Goal: Task Accomplishment & Management: Manage account settings

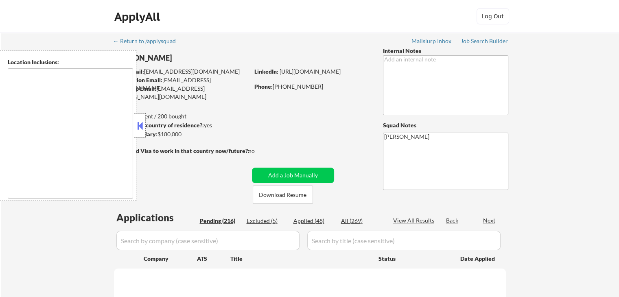
type textarea "[GEOGRAPHIC_DATA], [GEOGRAPHIC_DATA] [GEOGRAPHIC_DATA], [GEOGRAPHIC_DATA] [GEOG…"
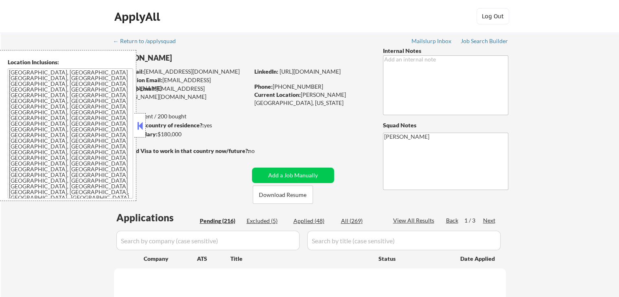
select select ""pending""
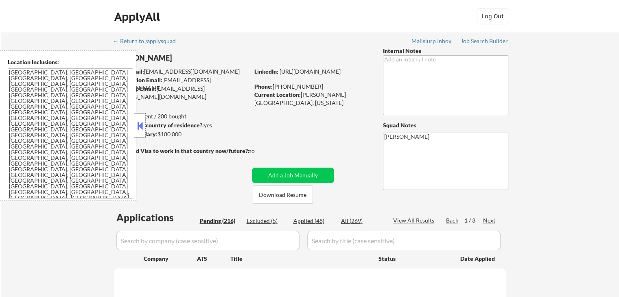
select select ""pending""
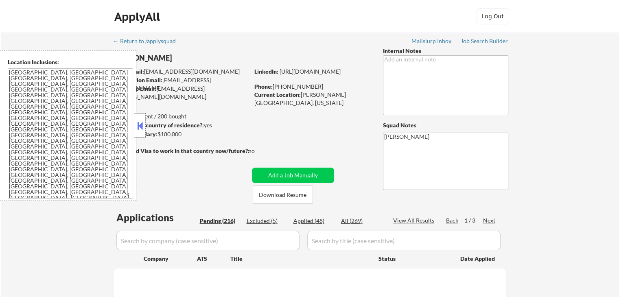
select select ""pending""
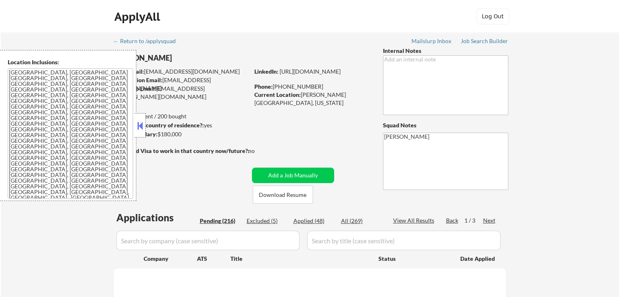
select select ""pending""
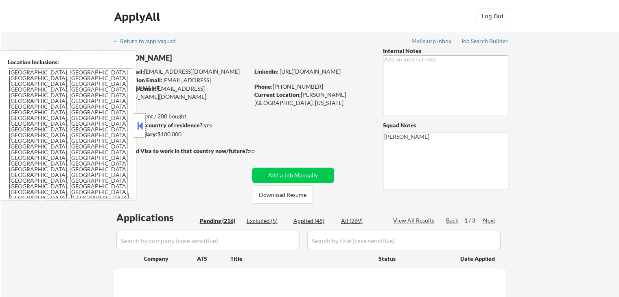
select select ""pending""
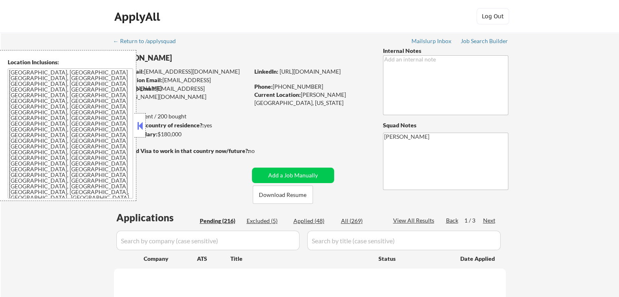
select select ""pending""
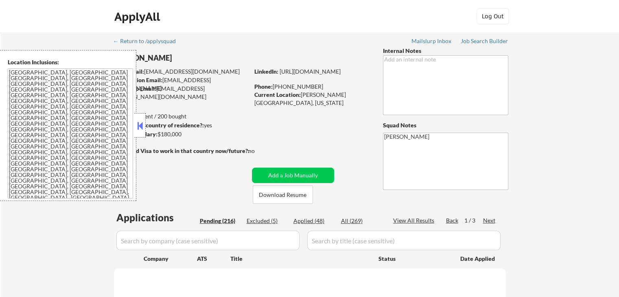
select select ""pending""
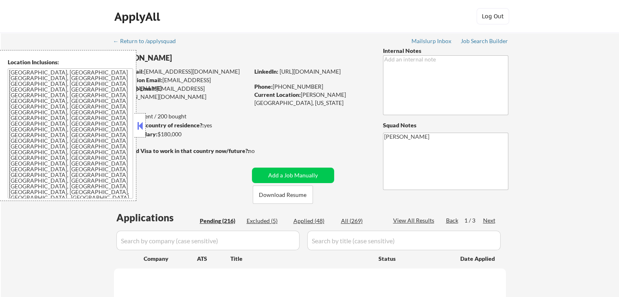
select select ""pending""
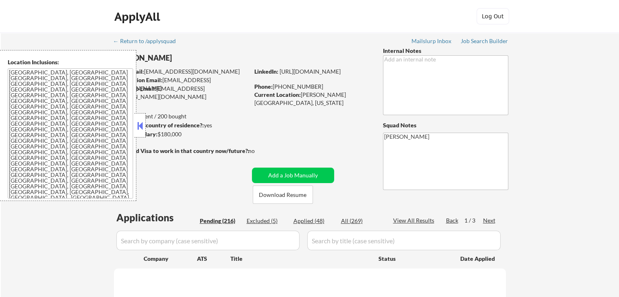
select select ""pending""
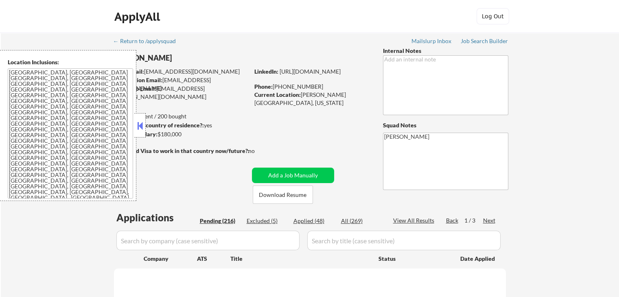
select select ""pending""
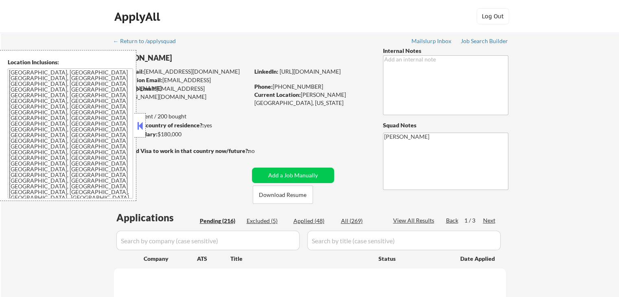
select select ""pending""
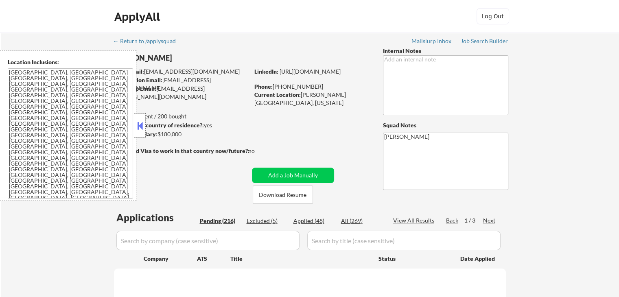
select select ""pending""
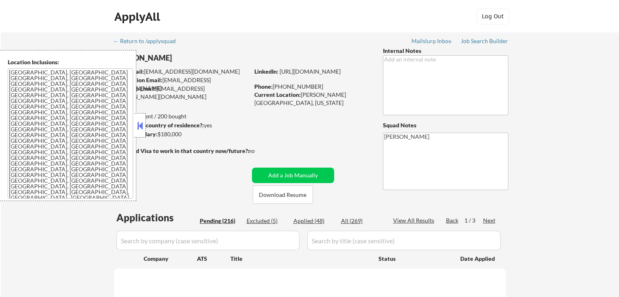
select select ""pending""
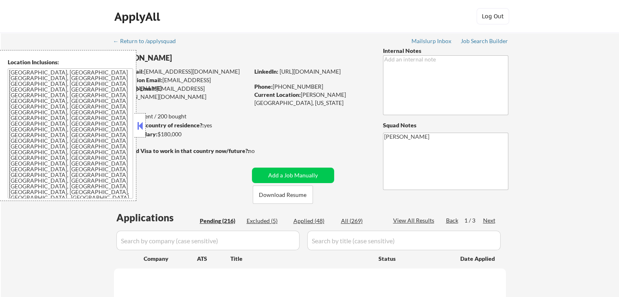
select select ""pending""
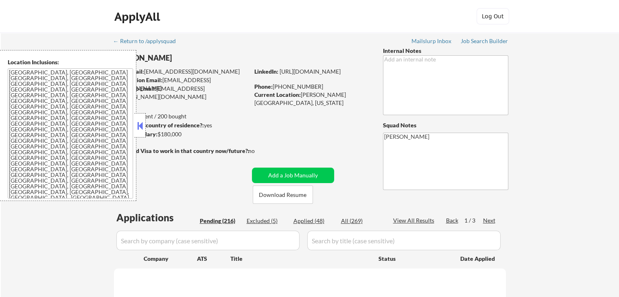
select select ""pending""
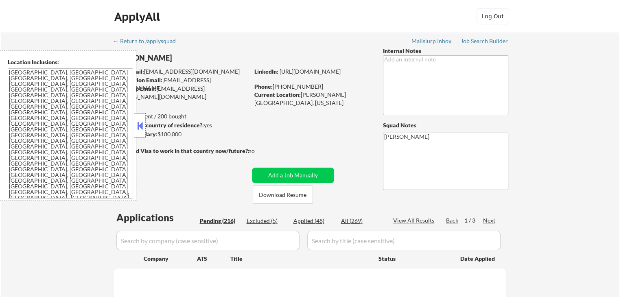
select select ""pending""
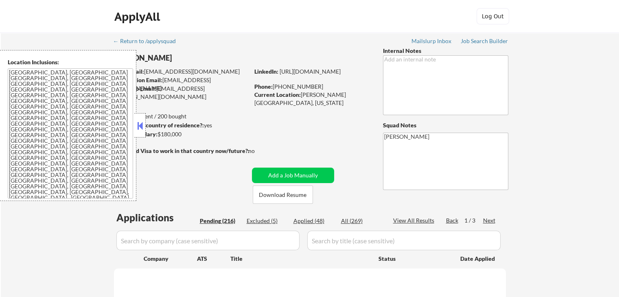
select select ""pending""
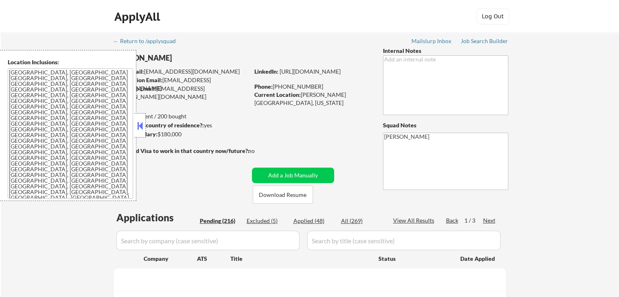
select select ""pending""
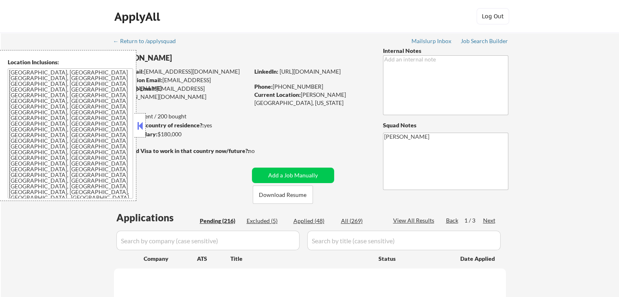
select select ""pending""
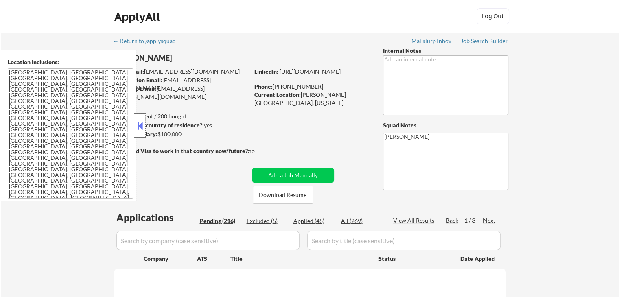
select select ""pending""
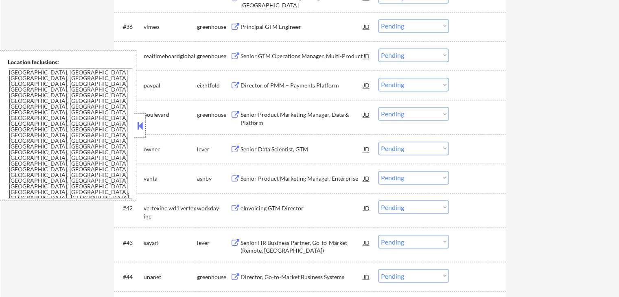
scroll to position [1344, 0]
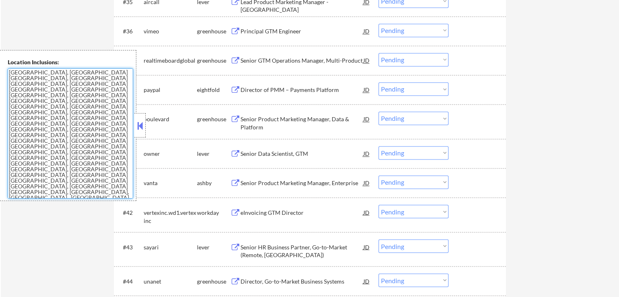
drag, startPoint x: 126, startPoint y: 156, endPoint x: 0, endPoint y: 71, distance: 151.8
click at [0, 71] on div "Location Inclusions: [GEOGRAPHIC_DATA], [GEOGRAPHIC_DATA] [GEOGRAPHIC_DATA], [G…" at bounding box center [68, 125] width 136 height 151
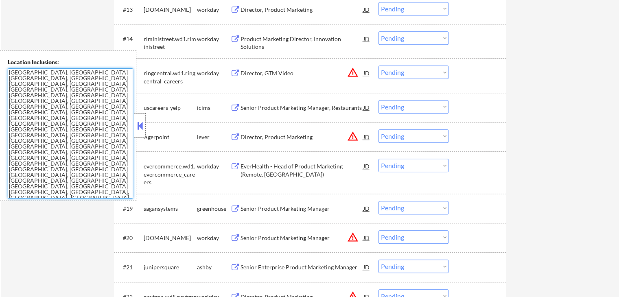
scroll to position [733, 0]
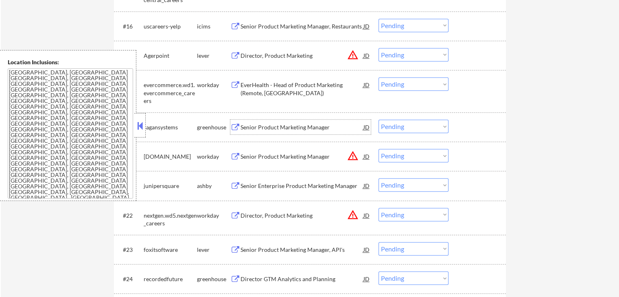
click at [264, 125] on div "Senior Product Marketing Manager" at bounding box center [302, 127] width 123 height 8
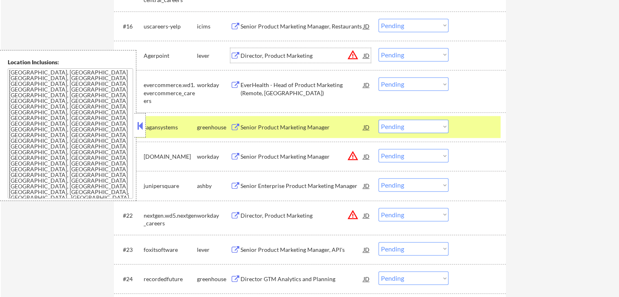
click at [261, 56] on div "Director, Product Marketing" at bounding box center [302, 56] width 123 height 8
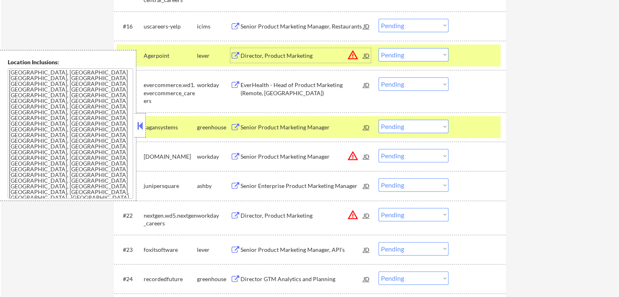
click at [402, 55] on select "Choose an option... Pending Applied Excluded (Questions) Excluded (Expired) Exc…" at bounding box center [414, 54] width 70 height 13
select select ""applied""
click at [379, 48] on select "Choose an option... Pending Applied Excluded (Questions) Excluded (Expired) Exc…" at bounding box center [414, 54] width 70 height 13
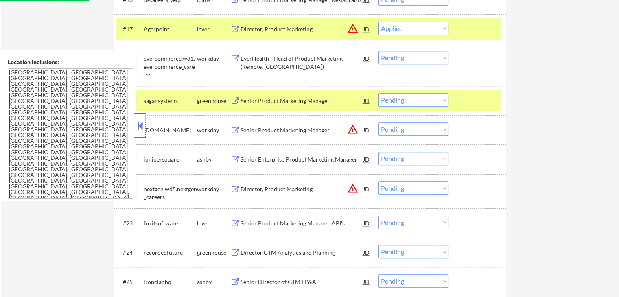
scroll to position [774, 0]
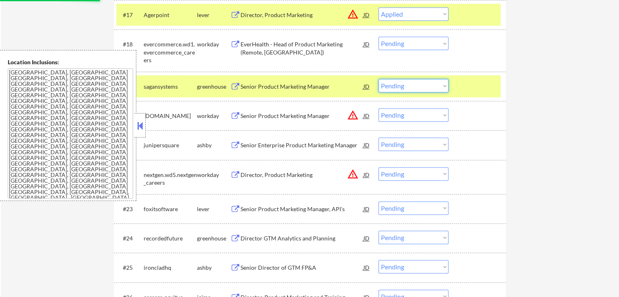
click at [401, 86] on select "Choose an option... Pending Applied Excluded (Questions) Excluded (Expired) Exc…" at bounding box center [414, 85] width 70 height 13
select select ""excluded__expired_""
click at [379, 79] on select "Choose an option... Pending Applied Excluded (Questions) Excluded (Expired) Exc…" at bounding box center [414, 85] width 70 height 13
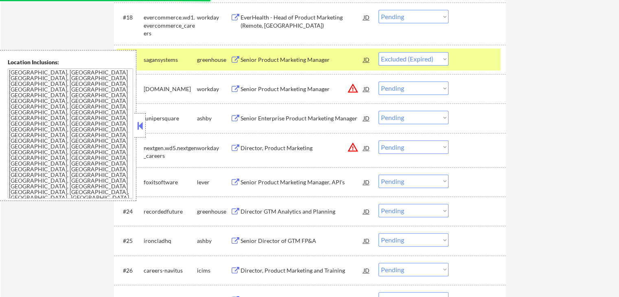
scroll to position [814, 0]
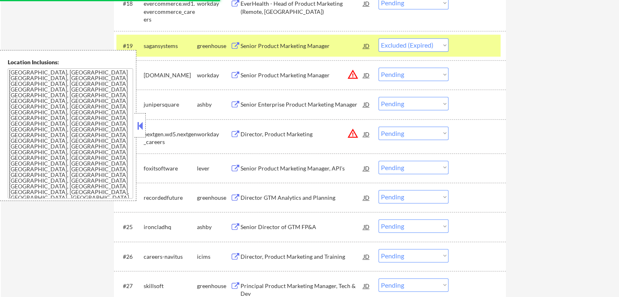
click at [260, 101] on div "Senior Enterprise Product Marketing Manager" at bounding box center [302, 105] width 123 height 8
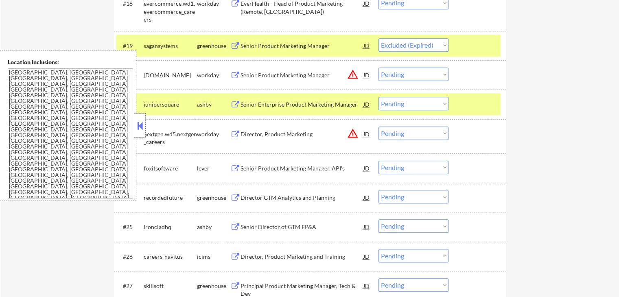
select select ""pending""
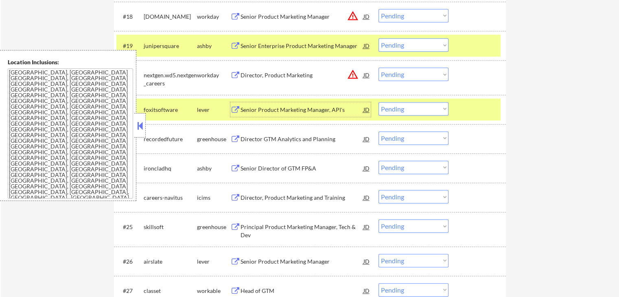
click at [287, 111] on div "Senior Product Marketing Manager, API's" at bounding box center [302, 110] width 123 height 8
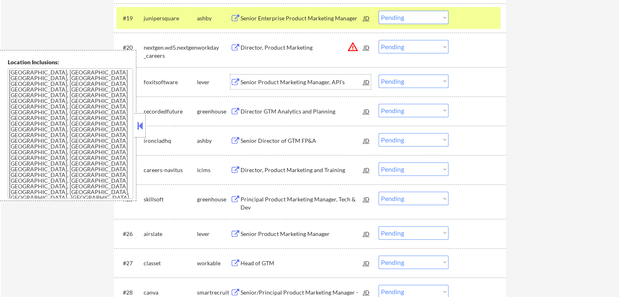
scroll to position [855, 0]
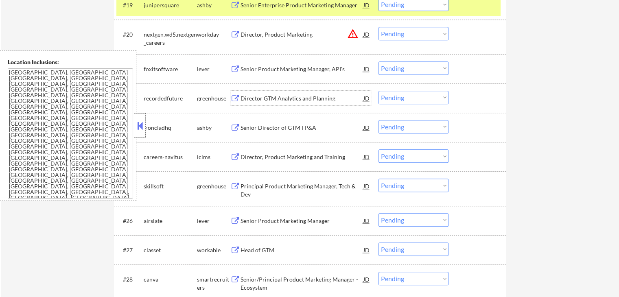
click at [266, 96] on div "Director GTM Analytics and Planning" at bounding box center [302, 98] width 123 height 8
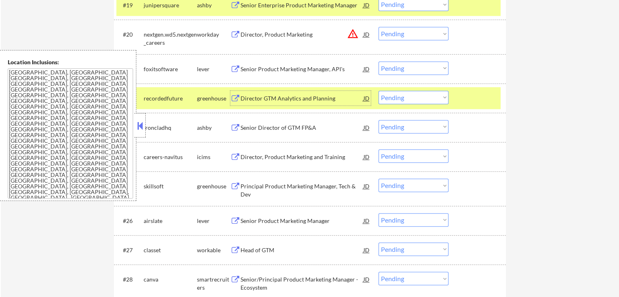
click at [249, 131] on div "Senior Director of GTM FP&A" at bounding box center [302, 128] width 123 height 8
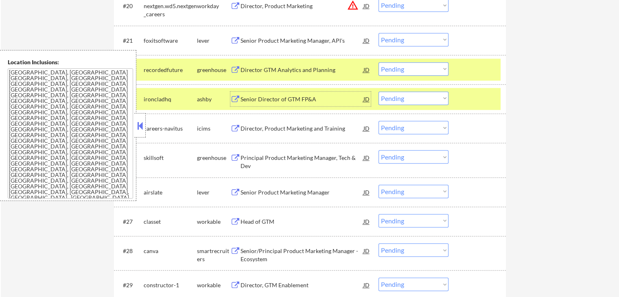
scroll to position [896, 0]
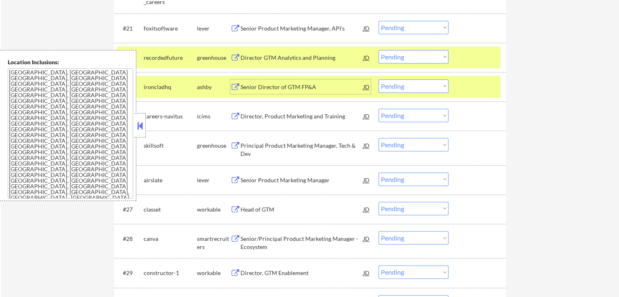
click at [406, 82] on select "Choose an option... Pending Applied Excluded (Questions) Excluded (Expired) Exc…" at bounding box center [414, 85] width 70 height 13
click at [379, 79] on select "Choose an option... Pending Applied Excluded (Questions) Excluded (Expired) Exc…" at bounding box center [414, 85] width 70 height 13
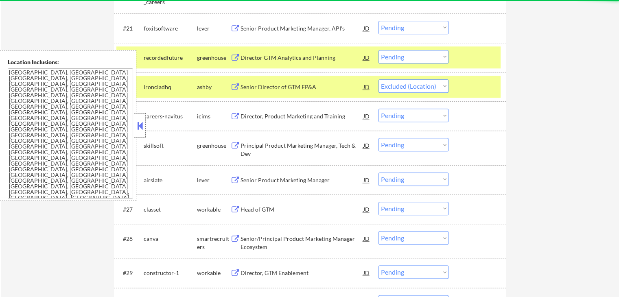
select select ""pending""
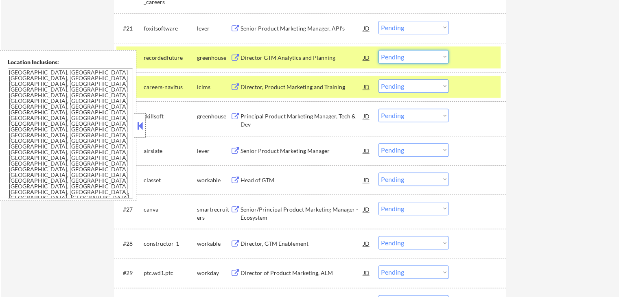
click at [431, 58] on select "Choose an option... Pending Applied Excluded (Questions) Excluded (Expired) Exc…" at bounding box center [414, 56] width 70 height 13
click at [379, 50] on select "Choose an option... Pending Applied Excluded (Questions) Excluded (Expired) Exc…" at bounding box center [414, 56] width 70 height 13
select select ""pending""
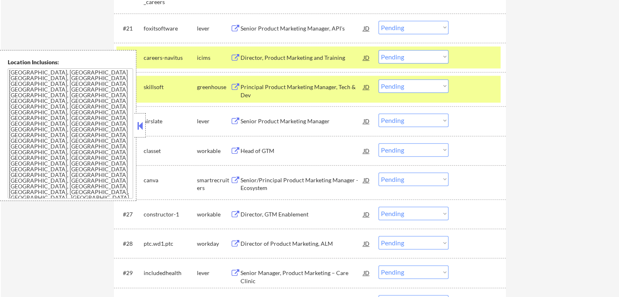
scroll to position [855, 0]
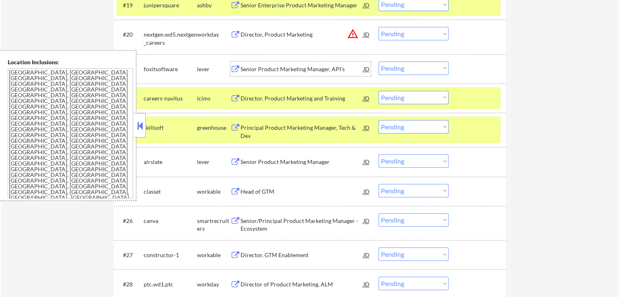
click at [278, 68] on div "Senior Product Marketing Manager, API's" at bounding box center [302, 69] width 123 height 8
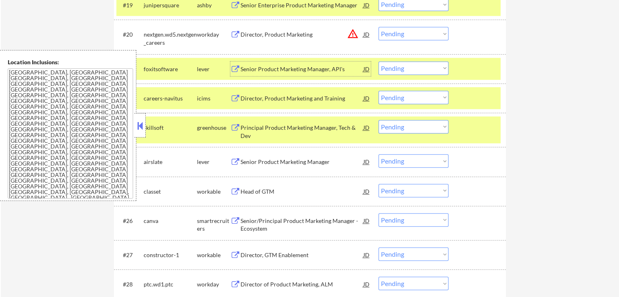
scroll to position [896, 0]
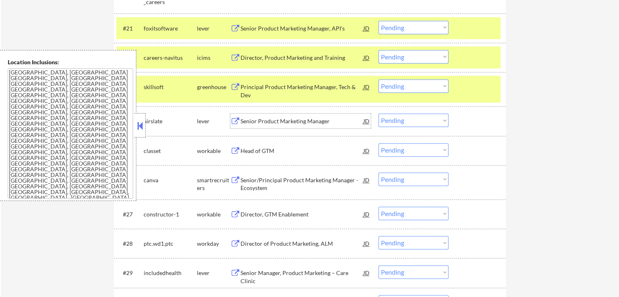
click at [249, 120] on div "Senior Product Marketing Manager" at bounding box center [302, 121] width 123 height 8
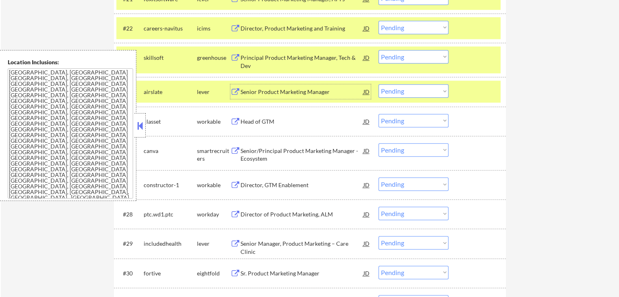
scroll to position [936, 0]
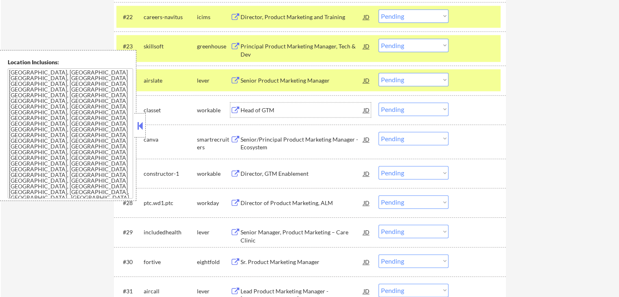
click at [254, 111] on div "Head of GTM" at bounding box center [302, 110] width 123 height 8
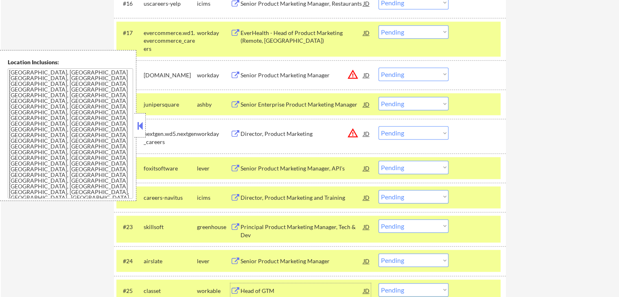
scroll to position [774, 0]
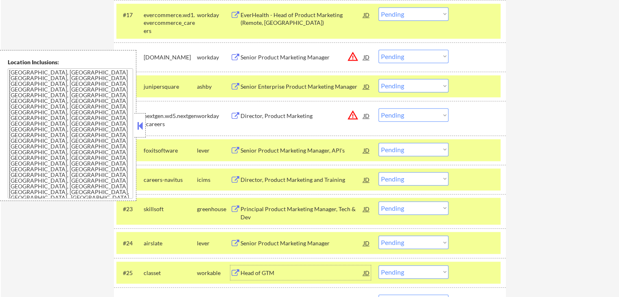
click at [331, 84] on div "Senior Enterprise Product Marketing Manager" at bounding box center [302, 87] width 123 height 8
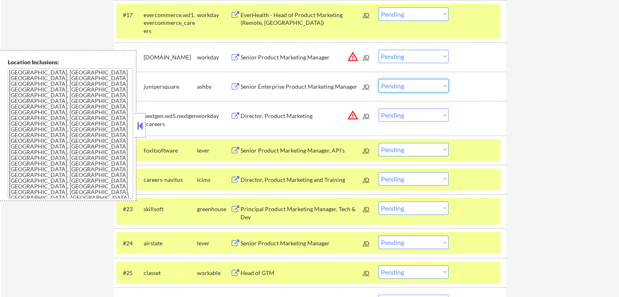
drag, startPoint x: 401, startPoint y: 81, endPoint x: 407, endPoint y: 91, distance: 12.1
click at [401, 81] on select "Choose an option... Pending Applied Excluded (Questions) Excluded (Expired) Exc…" at bounding box center [414, 85] width 70 height 13
click at [379, 79] on select "Choose an option... Pending Applied Excluded (Questions) Excluded (Expired) Exc…" at bounding box center [414, 85] width 70 height 13
select select ""pending""
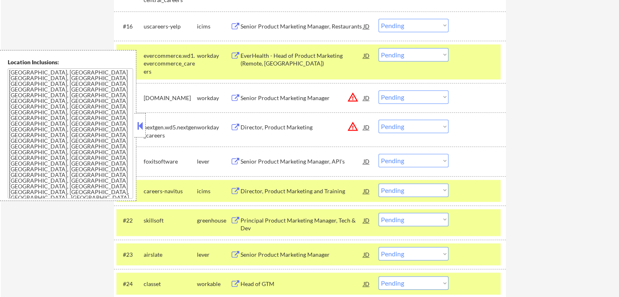
scroll to position [814, 0]
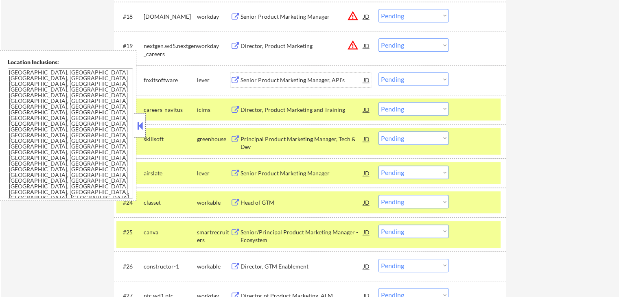
click at [262, 82] on div "Senior Product Marketing Manager, API's" at bounding box center [302, 80] width 123 height 8
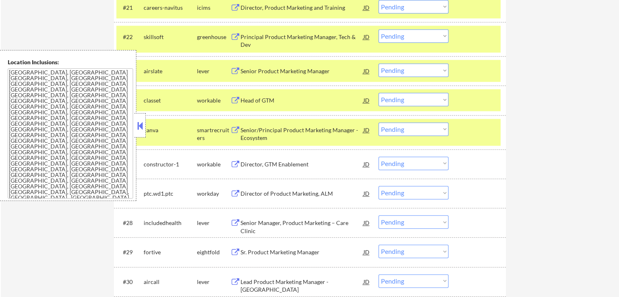
scroll to position [936, 0]
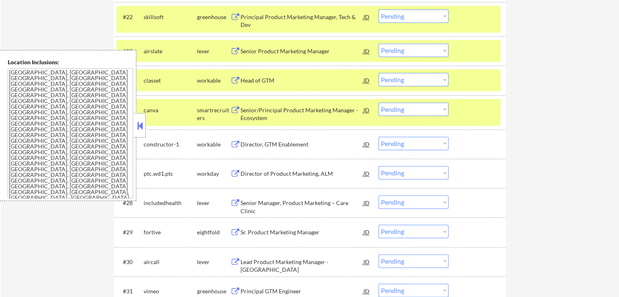
drag, startPoint x: 421, startPoint y: 79, endPoint x: 422, endPoint y: 85, distance: 6.6
click at [421, 80] on select "Choose an option... Pending Applied Excluded (Questions) Excluded (Expired) Exc…" at bounding box center [414, 79] width 70 height 13
click at [379, 73] on select "Choose an option... Pending Applied Excluded (Questions) Excluded (Expired) Exc…" at bounding box center [414, 79] width 70 height 13
click at [265, 116] on div "Senior/Principal Product Marketing Manager - Ecosystem" at bounding box center [302, 114] width 123 height 16
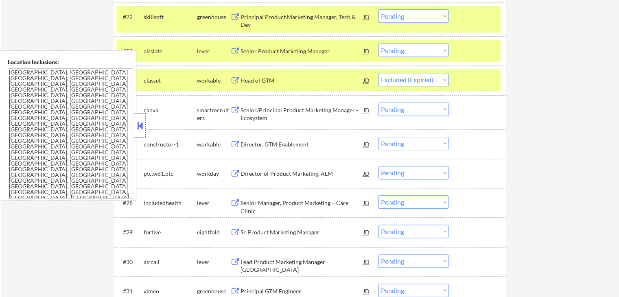
select select ""pending""
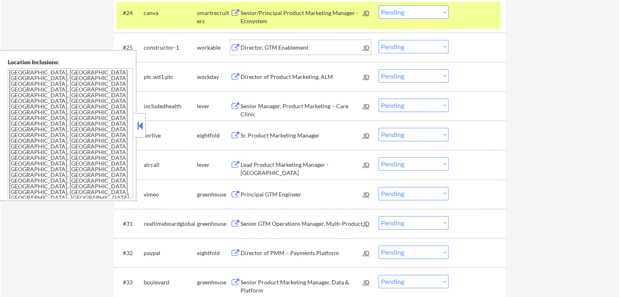
scroll to position [1018, 0]
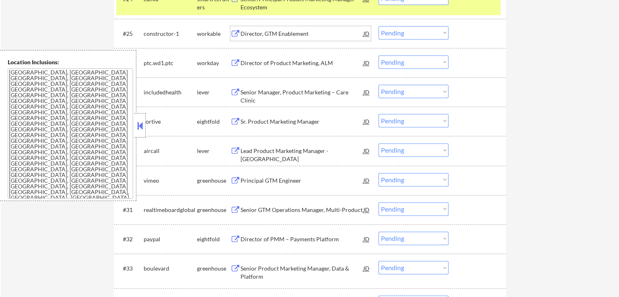
click at [410, 36] on select "Choose an option... Pending Applied Excluded (Questions) Excluded (Expired) Exc…" at bounding box center [414, 32] width 70 height 13
click at [379, 26] on select "Choose an option... Pending Applied Excluded (Questions) Excluded (Expired) Exc…" at bounding box center [414, 32] width 70 height 13
click at [253, 90] on div "Senior Manager, Product Marketing – Care Clinic" at bounding box center [302, 96] width 123 height 16
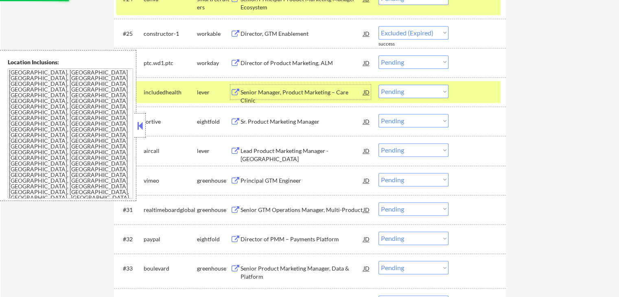
select select ""pending""
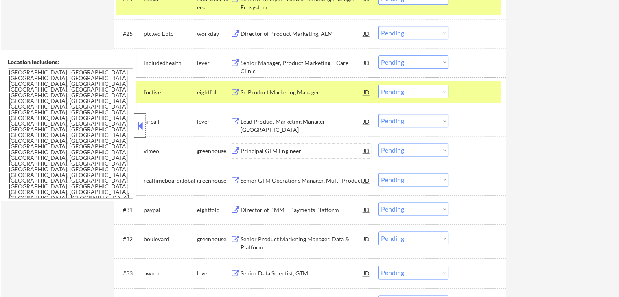
click at [244, 150] on div "Principal GTM Engineer" at bounding box center [302, 151] width 123 height 8
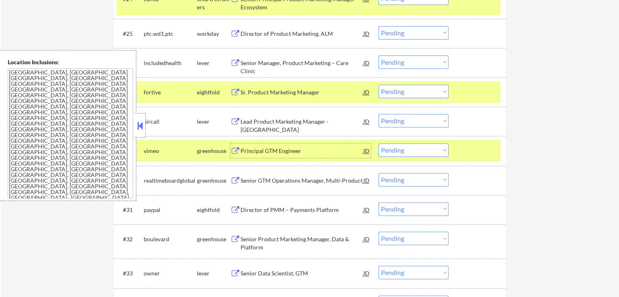
scroll to position [1059, 0]
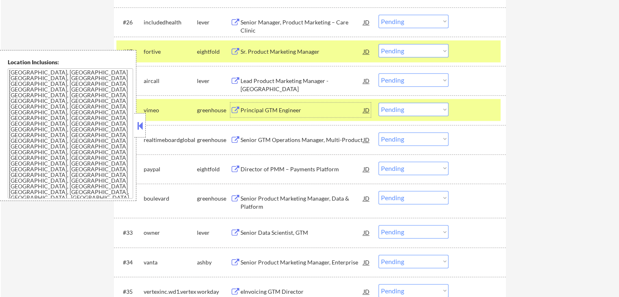
drag, startPoint x: 430, startPoint y: 108, endPoint x: 429, endPoint y: 115, distance: 7.0
click at [430, 108] on select "Choose an option... Pending Applied Excluded (Questions) Excluded (Expired) Exc…" at bounding box center [414, 109] width 70 height 13
click at [379, 103] on select "Choose an option... Pending Applied Excluded (Questions) Excluded (Expired) Exc…" at bounding box center [414, 109] width 70 height 13
select select ""pending""
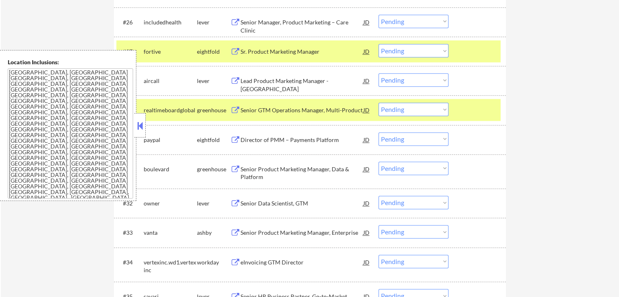
click at [366, 20] on div "JD" at bounding box center [367, 22] width 8 height 15
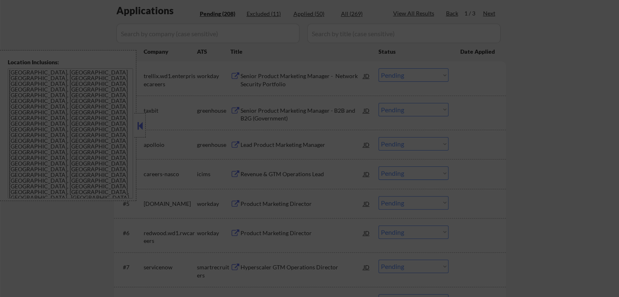
scroll to position [244, 0]
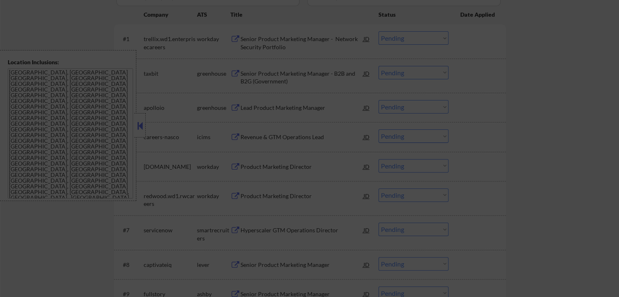
click at [146, 121] on div at bounding box center [309, 148] width 619 height 297
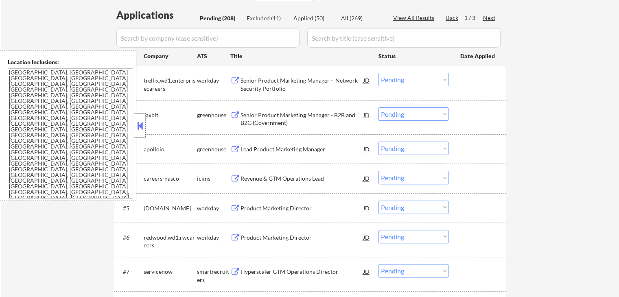
scroll to position [285, 0]
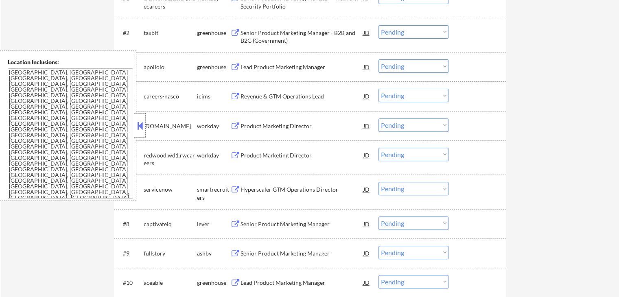
click at [237, 67] on button at bounding box center [235, 68] width 10 height 8
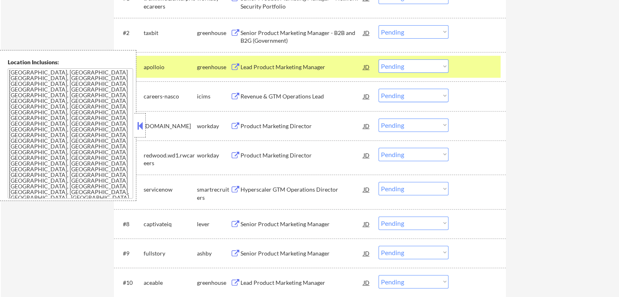
click at [244, 34] on div "Senior Product Marketing Manager - B2B and B2G (Government)" at bounding box center [302, 37] width 123 height 16
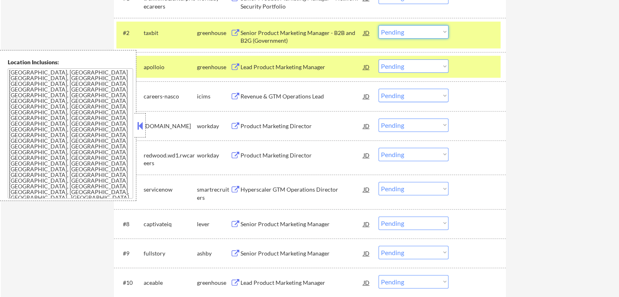
click at [393, 31] on select "Choose an option... Pending Applied Excluded (Questions) Excluded (Expired) Exc…" at bounding box center [414, 31] width 70 height 13
select select ""applied""
click at [379, 25] on select "Choose an option... Pending Applied Excluded (Questions) Excluded (Expired) Exc…" at bounding box center [414, 31] width 70 height 13
click at [398, 67] on select "Choose an option... Pending Applied Excluded (Questions) Excluded (Expired) Exc…" at bounding box center [414, 65] width 70 height 13
select select ""excluded__salary_""
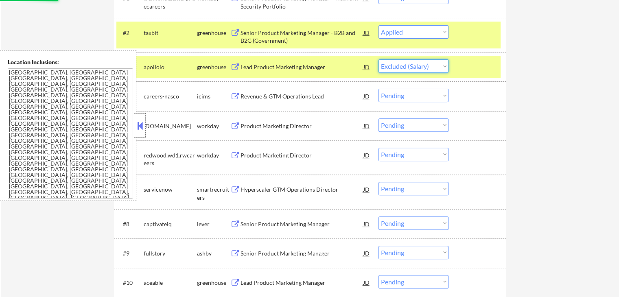
click at [379, 59] on select "Choose an option... Pending Applied Excluded (Questions) Excluded (Expired) Exc…" at bounding box center [414, 65] width 70 height 13
select select ""pending""
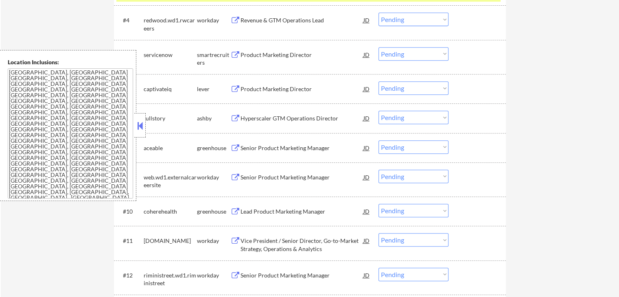
scroll to position [366, 0]
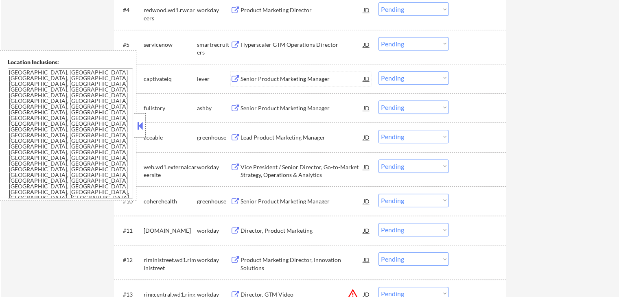
click at [255, 75] on div "Senior Product Marketing Manager" at bounding box center [302, 79] width 123 height 8
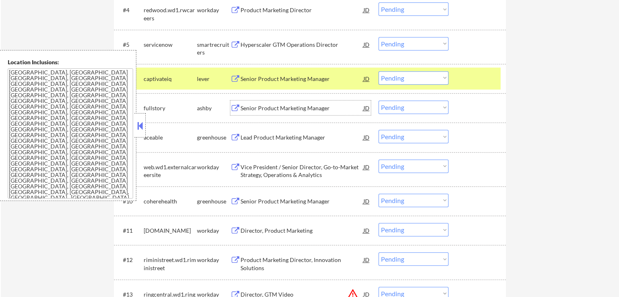
click at [259, 103] on div "Senior Product Marketing Manager" at bounding box center [302, 108] width 123 height 15
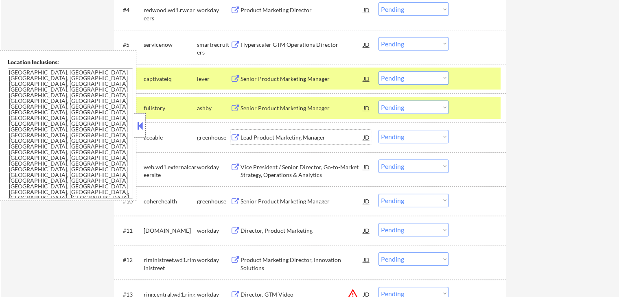
click at [257, 138] on div "Lead Product Marketing Manager" at bounding box center [302, 138] width 123 height 8
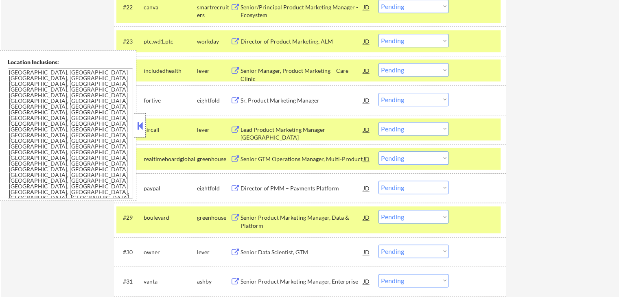
scroll to position [950, 0]
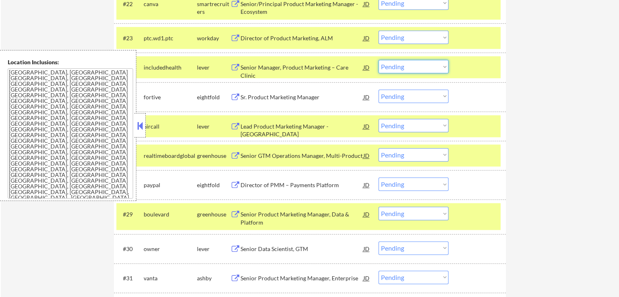
click at [404, 66] on select "Choose an option... Pending Applied Excluded (Questions) Excluded (Expired) Exc…" at bounding box center [414, 66] width 70 height 13
click at [379, 60] on select "Choose an option... Pending Applied Excluded (Questions) Excluded (Expired) Exc…" at bounding box center [414, 66] width 70 height 13
select select ""pending""
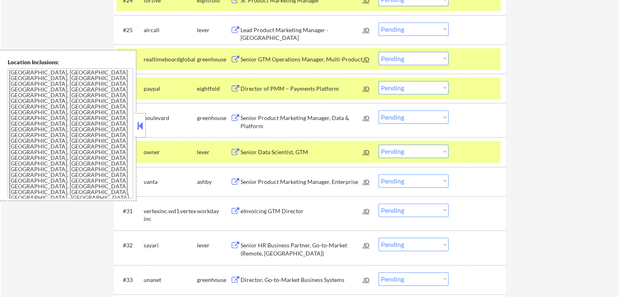
scroll to position [1031, 0]
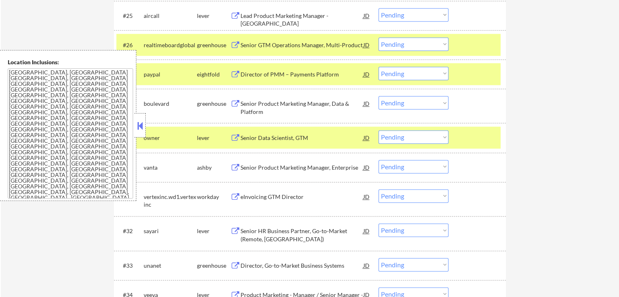
click at [250, 44] on div "Senior GTM Operations Manager, Multi-Product" at bounding box center [302, 45] width 123 height 8
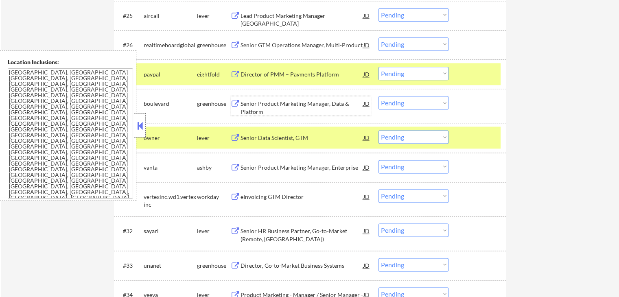
click at [244, 105] on div "Senior Product Marketing Manager, Data & Platform" at bounding box center [302, 108] width 123 height 16
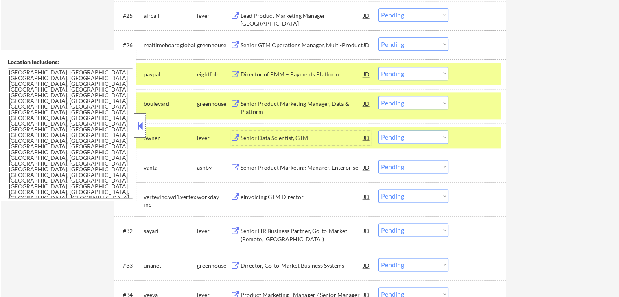
click at [252, 134] on div "Senior Data Scientist, GTM" at bounding box center [302, 138] width 123 height 8
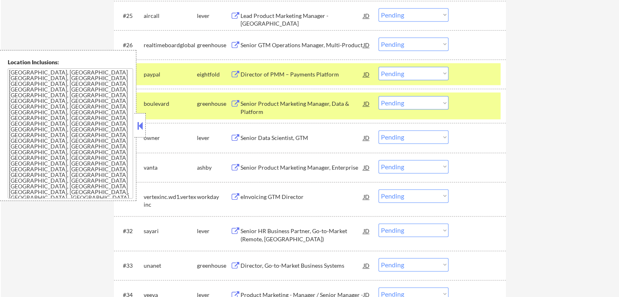
click at [247, 165] on div "Senior Product Marketing Manager, Enterprise" at bounding box center [302, 168] width 123 height 8
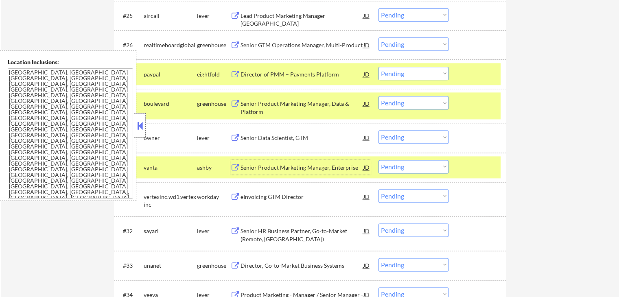
click at [410, 108] on select "Choose an option... Pending Applied Excluded (Questions) Excluded (Expired) Exc…" at bounding box center [414, 102] width 70 height 13
click at [379, 96] on select "Choose an option... Pending Applied Excluded (Questions) Excluded (Expired) Exc…" at bounding box center [414, 102] width 70 height 13
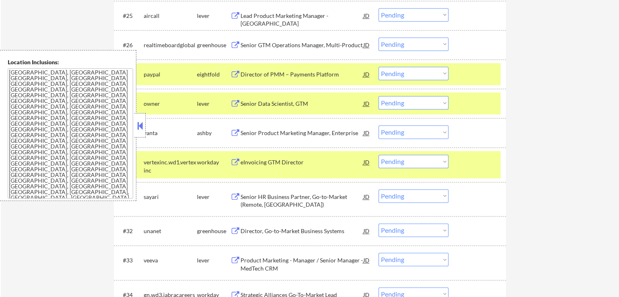
scroll to position [1072, 0]
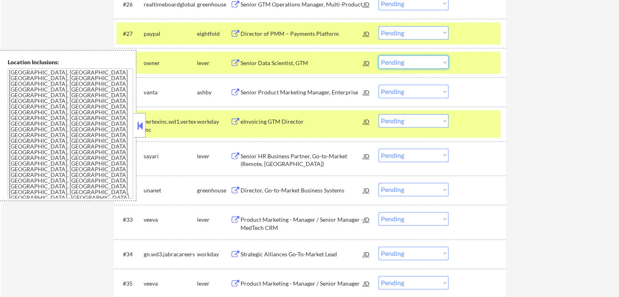
drag, startPoint x: 428, startPoint y: 63, endPoint x: 428, endPoint y: 68, distance: 4.5
click at [428, 63] on select "Choose an option... Pending Applied Excluded (Questions) Excluded (Expired) Exc…" at bounding box center [414, 61] width 70 height 13
select select ""excluded""
click at [379, 55] on select "Choose an option... Pending Applied Excluded (Questions) Excluded (Expired) Exc…" at bounding box center [414, 61] width 70 height 13
drag, startPoint x: 404, startPoint y: 90, endPoint x: 407, endPoint y: 94, distance: 5.8
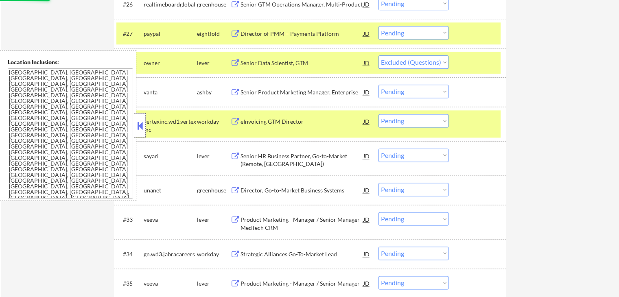
click at [404, 90] on select "Choose an option... Pending Applied Excluded (Questions) Excluded (Expired) Exc…" at bounding box center [414, 91] width 70 height 13
select select ""excluded__expired_""
click at [379, 85] on select "Choose an option... Pending Applied Excluded (Questions) Excluded (Expired) Exc…" at bounding box center [414, 91] width 70 height 13
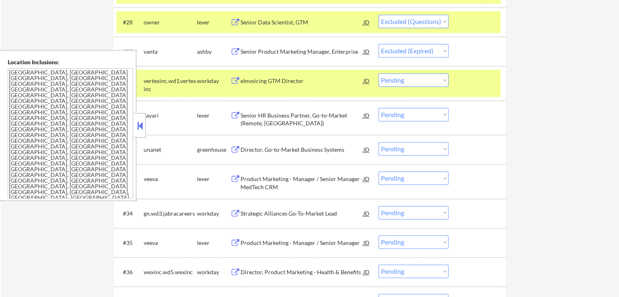
scroll to position [1112, 0]
click at [255, 123] on div "Senior HR Business Partner, Go-to-Market (Remote, [GEOGRAPHIC_DATA])" at bounding box center [302, 120] width 123 height 16
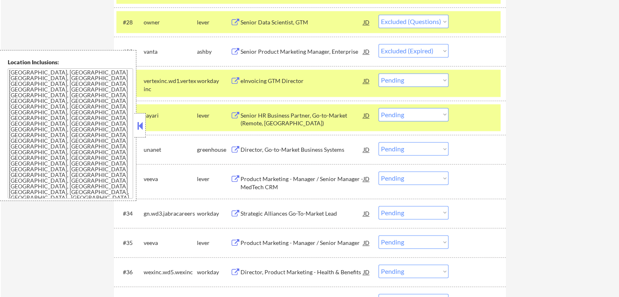
select select ""pending""
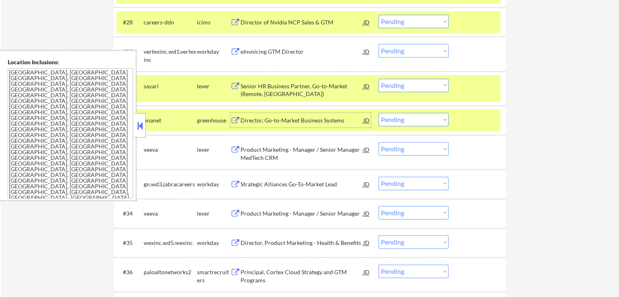
click at [415, 85] on select "Choose an option... Pending Applied Excluded (Questions) Excluded (Expired) Exc…" at bounding box center [414, 85] width 70 height 13
click at [379, 79] on select "Choose an option... Pending Applied Excluded (Questions) Excluded (Expired) Exc…" at bounding box center [414, 85] width 70 height 13
click at [256, 115] on div "Director, Go-to-Market Business Systems" at bounding box center [302, 120] width 123 height 15
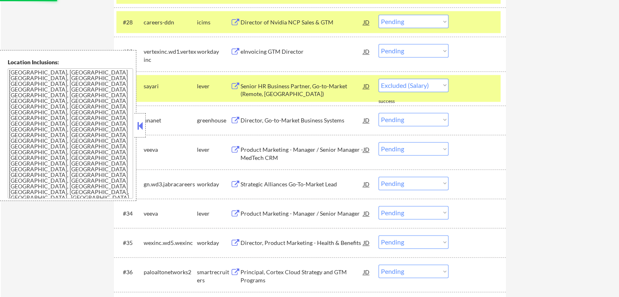
select select ""pending""
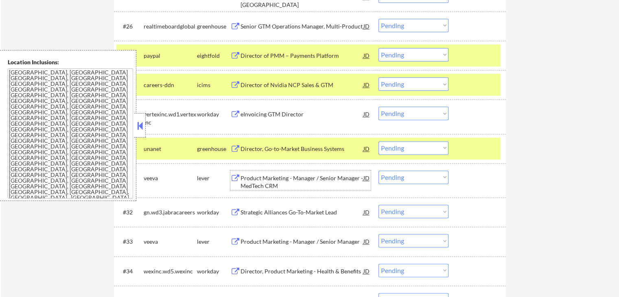
scroll to position [1031, 0]
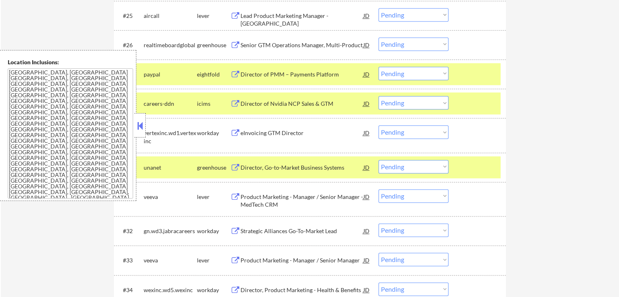
click at [136, 130] on button at bounding box center [140, 126] width 9 height 12
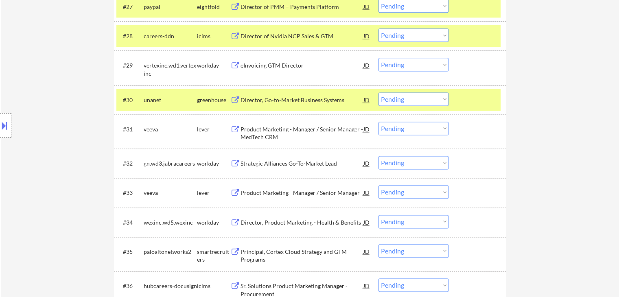
scroll to position [1112, 0]
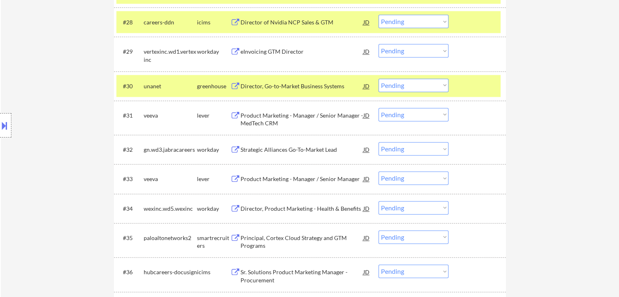
click at [249, 87] on div "Director, Go-to-Market Business Systems" at bounding box center [302, 86] width 123 height 8
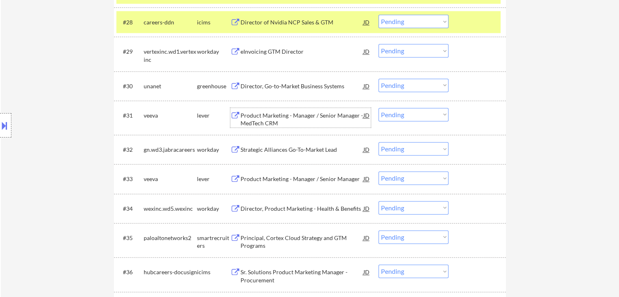
click at [253, 116] on div "Product Marketing - Manager / Senior Manager - MedTech CRM" at bounding box center [302, 120] width 123 height 16
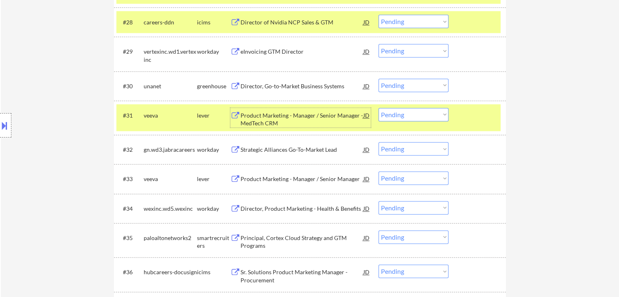
click at [424, 116] on select "Choose an option... Pending Applied Excluded (Questions) Excluded (Expired) Exc…" at bounding box center [414, 114] width 70 height 13
click at [379, 108] on select "Choose an option... Pending Applied Excluded (Questions) Excluded (Expired) Exc…" at bounding box center [414, 114] width 70 height 13
click at [248, 177] on div "Product Marketing - Manager / Senior Manager" at bounding box center [302, 179] width 123 height 8
select select ""pending""
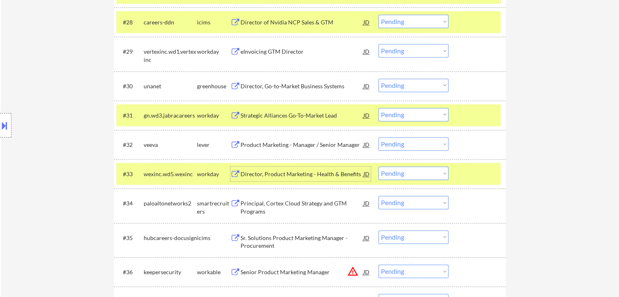
scroll to position [1153, 0]
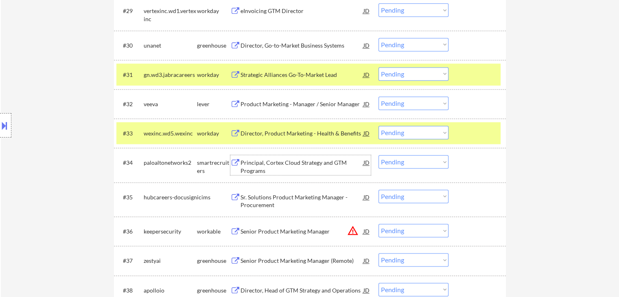
click at [265, 164] on div "Principal, Cortex Cloud Strategy and GTM Programs" at bounding box center [302, 167] width 123 height 16
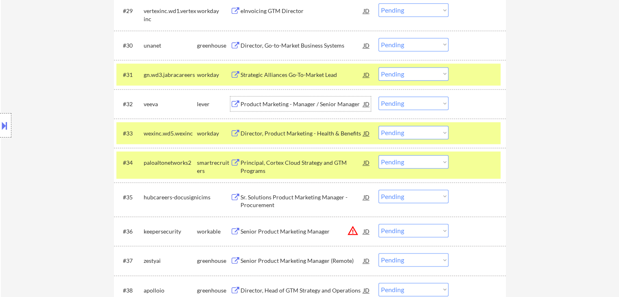
click at [275, 99] on div "Product Marketing - Manager / Senior Manager" at bounding box center [302, 103] width 123 height 15
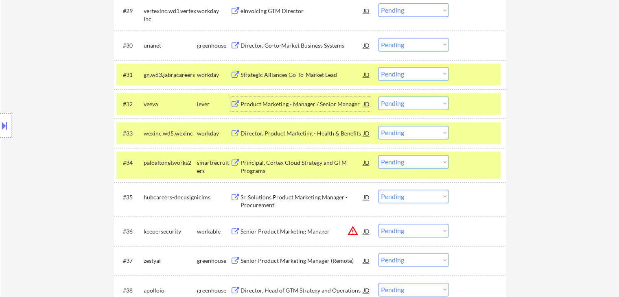
click at [2, 126] on button at bounding box center [4, 125] width 9 height 13
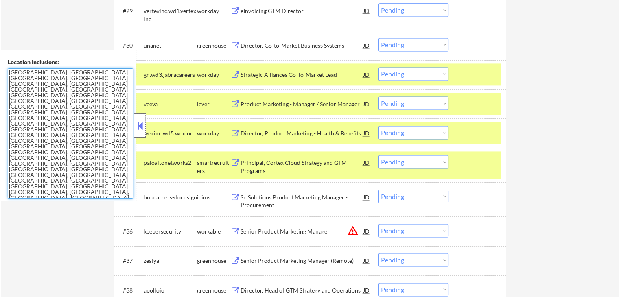
drag, startPoint x: 127, startPoint y: 162, endPoint x: 0, endPoint y: 74, distance: 154.5
click at [0, 74] on div "Location Inclusions: [GEOGRAPHIC_DATA], [GEOGRAPHIC_DATA] [GEOGRAPHIC_DATA], [G…" at bounding box center [68, 125] width 136 height 151
click at [406, 44] on select "Choose an option... Pending Applied Excluded (Questions) Excluded (Expired) Exc…" at bounding box center [414, 44] width 70 height 13
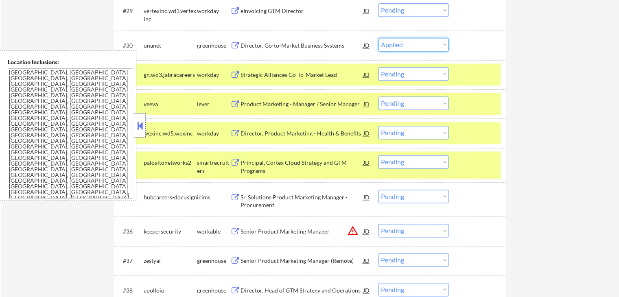
click at [379, 38] on select "Choose an option... Pending Applied Excluded (Questions) Excluded (Expired) Exc…" at bounding box center [414, 44] width 70 height 13
select select ""pending""
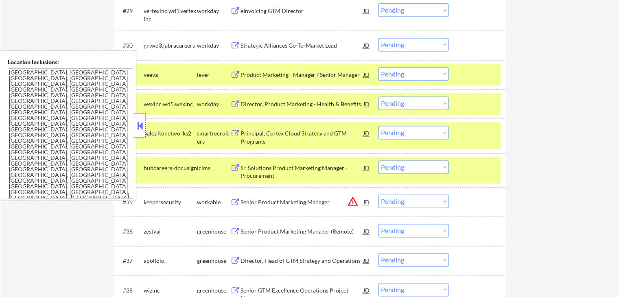
click at [417, 72] on select "Choose an option... Pending Applied Excluded (Questions) Excluded (Expired) Exc…" at bounding box center [414, 73] width 70 height 13
click at [379, 67] on select "Choose an option... Pending Applied Excluded (Questions) Excluded (Expired) Exc…" at bounding box center [414, 73] width 70 height 13
select select ""pending""
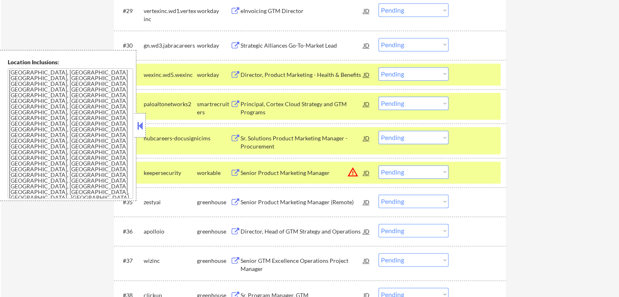
click at [252, 105] on div "Principal, Cortex Cloud Strategy and GTM Programs" at bounding box center [302, 108] width 123 height 16
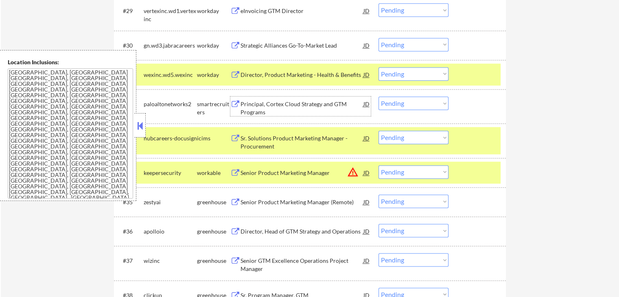
drag, startPoint x: 408, startPoint y: 104, endPoint x: 409, endPoint y: 108, distance: 4.1
click at [408, 104] on select "Choose an option... Pending Applied Excluded (Questions) Excluded (Expired) Exc…" at bounding box center [414, 102] width 70 height 13
click at [379, 96] on select "Choose an option... Pending Applied Excluded (Questions) Excluded (Expired) Exc…" at bounding box center [414, 102] width 70 height 13
click at [244, 204] on div "Senior Product Marketing Manager (Remote)" at bounding box center [302, 202] width 123 height 8
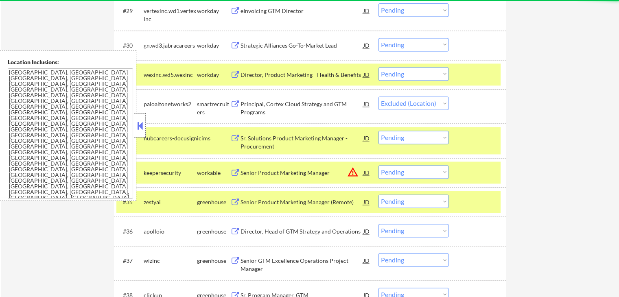
select select ""pending""
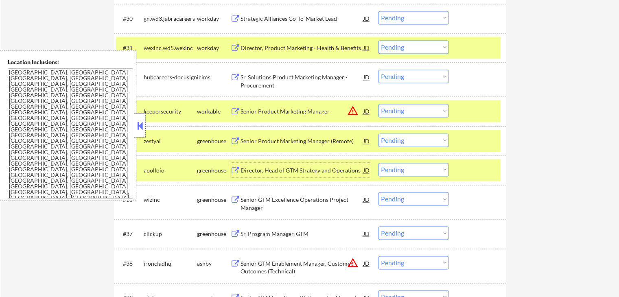
scroll to position [1194, 0]
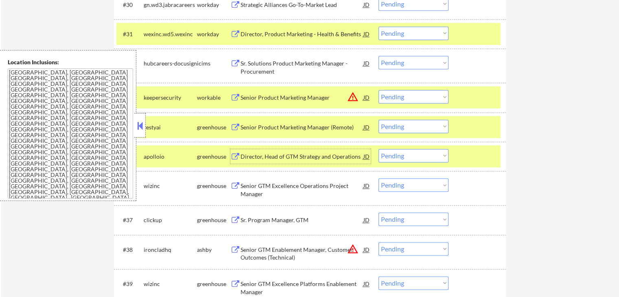
click at [415, 127] on select "Choose an option... Pending Applied Excluded (Questions) Excluded (Expired) Exc…" at bounding box center [414, 126] width 70 height 13
click at [379, 120] on select "Choose an option... Pending Applied Excluded (Questions) Excluded (Expired) Exc…" at bounding box center [414, 126] width 70 height 13
click at [400, 97] on select "Choose an option... Pending Applied Excluded (Questions) Excluded (Expired) Exc…" at bounding box center [414, 96] width 70 height 13
select select ""pending""
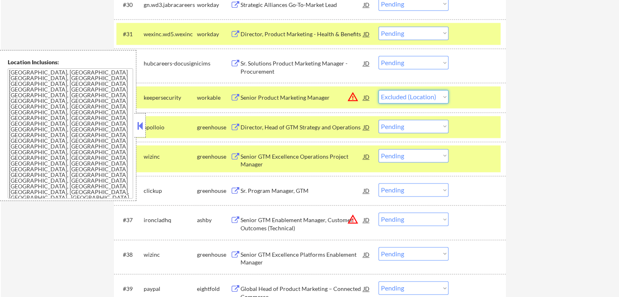
click at [379, 90] on select "Choose an option... Pending Applied Excluded (Questions) Excluded (Expired) Exc…" at bounding box center [414, 96] width 70 height 13
click at [244, 160] on div "Senior GTM Excellence Operations Project Manager" at bounding box center [302, 161] width 123 height 16
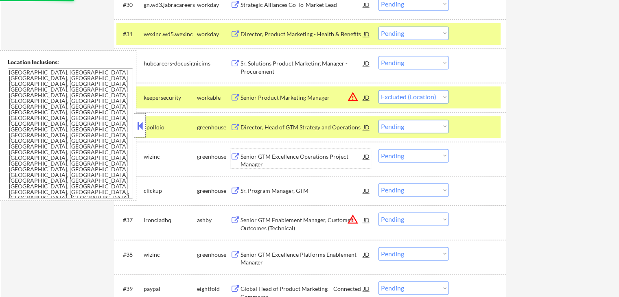
scroll to position [1235, 0]
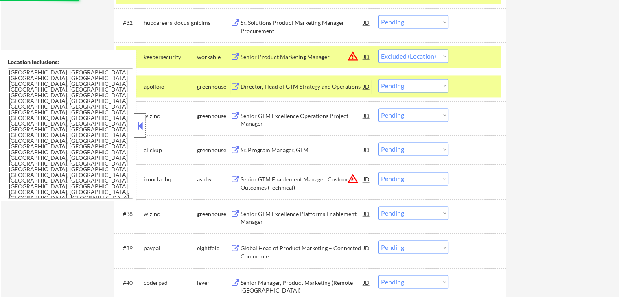
click at [261, 87] on div "Director, Head of GTM Strategy and Operations" at bounding box center [302, 87] width 123 height 8
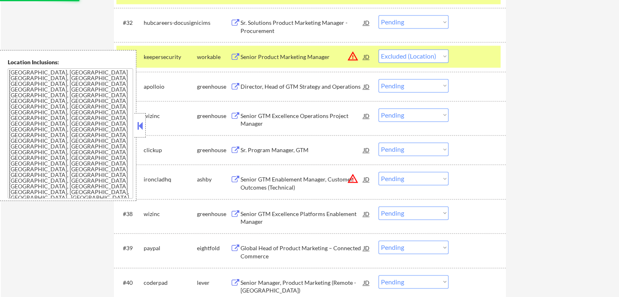
select select ""pending""
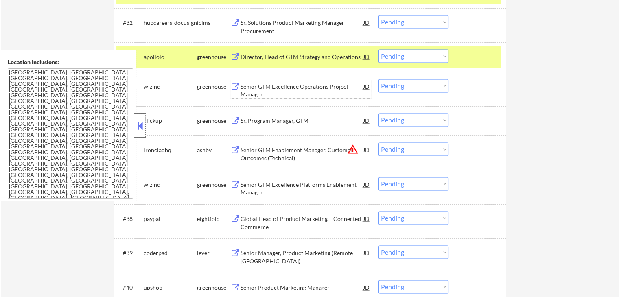
drag, startPoint x: 423, startPoint y: 82, endPoint x: 425, endPoint y: 92, distance: 9.4
click at [425, 82] on select "Choose an option... Pending Applied Excluded (Questions) Excluded (Expired) Exc…" at bounding box center [414, 85] width 70 height 13
select select ""excluded__expired_""
click at [379, 79] on select "Choose an option... Pending Applied Excluded (Questions) Excluded (Expired) Exc…" at bounding box center [414, 85] width 70 height 13
click at [427, 60] on select "Choose an option... Pending Applied Excluded (Questions) Excluded (Expired) Exc…" at bounding box center [414, 55] width 70 height 13
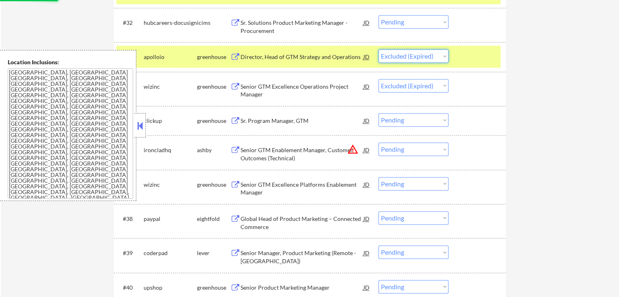
click at [379, 49] on select "Choose an option... Pending Applied Excluded (Questions) Excluded (Expired) Exc…" at bounding box center [414, 55] width 70 height 13
click at [259, 120] on div "Sr. Program Manager, GTM" at bounding box center [302, 121] width 123 height 8
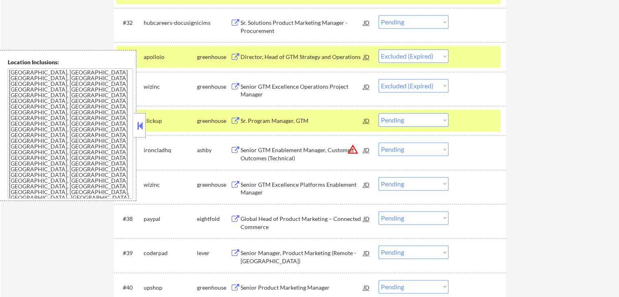
select select ""pending""
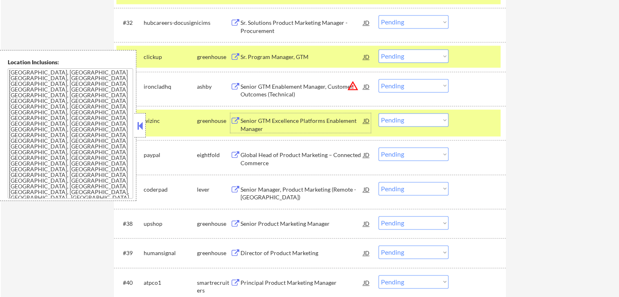
click at [259, 123] on div "Senior GTM Excellence Platforms Enablement Manager" at bounding box center [302, 125] width 123 height 16
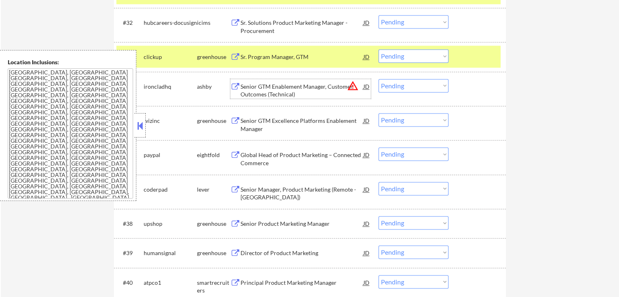
click at [292, 83] on div "Senior GTM Enablement Manager, Customer Outcomes (Technical)" at bounding box center [302, 91] width 123 height 16
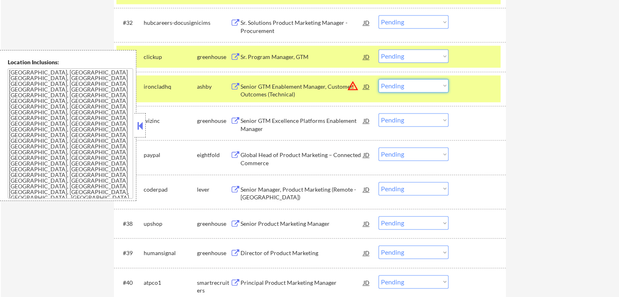
click at [403, 89] on select "Choose an option... Pending Applied Excluded (Questions) Excluded (Expired) Exc…" at bounding box center [414, 85] width 70 height 13
select select ""excluded__location_""
click at [379, 79] on select "Choose an option... Pending Applied Excluded (Questions) Excluded (Expired) Exc…" at bounding box center [414, 85] width 70 height 13
click at [406, 53] on select "Choose an option... Pending Applied Excluded (Questions) Excluded (Expired) Exc…" at bounding box center [414, 55] width 70 height 13
select select ""excluded__salary_""
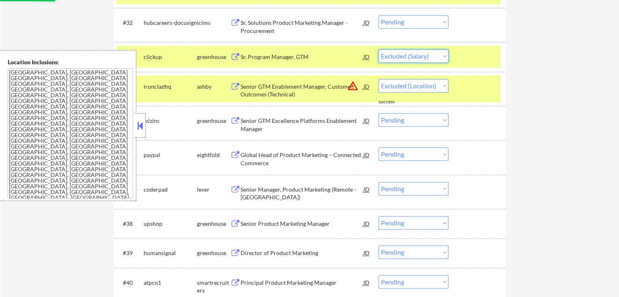
click at [379, 49] on select "Choose an option... Pending Applied Excluded (Questions) Excluded (Expired) Exc…" at bounding box center [414, 55] width 70 height 13
select select ""pending""
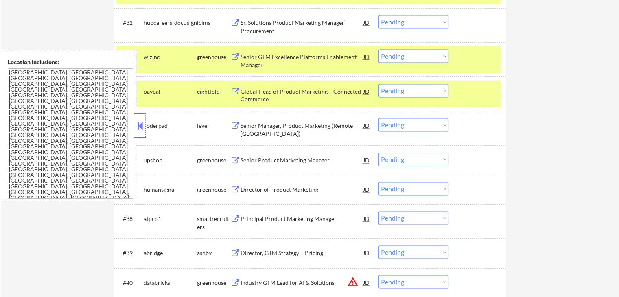
click at [398, 55] on select "Choose an option... Pending Applied Excluded (Questions) Excluded (Expired) Exc…" at bounding box center [414, 55] width 70 height 13
click at [379, 49] on select "Choose an option... Pending Applied Excluded (Questions) Excluded (Expired) Exc…" at bounding box center [414, 55] width 70 height 13
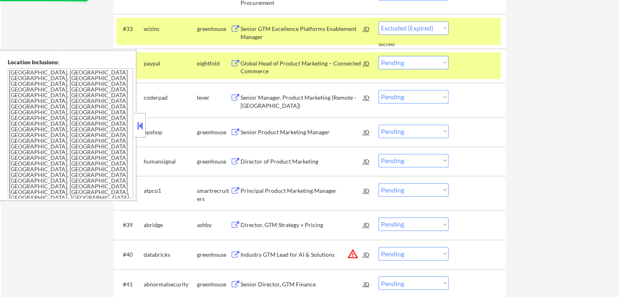
scroll to position [1275, 0]
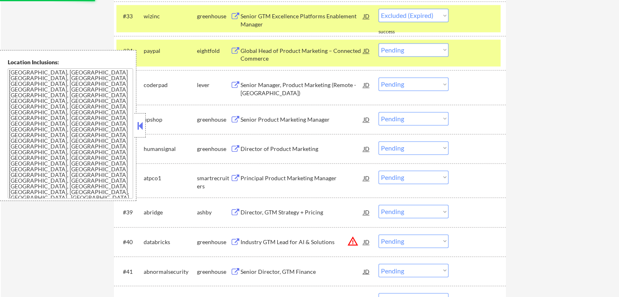
select select ""pending""
click at [262, 90] on div "Senior Manager, Product Marketing (Remote - [GEOGRAPHIC_DATA])" at bounding box center [302, 89] width 123 height 16
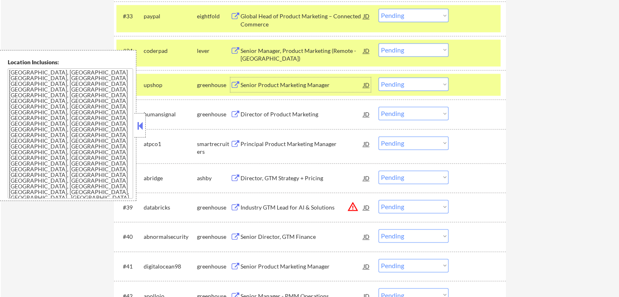
click at [422, 89] on select "Choose an option... Pending Applied Excluded (Questions) Excluded (Expired) Exc…" at bounding box center [414, 83] width 70 height 13
click at [379, 77] on select "Choose an option... Pending Applied Excluded (Questions) Excluded (Expired) Exc…" at bounding box center [414, 83] width 70 height 13
click at [266, 55] on div "Senior Manager, Product Marketing (Remote - [GEOGRAPHIC_DATA])" at bounding box center [302, 55] width 123 height 16
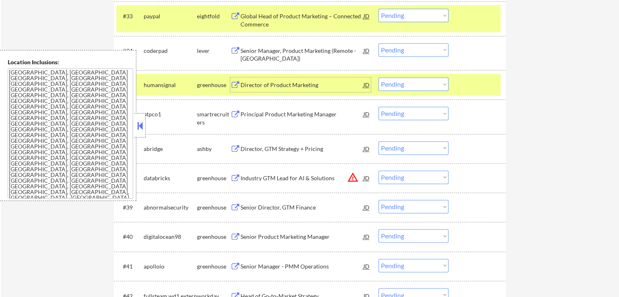
click at [256, 86] on div "Director of Product Marketing" at bounding box center [302, 85] width 123 height 8
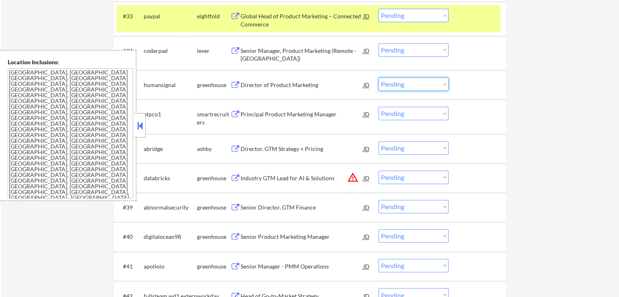
click at [420, 85] on select "Choose an option... Pending Applied Excluded (Questions) Excluded (Expired) Exc…" at bounding box center [414, 83] width 70 height 13
click at [379, 77] on select "Choose an option... Pending Applied Excluded (Questions) Excluded (Expired) Exc…" at bounding box center [414, 83] width 70 height 13
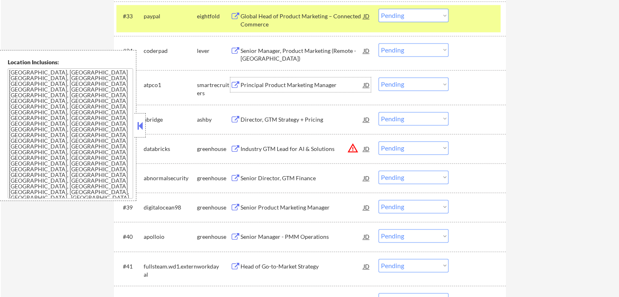
click at [268, 86] on div "Principal Product Marketing Manager" at bounding box center [302, 85] width 123 height 8
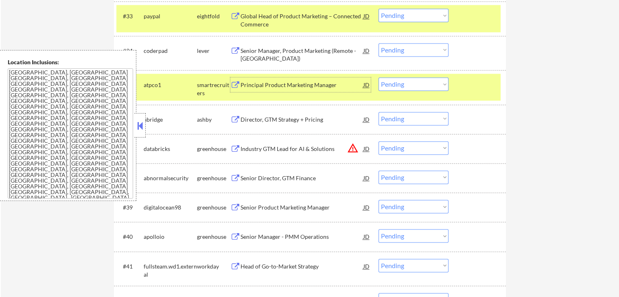
click at [427, 88] on select "Choose an option... Pending Applied Excluded (Questions) Excluded (Expired) Exc…" at bounding box center [414, 83] width 70 height 13
click at [379, 77] on select "Choose an option... Pending Applied Excluded (Questions) Excluded (Expired) Exc…" at bounding box center [414, 83] width 70 height 13
select select ""pending""
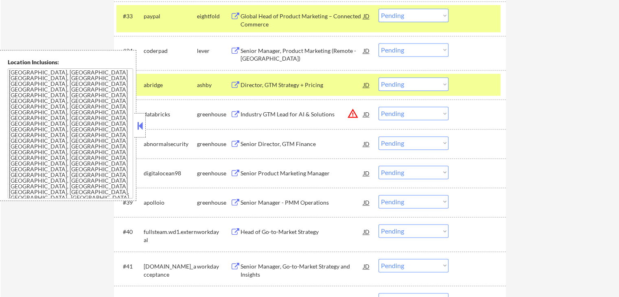
click at [410, 53] on select "Choose an option... Pending Applied Excluded (Questions) Excluded (Expired) Exc…" at bounding box center [414, 49] width 70 height 13
click at [379, 43] on select "Choose an option... Pending Applied Excluded (Questions) Excluded (Expired) Exc…" at bounding box center [414, 49] width 70 height 13
click at [248, 88] on div "Director, GTM Strategy + Pricing" at bounding box center [302, 85] width 123 height 8
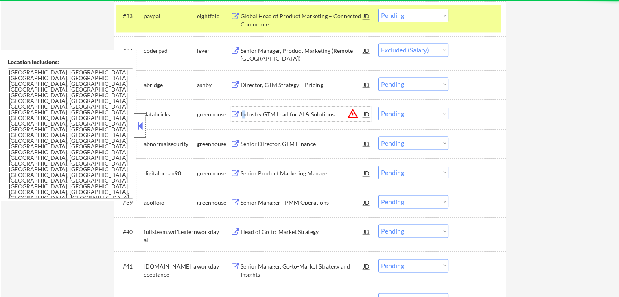
click at [244, 112] on div "Industry GTM Lead for AI & Solutions" at bounding box center [302, 114] width 123 height 8
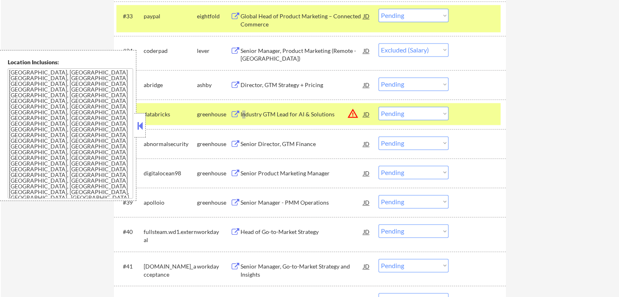
select select ""pending""
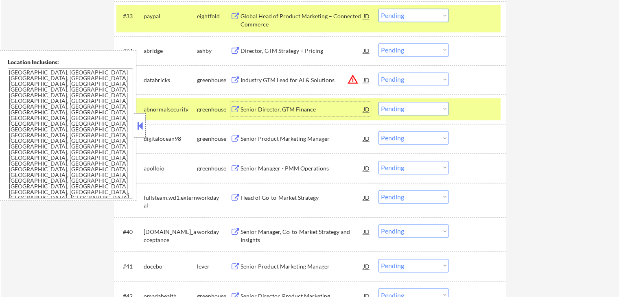
drag, startPoint x: 413, startPoint y: 74, endPoint x: 414, endPoint y: 79, distance: 4.5
click at [413, 74] on select "Choose an option... Pending Applied Excluded (Questions) Excluded (Expired) Exc…" at bounding box center [414, 78] width 70 height 13
click at [379, 72] on select "Choose an option... Pending Applied Excluded (Questions) Excluded (Expired) Exc…" at bounding box center [414, 78] width 70 height 13
select select ""pending""
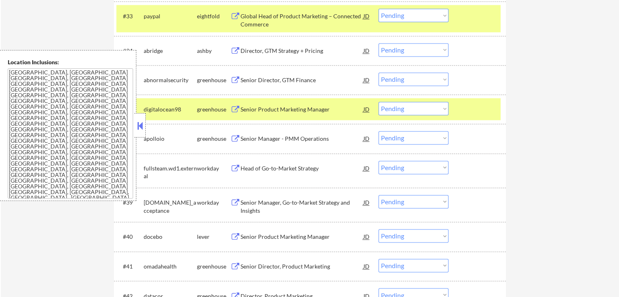
click at [414, 51] on select "Choose an option... Pending Applied Excluded (Questions) Excluded (Expired) Exc…" at bounding box center [414, 49] width 70 height 13
click at [379, 43] on select "Choose an option... Pending Applied Excluded (Questions) Excluded (Expired) Exc…" at bounding box center [414, 49] width 70 height 13
click at [254, 77] on div "Senior Director, GTM Finance" at bounding box center [302, 80] width 123 height 8
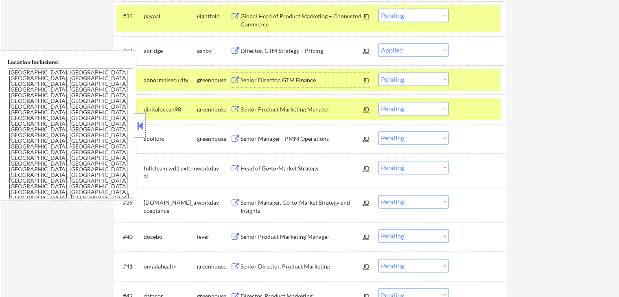
select select ""pending""
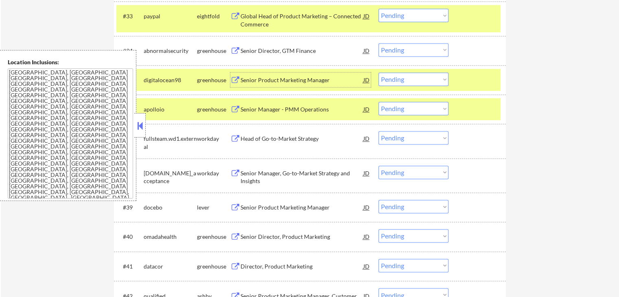
click at [245, 81] on div "Senior Product Marketing Manager" at bounding box center [302, 80] width 123 height 8
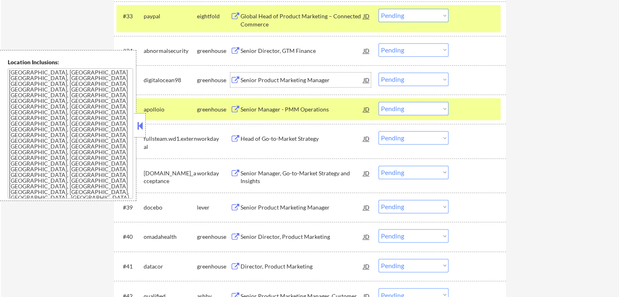
click at [415, 80] on select "Choose an option... Pending Applied Excluded (Questions) Excluded (Expired) Exc…" at bounding box center [414, 78] width 70 height 13
click at [379, 72] on select "Choose an option... Pending Applied Excluded (Questions) Excluded (Expired) Exc…" at bounding box center [414, 78] width 70 height 13
click at [252, 110] on div "Senior Manager - PMM Operations" at bounding box center [302, 109] width 123 height 8
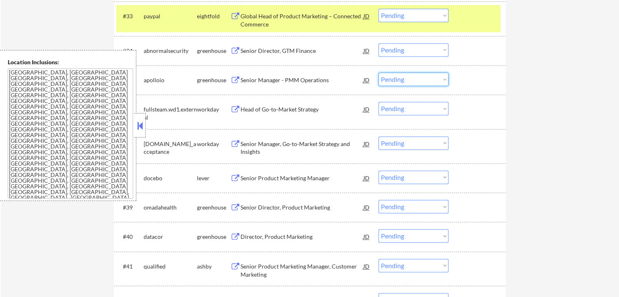
click at [414, 77] on select "Choose an option... Pending Applied Excluded (Questions) Excluded (Expired) Exc…" at bounding box center [414, 78] width 70 height 13
click at [379, 72] on select "Choose an option... Pending Applied Excluded (Questions) Excluded (Expired) Exc…" at bounding box center [414, 78] width 70 height 13
select select ""pending""
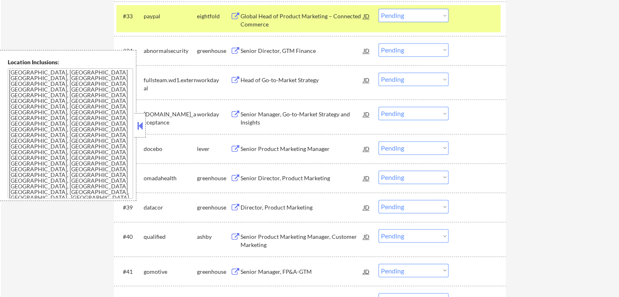
drag, startPoint x: 404, startPoint y: 49, endPoint x: 406, endPoint y: 55, distance: 6.1
click at [406, 49] on select "Choose an option... Pending Applied Excluded (Questions) Excluded (Expired) Exc…" at bounding box center [414, 49] width 70 height 13
click at [379, 43] on select "Choose an option... Pending Applied Excluded (Questions) Excluded (Expired) Exc…" at bounding box center [414, 49] width 70 height 13
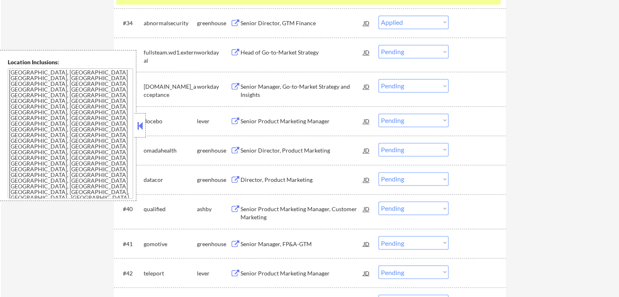
scroll to position [1316, 0]
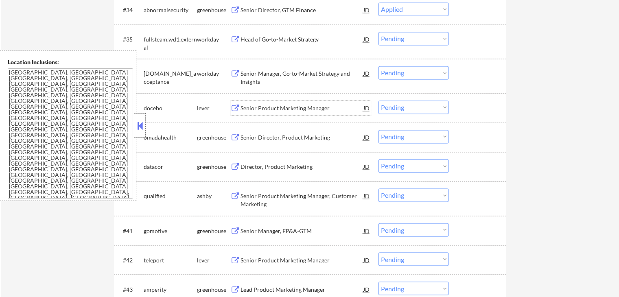
click at [245, 105] on div "Senior Product Marketing Manager" at bounding box center [302, 108] width 123 height 8
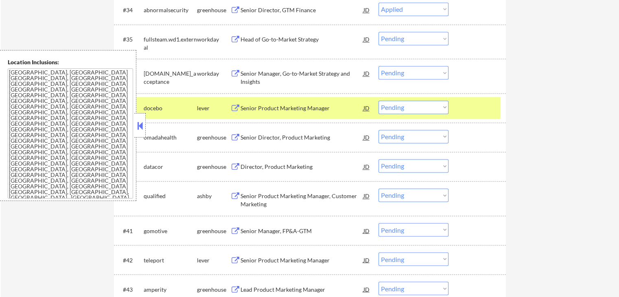
select select ""pending""
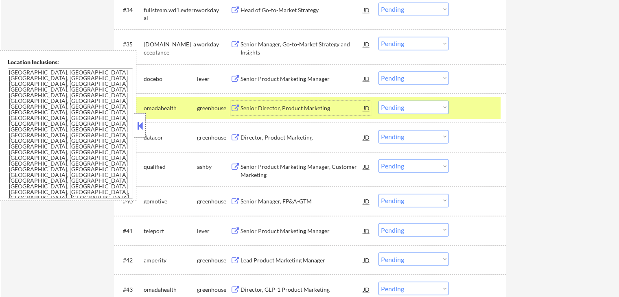
click at [252, 107] on div "Senior Director, Product Marketing" at bounding box center [302, 108] width 123 height 8
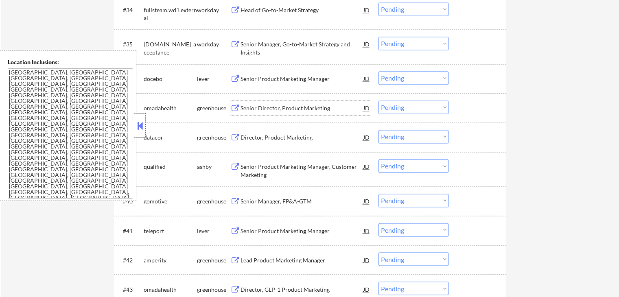
drag, startPoint x: 417, startPoint y: 105, endPoint x: 415, endPoint y: 111, distance: 6.8
click at [417, 105] on select "Choose an option... Pending Applied Excluded (Questions) Excluded (Expired) Exc…" at bounding box center [414, 107] width 70 height 13
click at [379, 101] on select "Choose an option... Pending Applied Excluded (Questions) Excluded (Expired) Exc…" at bounding box center [414, 107] width 70 height 13
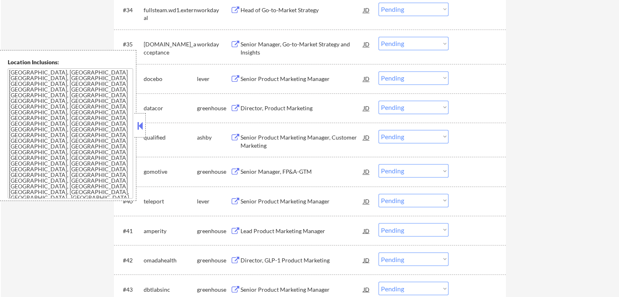
click at [251, 107] on div "Director, Product Marketing" at bounding box center [302, 108] width 123 height 8
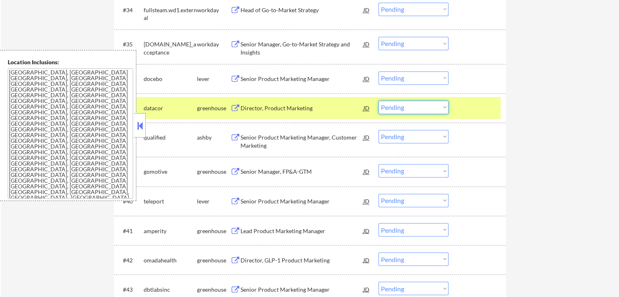
drag, startPoint x: 400, startPoint y: 105, endPoint x: 411, endPoint y: 110, distance: 11.8
click at [408, 109] on select "Choose an option... Pending Applied Excluded (Questions) Excluded (Expired) Exc…" at bounding box center [414, 107] width 70 height 13
click at [379, 101] on select "Choose an option... Pending Applied Excluded (Questions) Excluded (Expired) Exc…" at bounding box center [414, 107] width 70 height 13
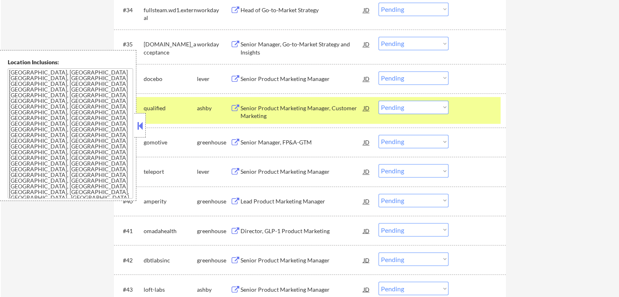
click at [244, 112] on div "Senior Product Marketing Manager, Customer Marketing" at bounding box center [302, 112] width 123 height 16
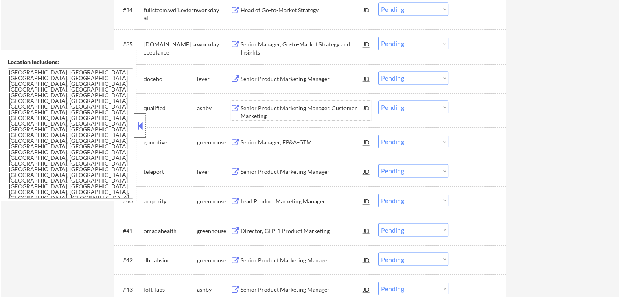
drag, startPoint x: 417, startPoint y: 105, endPoint x: 417, endPoint y: 110, distance: 5.0
click at [417, 105] on select "Choose an option... Pending Applied Excluded (Questions) Excluded (Expired) Exc…" at bounding box center [414, 107] width 70 height 13
click at [379, 101] on select "Choose an option... Pending Applied Excluded (Questions) Excluded (Expired) Exc…" at bounding box center [414, 107] width 70 height 13
select select ""pending""
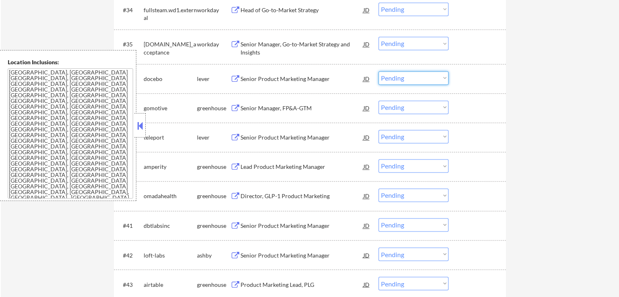
drag, startPoint x: 401, startPoint y: 79, endPoint x: 402, endPoint y: 83, distance: 4.6
click at [401, 79] on select "Choose an option... Pending Applied Excluded (Questions) Excluded (Expired) Exc…" at bounding box center [414, 77] width 70 height 13
click at [379, 71] on select "Choose an option... Pending Applied Excluded (Questions) Excluded (Expired) Exc…" at bounding box center [414, 77] width 70 height 13
click at [260, 107] on div "Senior Manager, FP&A-GTM" at bounding box center [302, 108] width 123 height 8
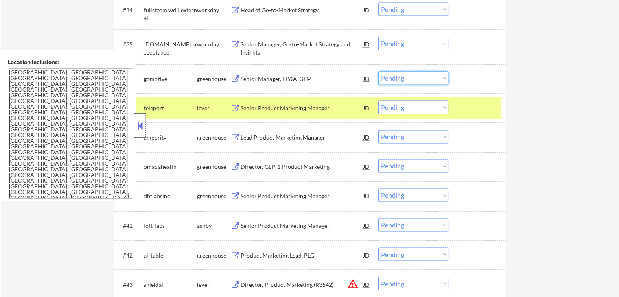
drag, startPoint x: 416, startPoint y: 74, endPoint x: 420, endPoint y: 83, distance: 9.7
click at [417, 74] on select "Choose an option... Pending Applied Excluded (Questions) Excluded (Expired) Exc…" at bounding box center [414, 77] width 70 height 13
click at [379, 71] on select "Choose an option... Pending Applied Excluded (Questions) Excluded (Expired) Exc…" at bounding box center [414, 77] width 70 height 13
click at [266, 105] on div "Senior Product Marketing Manager" at bounding box center [302, 108] width 123 height 8
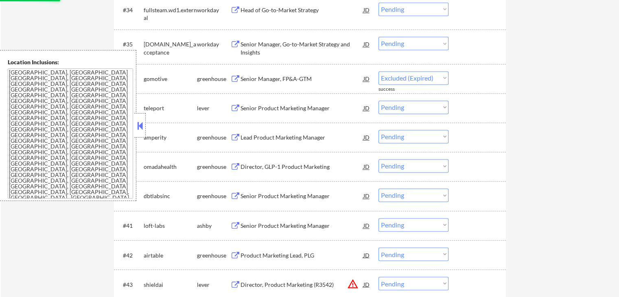
select select ""pending""
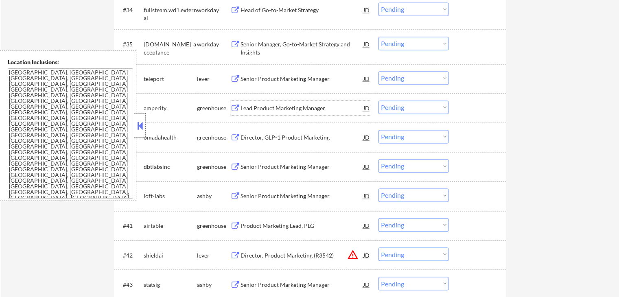
click at [285, 101] on div "Lead Product Marketing Manager" at bounding box center [302, 108] width 123 height 15
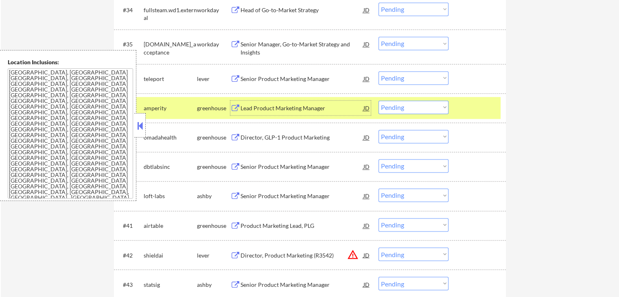
drag, startPoint x: 410, startPoint y: 104, endPoint x: 412, endPoint y: 111, distance: 7.5
click at [410, 105] on select "Choose an option... Pending Applied Excluded (Questions) Excluded (Expired) Exc…" at bounding box center [414, 107] width 70 height 13
click at [379, 101] on select "Choose an option... Pending Applied Excluded (Questions) Excluded (Expired) Exc…" at bounding box center [414, 107] width 70 height 13
click at [261, 108] on div "Director, GLP-1 Product Marketing" at bounding box center [302, 108] width 123 height 8
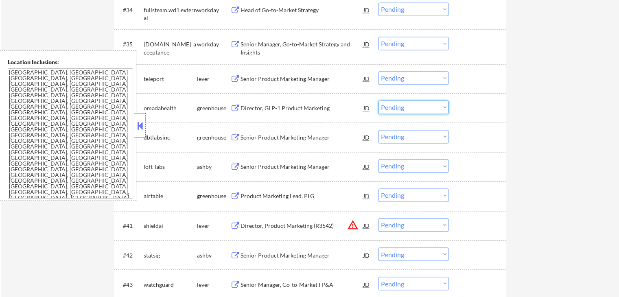
click at [393, 110] on select "Choose an option... Pending Applied Excluded (Questions) Excluded (Expired) Exc…" at bounding box center [414, 107] width 70 height 13
click at [379, 101] on select "Choose an option... Pending Applied Excluded (Questions) Excluded (Expired) Exc…" at bounding box center [414, 107] width 70 height 13
select select ""pending""
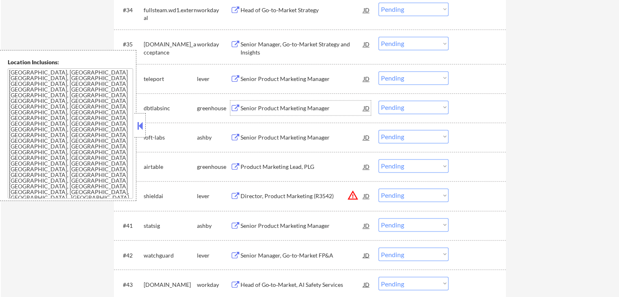
click at [264, 108] on div "Senior Product Marketing Manager" at bounding box center [302, 108] width 123 height 8
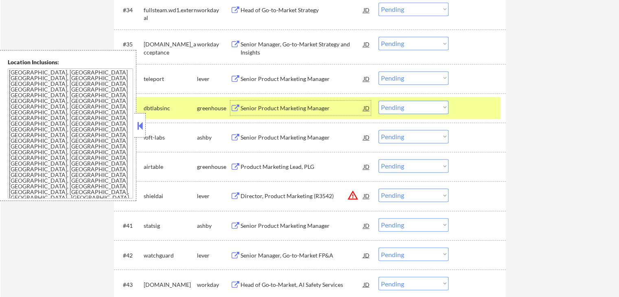
drag, startPoint x: 404, startPoint y: 79, endPoint x: 408, endPoint y: 83, distance: 5.5
click at [406, 79] on select "Choose an option... Pending Applied Excluded (Questions) Excluded (Expired) Exc…" at bounding box center [414, 77] width 70 height 13
select select ""applied""
click at [379, 71] on select "Choose an option... Pending Applied Excluded (Questions) Excluded (Expired) Exc…" at bounding box center [414, 77] width 70 height 13
drag, startPoint x: 400, startPoint y: 108, endPoint x: 403, endPoint y: 112, distance: 4.7
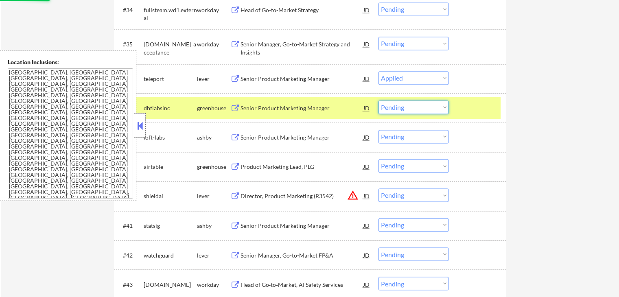
click at [400, 108] on select "Choose an option... Pending Applied Excluded (Questions) Excluded (Expired) Exc…" at bounding box center [414, 107] width 70 height 13
select select ""excluded""
click at [379, 101] on select "Choose an option... Pending Applied Excluded (Questions) Excluded (Expired) Exc…" at bounding box center [414, 107] width 70 height 13
click at [298, 135] on div "Senior Product Marketing Manager" at bounding box center [302, 138] width 123 height 8
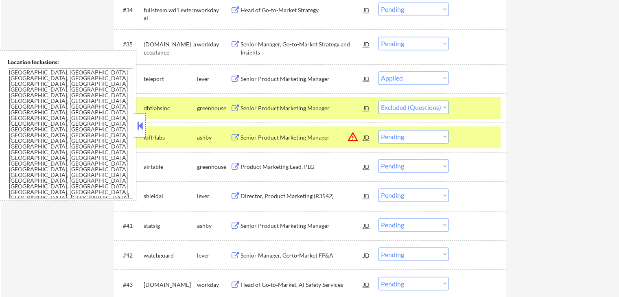
select select ""pending""
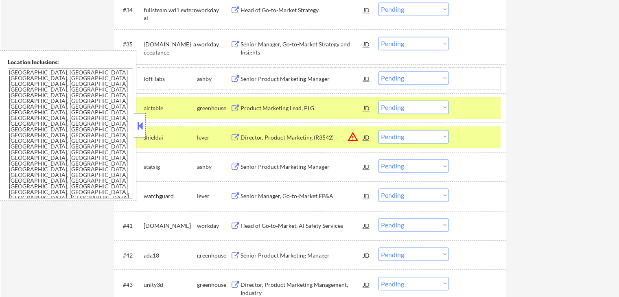
drag, startPoint x: 406, startPoint y: 70, endPoint x: 407, endPoint y: 74, distance: 4.2
click at [407, 70] on div "#36 loft-labs [PERSON_NAME] Senior Product Marketing Manager JD warning_amber C…" at bounding box center [308, 79] width 384 height 22
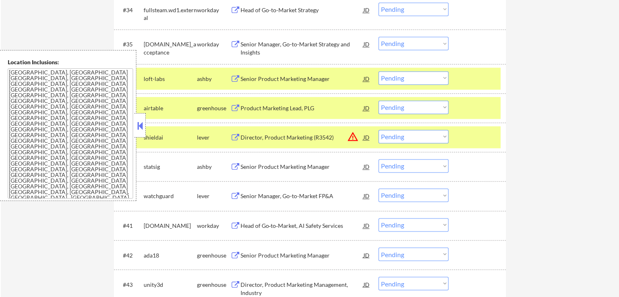
click at [413, 81] on select "Choose an option... Pending Applied Excluded (Questions) Excluded (Expired) Exc…" at bounding box center [414, 77] width 70 height 13
click at [379, 71] on select "Choose an option... Pending Applied Excluded (Questions) Excluded (Expired) Exc…" at bounding box center [414, 77] width 70 height 13
click at [283, 113] on div "Product Marketing Lead, PLG" at bounding box center [302, 108] width 123 height 15
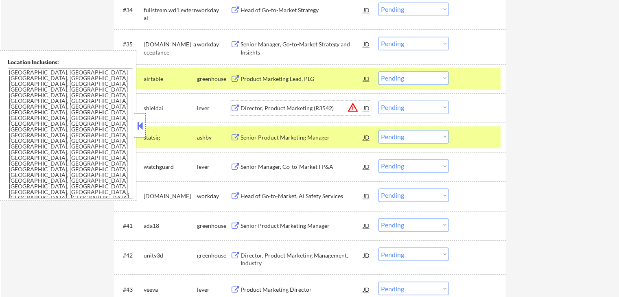
click at [409, 78] on select "Choose an option... Pending Applied Excluded (Questions) Excluded (Expired) Exc…" at bounding box center [414, 77] width 70 height 13
click at [379, 71] on select "Choose an option... Pending Applied Excluded (Questions) Excluded (Expired) Exc…" at bounding box center [414, 77] width 70 height 13
click at [254, 110] on div "Director, Product Marketing (R3542)" at bounding box center [302, 108] width 123 height 8
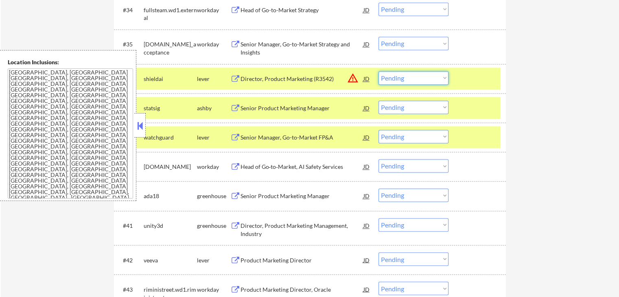
drag, startPoint x: 408, startPoint y: 76, endPoint x: 408, endPoint y: 83, distance: 7.3
click at [408, 76] on select "Choose an option... Pending Applied Excluded (Questions) Excluded (Expired) Exc…" at bounding box center [414, 77] width 70 height 13
click at [379, 71] on select "Choose an option... Pending Applied Excluded (Questions) Excluded (Expired) Exc…" at bounding box center [414, 77] width 70 height 13
click at [261, 110] on div "Senior Product Marketing Manager" at bounding box center [302, 108] width 123 height 8
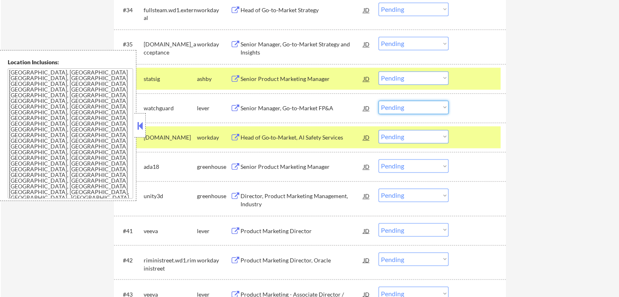
click at [409, 106] on select "Choose an option... Pending Applied Excluded (Questions) Excluded (Expired) Exc…" at bounding box center [414, 107] width 70 height 13
drag, startPoint x: 409, startPoint y: 78, endPoint x: 409, endPoint y: 82, distance: 4.5
click at [409, 78] on select "Choose an option... Pending Applied Excluded (Questions) Excluded (Expired) Exc…" at bounding box center [414, 77] width 70 height 13
click at [379, 71] on select "Choose an option... Pending Applied Excluded (Questions) Excluded (Expired) Exc…" at bounding box center [414, 77] width 70 height 13
click at [266, 108] on div "Senior Manager, Go-to-Market FP&A" at bounding box center [302, 108] width 123 height 8
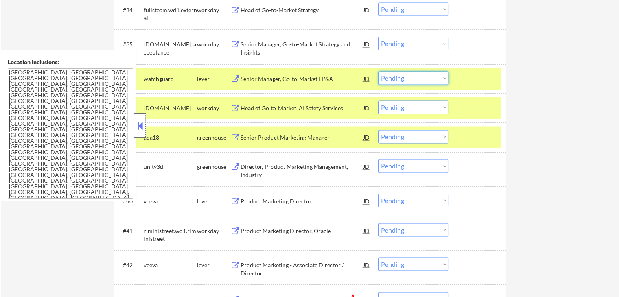
click at [397, 78] on select "Choose an option... Pending Applied Excluded (Questions) Excluded (Expired) Exc…" at bounding box center [414, 77] width 70 height 13
click at [379, 71] on select "Choose an option... Pending Applied Excluded (Questions) Excluded (Expired) Exc…" at bounding box center [414, 77] width 70 height 13
click at [280, 140] on div "Senior Product Marketing Manager" at bounding box center [302, 138] width 123 height 8
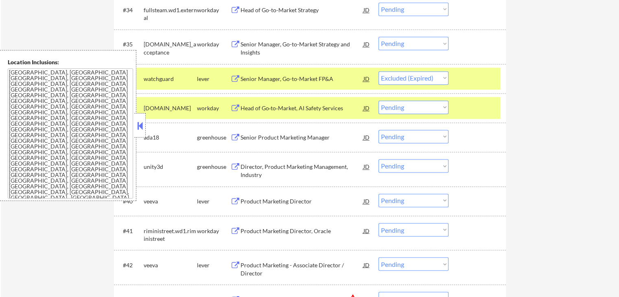
select select ""pending""
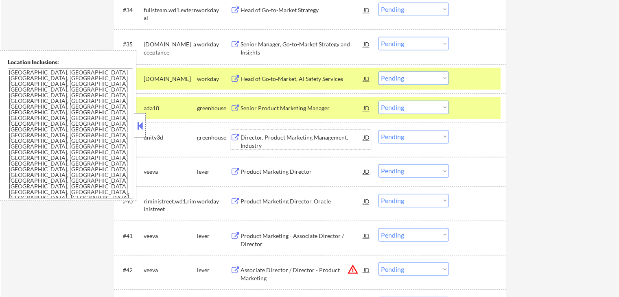
click at [321, 109] on div "Senior Product Marketing Manager" at bounding box center [302, 108] width 123 height 8
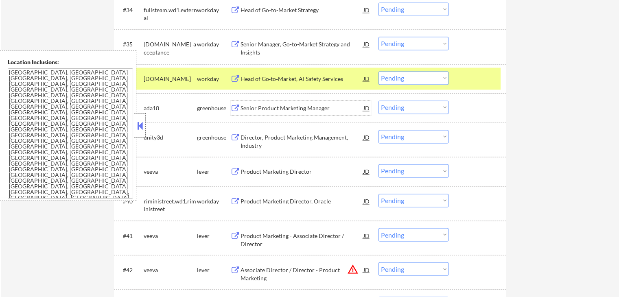
click at [420, 110] on select "Choose an option... Pending Applied Excluded (Questions) Excluded (Expired) Exc…" at bounding box center [414, 107] width 70 height 13
click at [379, 101] on select "Choose an option... Pending Applied Excluded (Questions) Excluded (Expired) Exc…" at bounding box center [414, 107] width 70 height 13
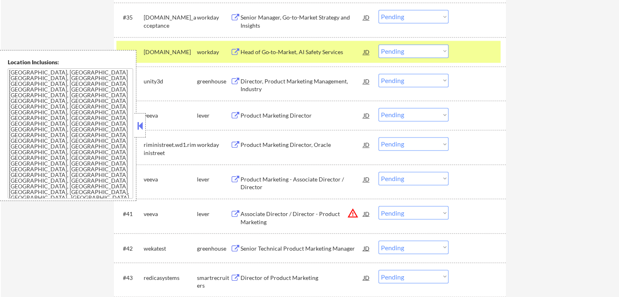
scroll to position [1357, 0]
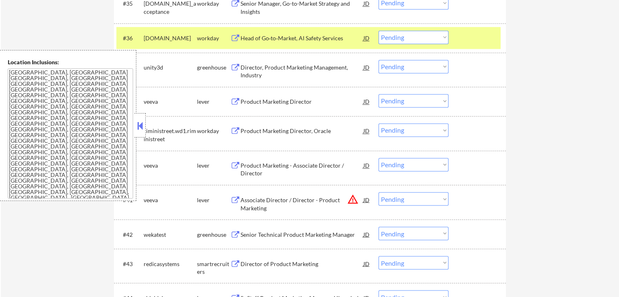
click at [248, 74] on div "Director, Product Marketing Management, Industry" at bounding box center [302, 72] width 123 height 16
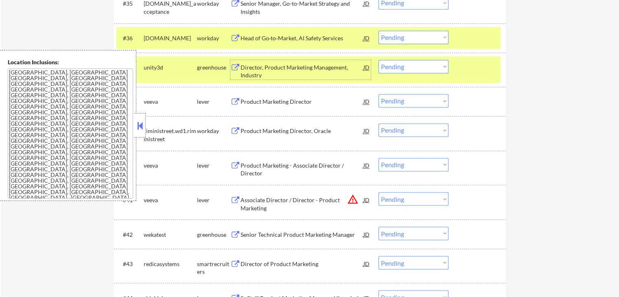
click at [254, 98] on div "Product Marketing Director" at bounding box center [302, 102] width 123 height 8
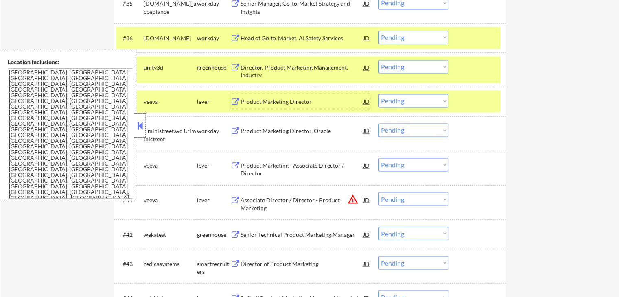
click at [409, 65] on select "Choose an option... Pending Applied Excluded (Questions) Excluded (Expired) Exc…" at bounding box center [414, 66] width 70 height 13
click at [379, 60] on select "Choose an option... Pending Applied Excluded (Questions) Excluded (Expired) Exc…" at bounding box center [414, 66] width 70 height 13
select select ""pending""
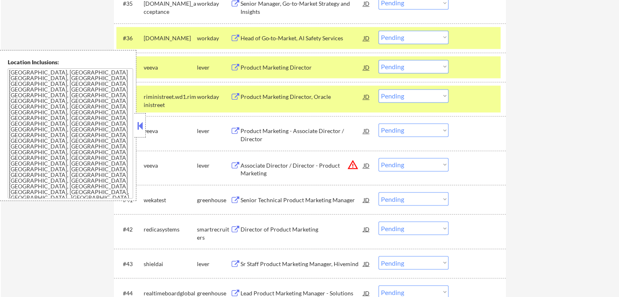
click at [257, 131] on div "Product Marketing - Associate Director / Director" at bounding box center [302, 135] width 123 height 16
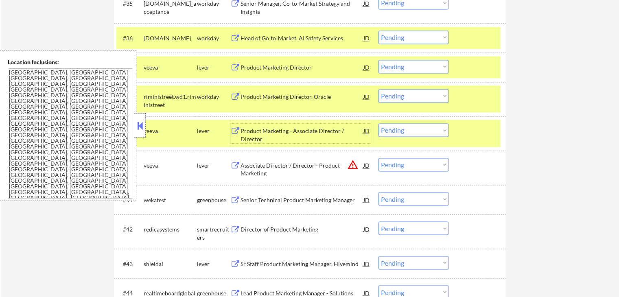
click at [426, 163] on select "Choose an option... Pending Applied Excluded (Questions) Excluded (Expired) Exc…" at bounding box center [414, 164] width 70 height 13
click at [379, 158] on select "Choose an option... Pending Applied Excluded (Questions) Excluded (Expired) Exc…" at bounding box center [414, 164] width 70 height 13
click at [265, 203] on div "Senior Technical Product Marketing Manager" at bounding box center [302, 200] width 123 height 8
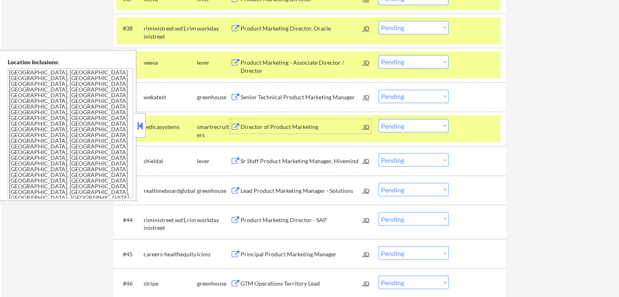
scroll to position [1438, 0]
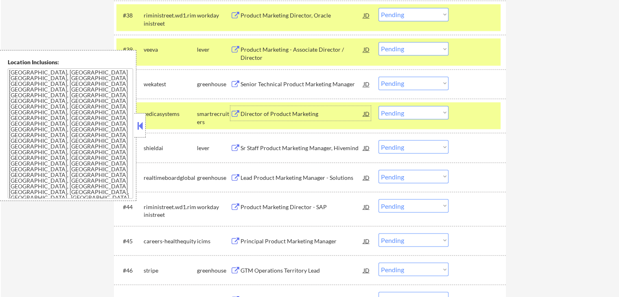
click at [403, 83] on select "Choose an option... Pending Applied Excluded (Questions) Excluded (Expired) Exc…" at bounding box center [414, 83] width 70 height 13
click at [379, 77] on select "Choose an option... Pending Applied Excluded (Questions) Excluded (Expired) Exc…" at bounding box center [414, 83] width 70 height 13
select select ""pending""
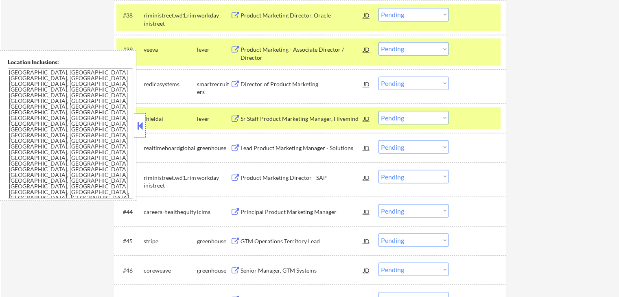
drag, startPoint x: 421, startPoint y: 45, endPoint x: 424, endPoint y: 54, distance: 9.7
click at [423, 45] on select "Choose an option... Pending Applied Excluded (Questions) Excluded (Expired) Exc…" at bounding box center [414, 48] width 70 height 13
select select ""excluded""
click at [379, 42] on select "Choose an option... Pending Applied Excluded (Questions) Excluded (Expired) Exc…" at bounding box center [414, 48] width 70 height 13
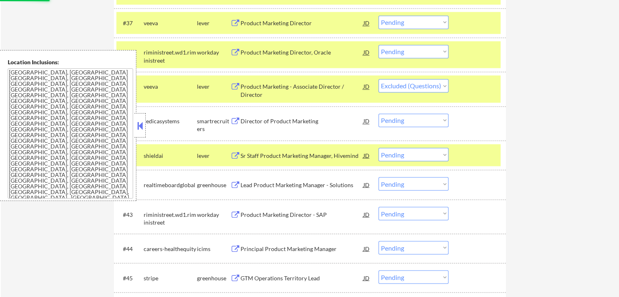
scroll to position [1357, 0]
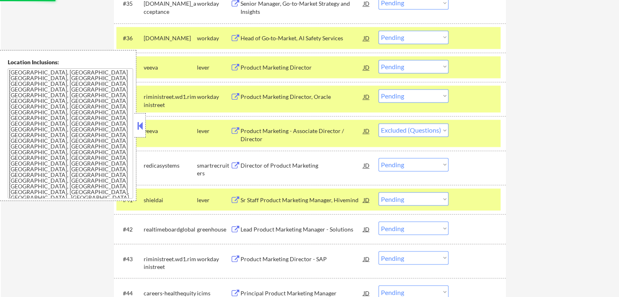
click at [414, 66] on select "Choose an option... Pending Applied Excluded (Questions) Excluded (Expired) Exc…" at bounding box center [414, 66] width 70 height 13
click at [379, 60] on select "Choose an option... Pending Applied Excluded (Questions) Excluded (Expired) Exc…" at bounding box center [414, 66] width 70 height 13
select select ""pending""
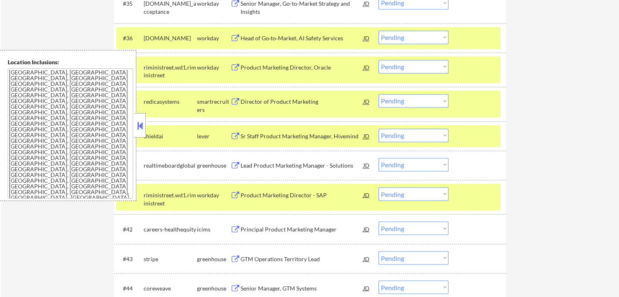
click at [256, 100] on div "Director of Product Marketing" at bounding box center [302, 102] width 123 height 8
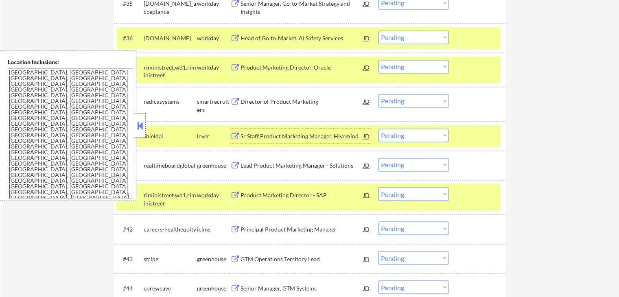
click at [283, 134] on div "Sr Staff Product Marketing Manager, Hivemind" at bounding box center [302, 136] width 123 height 8
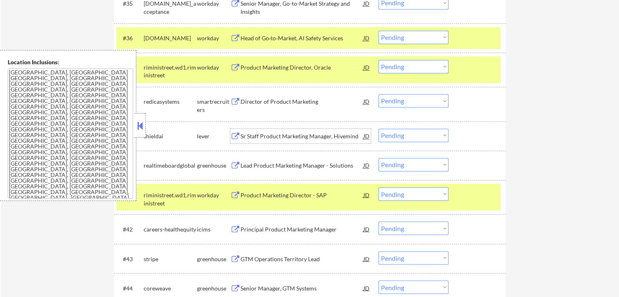
click at [420, 102] on select "Choose an option... Pending Applied Excluded (Questions) Excluded (Expired) Exc…" at bounding box center [414, 100] width 70 height 13
click at [379, 94] on select "Choose an option... Pending Applied Excluded (Questions) Excluded (Expired) Exc…" at bounding box center [414, 100] width 70 height 13
select select ""pending""
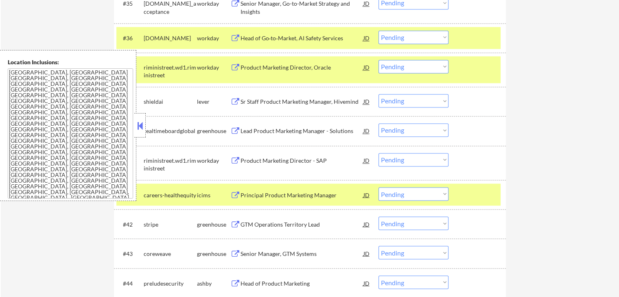
click at [253, 131] on div "Lead Product Marketing Manager - Solutions" at bounding box center [302, 131] width 123 height 8
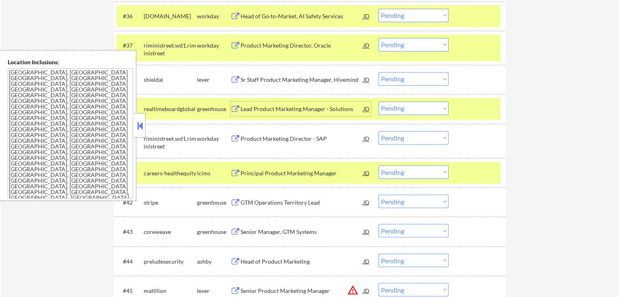
scroll to position [1397, 0]
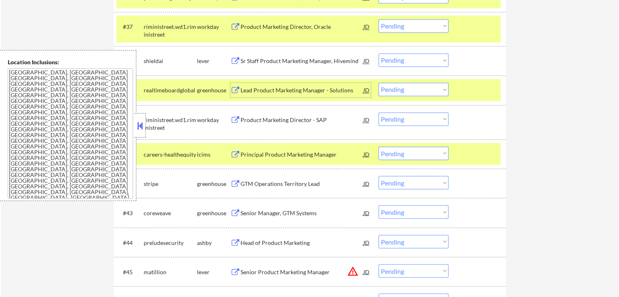
click at [285, 92] on div "Lead Product Marketing Manager - Solutions" at bounding box center [302, 90] width 123 height 8
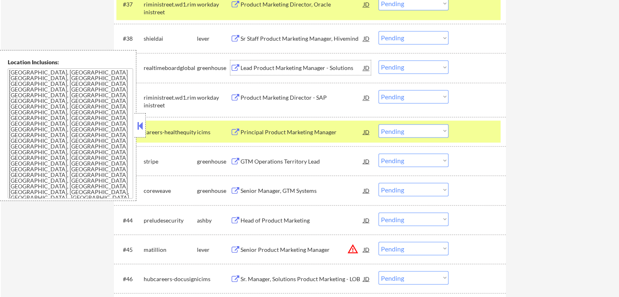
scroll to position [1438, 0]
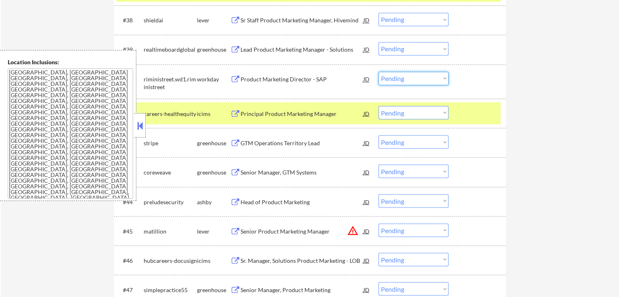
click at [407, 75] on select "Choose an option... Pending Applied Excluded (Questions) Excluded (Expired) Exc…" at bounding box center [414, 78] width 70 height 13
click at [379, 72] on select "Choose an option... Pending Applied Excluded (Questions) Excluded (Expired) Exc…" at bounding box center [414, 78] width 70 height 13
select select ""pending""
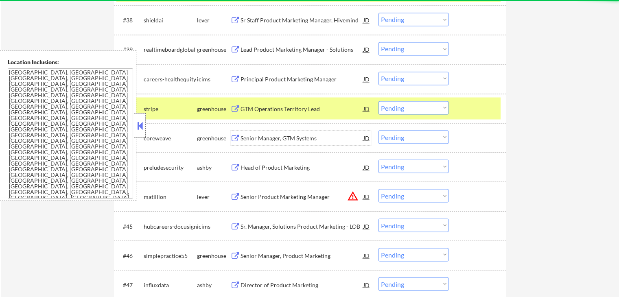
click at [261, 141] on div "Senior Manager, GTM Systems" at bounding box center [302, 138] width 123 height 8
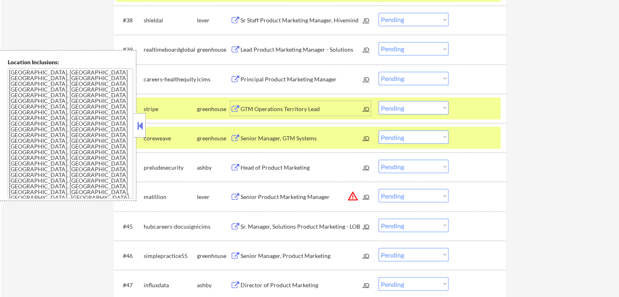
click at [287, 106] on div "GTM Operations Territory Lead" at bounding box center [302, 109] width 123 height 8
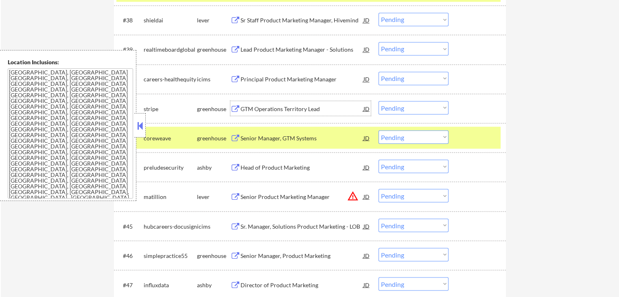
click at [409, 105] on select "Choose an option... Pending Applied Excluded (Questions) Excluded (Expired) Exc…" at bounding box center [414, 107] width 70 height 13
click at [379, 101] on select "Choose an option... Pending Applied Excluded (Questions) Excluded (Expired) Exc…" at bounding box center [414, 107] width 70 height 13
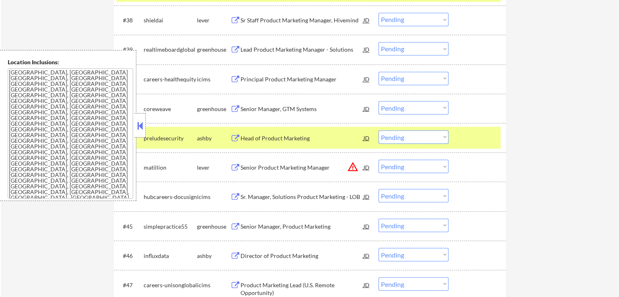
click at [410, 108] on select "Choose an option... Pending Applied Excluded (Questions) Excluded (Expired) Exc…" at bounding box center [414, 107] width 70 height 13
click at [379, 101] on select "Choose an option... Pending Applied Excluded (Questions) Excluded (Expired) Exc…" at bounding box center [414, 107] width 70 height 13
select select ""pending""
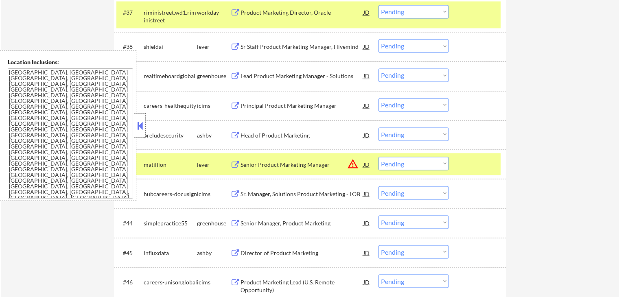
scroll to position [1397, 0]
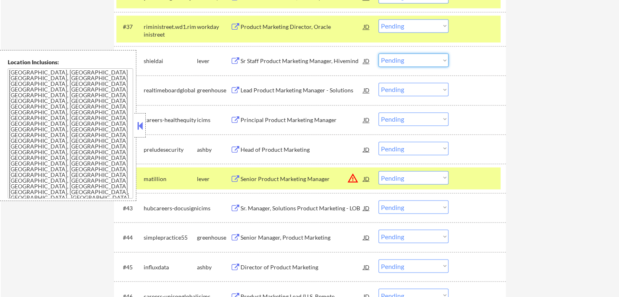
click at [412, 62] on select "Choose an option... Pending Applied Excluded (Questions) Excluded (Expired) Exc…" at bounding box center [414, 59] width 70 height 13
click at [379, 53] on select "Choose an option... Pending Applied Excluded (Questions) Excluded (Expired) Exc…" at bounding box center [414, 59] width 70 height 13
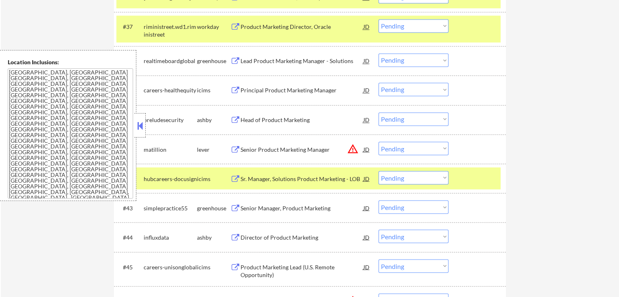
click at [257, 59] on div "Lead Product Marketing Manager - Solutions" at bounding box center [302, 61] width 123 height 8
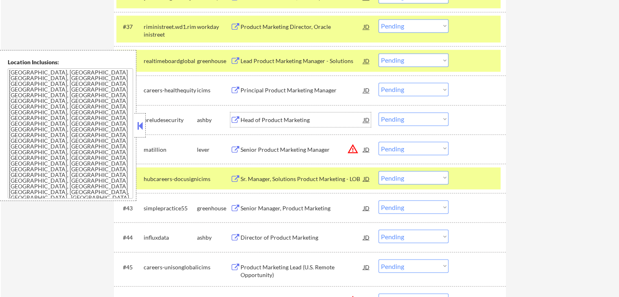
click at [251, 116] on div "Head of Product Marketing" at bounding box center [302, 120] width 123 height 8
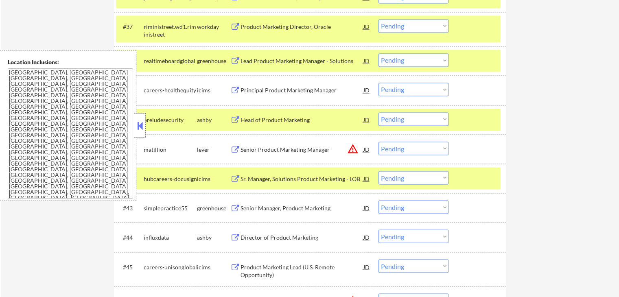
click at [243, 145] on div "Senior Product Marketing Manager" at bounding box center [302, 149] width 123 height 8
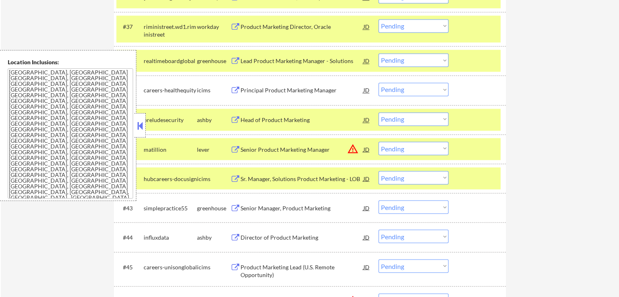
drag, startPoint x: 253, startPoint y: 204, endPoint x: 253, endPoint y: 214, distance: 10.2
click at [253, 204] on div "Senior Manager, Product Marketing" at bounding box center [302, 208] width 123 height 8
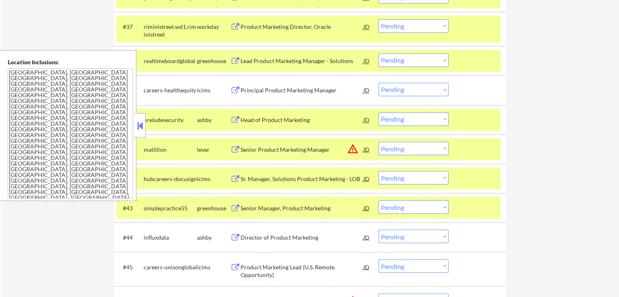
click at [249, 239] on div "Director of Product Marketing" at bounding box center [302, 237] width 123 height 8
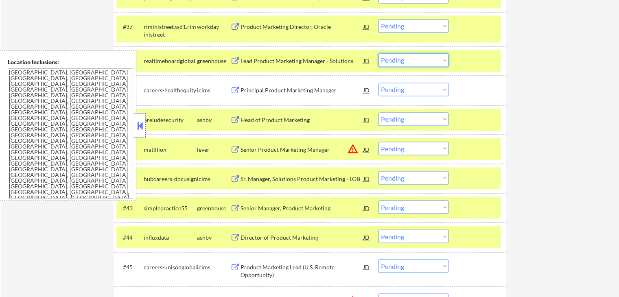
click at [412, 59] on select "Choose an option... Pending Applied Excluded (Questions) Excluded (Expired) Exc…" at bounding box center [414, 59] width 70 height 13
click at [379, 53] on select "Choose an option... Pending Applied Excluded (Questions) Excluded (Expired) Exc…" at bounding box center [414, 59] width 70 height 13
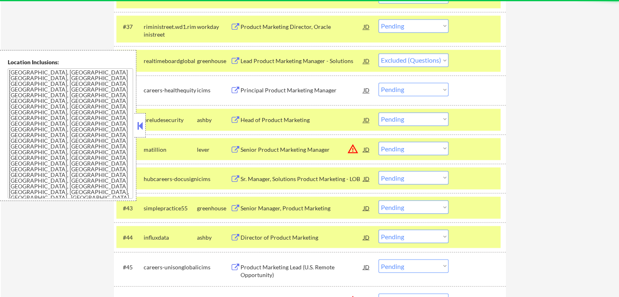
select select ""pending""
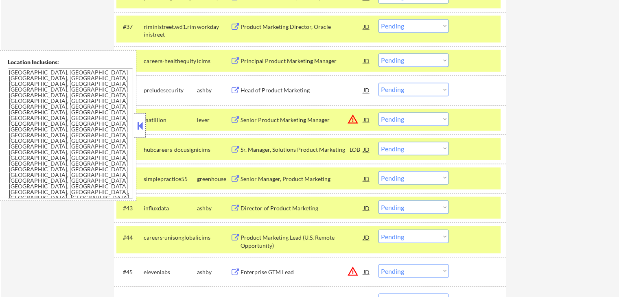
click at [401, 177] on select "Choose an option... Pending Applied Excluded (Questions) Excluded (Expired) Exc…" at bounding box center [414, 177] width 70 height 13
click at [379, 171] on select "Choose an option... Pending Applied Excluded (Questions) Excluded (Expired) Exc…" at bounding box center [414, 177] width 70 height 13
select select ""pending""
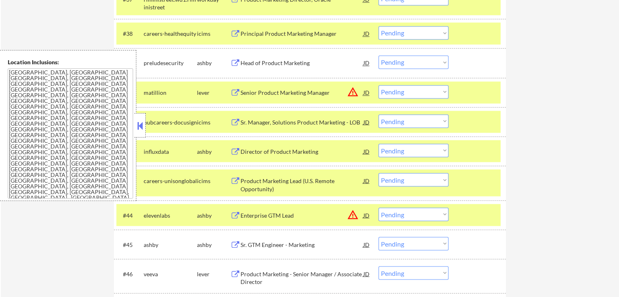
scroll to position [1438, 0]
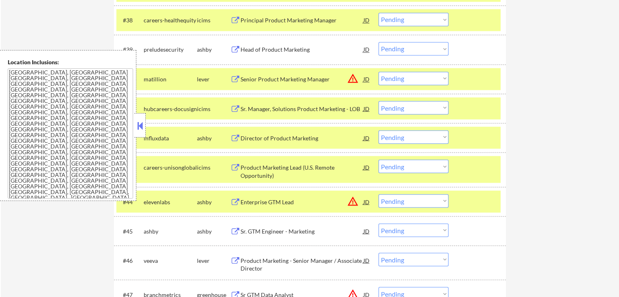
click at [415, 82] on select "Choose an option... Pending Applied Excluded (Questions) Excluded (Expired) Exc…" at bounding box center [414, 78] width 70 height 13
click at [379, 72] on select "Choose an option... Pending Applied Excluded (Questions) Excluded (Expired) Exc…" at bounding box center [414, 78] width 70 height 13
click at [245, 51] on div "Head of Product Marketing" at bounding box center [302, 50] width 123 height 8
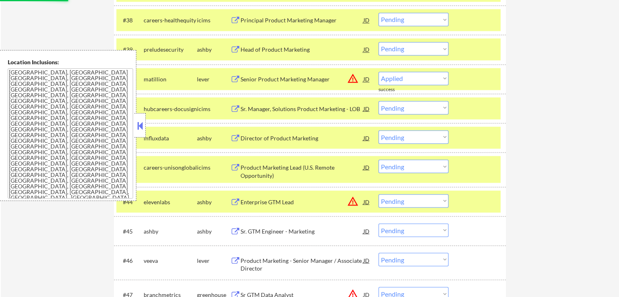
select select ""pending""
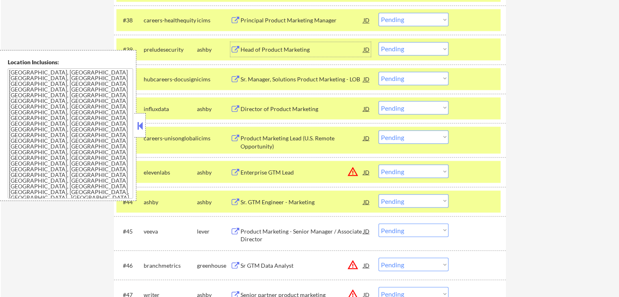
click at [396, 103] on select "Choose an option... Pending Applied Excluded (Questions) Excluded (Expired) Exc…" at bounding box center [414, 107] width 70 height 13
drag, startPoint x: 403, startPoint y: 50, endPoint x: 406, endPoint y: 54, distance: 4.6
click at [403, 50] on select "Choose an option... Pending Applied Excluded (Questions) Excluded (Expired) Exc…" at bounding box center [414, 48] width 70 height 13
click at [379, 42] on select "Choose an option... Pending Applied Excluded (Questions) Excluded (Expired) Exc…" at bounding box center [414, 48] width 70 height 13
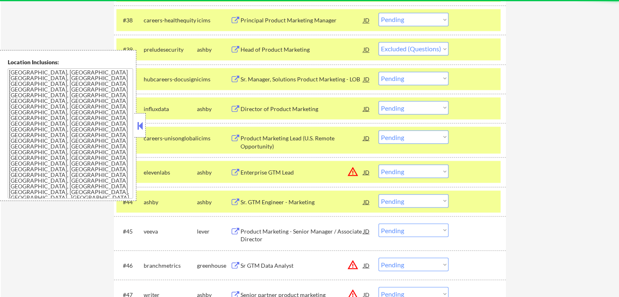
select select ""pending""
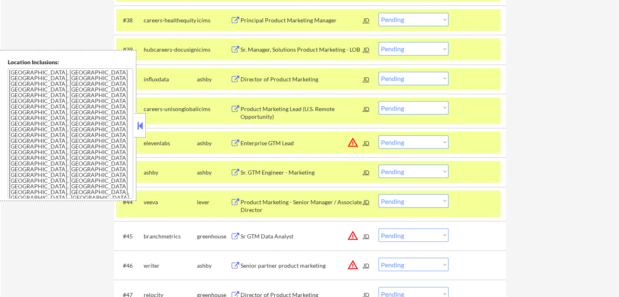
click at [280, 78] on div "Director of Product Marketing" at bounding box center [302, 79] width 123 height 8
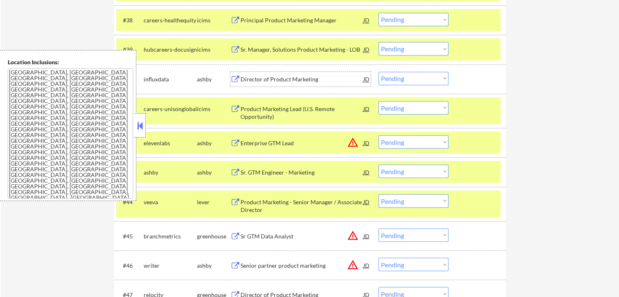
click at [402, 80] on select "Choose an option... Pending Applied Excluded (Questions) Excluded (Expired) Exc…" at bounding box center [414, 78] width 70 height 13
click at [379, 72] on select "Choose an option... Pending Applied Excluded (Questions) Excluded (Expired) Exc…" at bounding box center [414, 78] width 70 height 13
click at [258, 141] on div "Enterprise GTM Lead" at bounding box center [302, 143] width 123 height 8
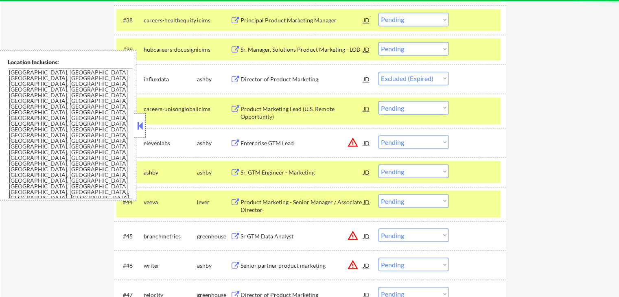
select select ""pending""
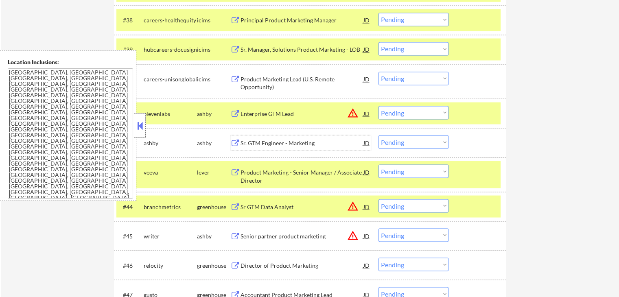
click at [282, 141] on div "Sr. GTM Engineer - Marketing" at bounding box center [302, 143] width 123 height 8
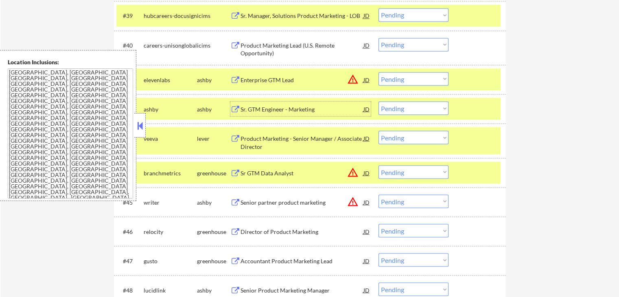
scroll to position [1520, 0]
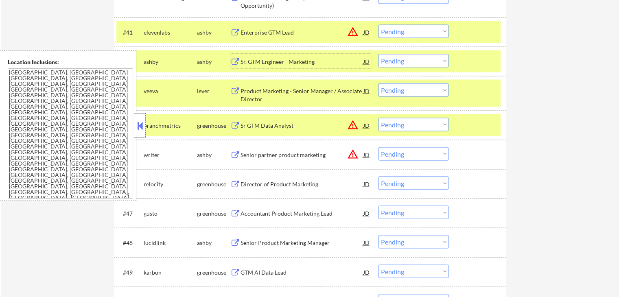
click at [398, 54] on select "Choose an option... Pending Applied Excluded (Questions) Excluded (Expired) Exc…" at bounding box center [414, 60] width 70 height 13
click at [379, 54] on select "Choose an option... Pending Applied Excluded (Questions) Excluded (Expired) Exc…" at bounding box center [414, 60] width 70 height 13
click at [272, 90] on div "Product Marketing - Senior Manager / Associate Director" at bounding box center [302, 95] width 123 height 16
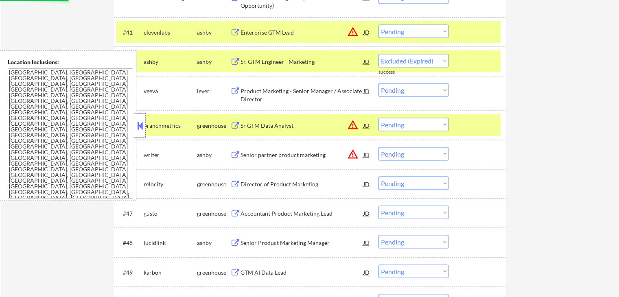
select select ""pending""
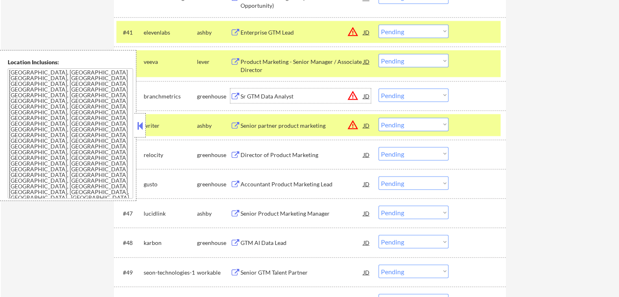
click at [404, 31] on select "Choose an option... Pending Applied Excluded (Questions) Excluded (Expired) Exc…" at bounding box center [414, 30] width 70 height 13
click at [379, 24] on select "Choose an option... Pending Applied Excluded (Questions) Excluded (Expired) Exc…" at bounding box center [414, 30] width 70 height 13
click at [266, 96] on div "Sr GTM Data Analyst" at bounding box center [302, 96] width 123 height 8
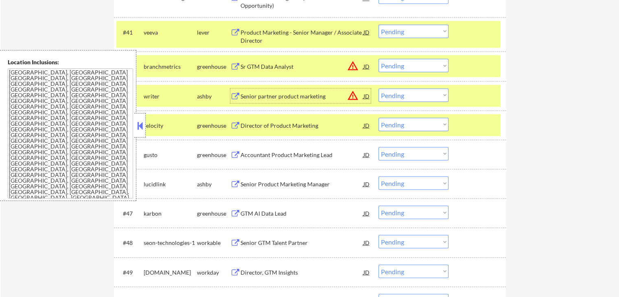
click at [407, 32] on select "Choose an option... Pending Applied Excluded (Questions) Excluded (Expired) Exc…" at bounding box center [414, 30] width 70 height 13
click at [379, 24] on select "Choose an option... Pending Applied Excluded (Questions) Excluded (Expired) Exc…" at bounding box center [414, 30] width 70 height 13
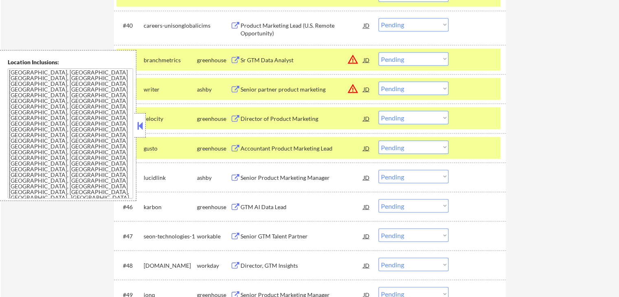
scroll to position [1479, 0]
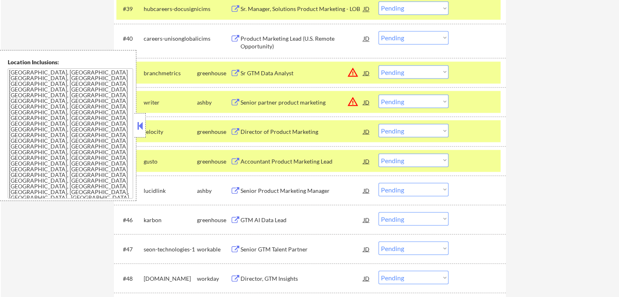
click at [403, 71] on select "Choose an option... Pending Applied Excluded (Questions) Excluded (Expired) Exc…" at bounding box center [414, 71] width 70 height 13
click at [379, 65] on select "Choose an option... Pending Applied Excluded (Questions) Excluded (Expired) Exc…" at bounding box center [414, 71] width 70 height 13
click at [288, 103] on div "Senior partner product marketing" at bounding box center [302, 102] width 123 height 8
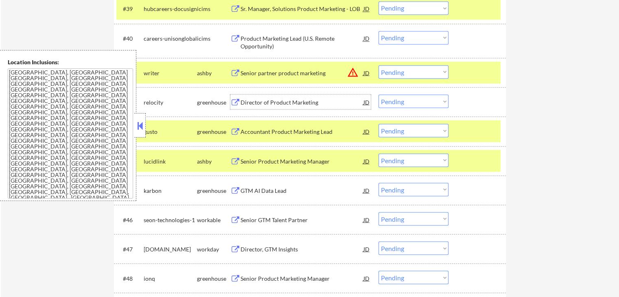
click at [252, 101] on div "Director of Product Marketing" at bounding box center [302, 102] width 123 height 8
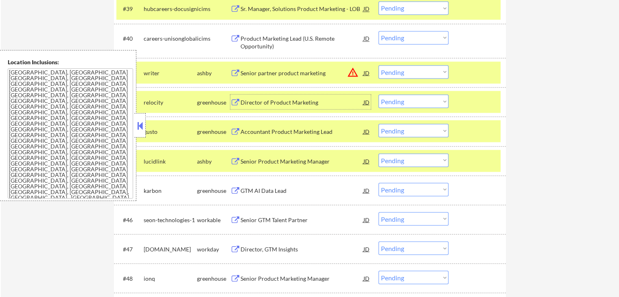
click at [399, 68] on select "Choose an option... Pending Applied Excluded (Questions) Excluded (Expired) Exc…" at bounding box center [414, 71] width 70 height 13
click at [379, 65] on select "Choose an option... Pending Applied Excluded (Questions) Excluded (Expired) Exc…" at bounding box center [414, 71] width 70 height 13
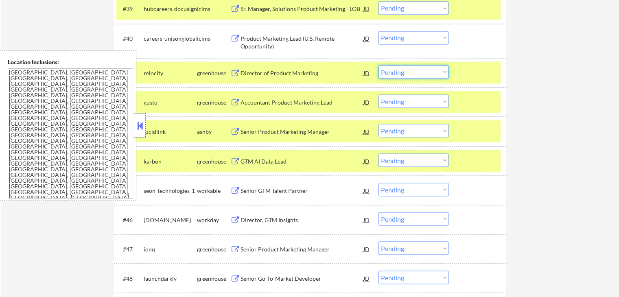
click at [419, 72] on select "Choose an option... Pending Applied Excluded (Questions) Excluded (Expired) Exc…" at bounding box center [414, 71] width 70 height 13
click at [379, 65] on select "Choose an option... Pending Applied Excluded (Questions) Excluded (Expired) Exc…" at bounding box center [414, 71] width 70 height 13
click at [280, 99] on div "Accountant Product Marketing Lead" at bounding box center [302, 102] width 123 height 8
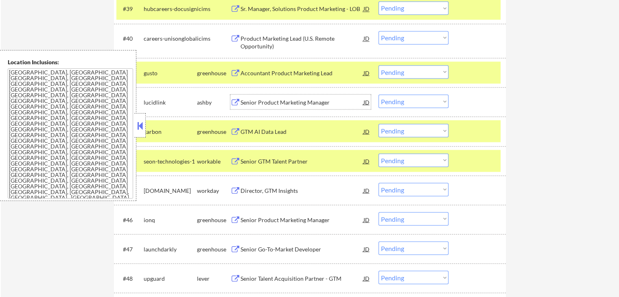
click at [413, 71] on select "Choose an option... Pending Applied Excluded (Questions) Excluded (Expired) Exc…" at bounding box center [414, 71] width 70 height 13
click at [379, 65] on select "Choose an option... Pending Applied Excluded (Questions) Excluded (Expired) Exc…" at bounding box center [414, 71] width 70 height 13
click at [270, 100] on div "Senior Product Marketing Manager" at bounding box center [302, 102] width 123 height 8
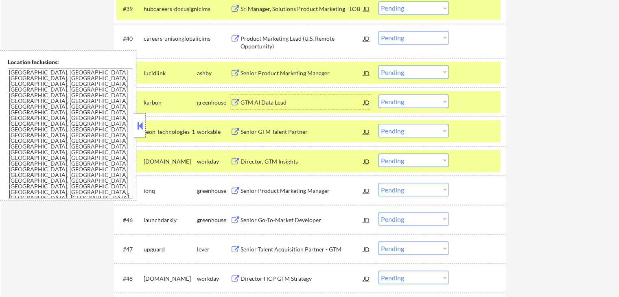
click at [418, 70] on select "Choose an option... Pending Applied Excluded (Questions) Excluded (Expired) Exc…" at bounding box center [414, 71] width 70 height 13
click at [379, 65] on select "Choose an option... Pending Applied Excluded (Questions) Excluded (Expired) Exc…" at bounding box center [414, 71] width 70 height 13
click at [246, 101] on div "GTM AI Data Lead" at bounding box center [302, 102] width 123 height 8
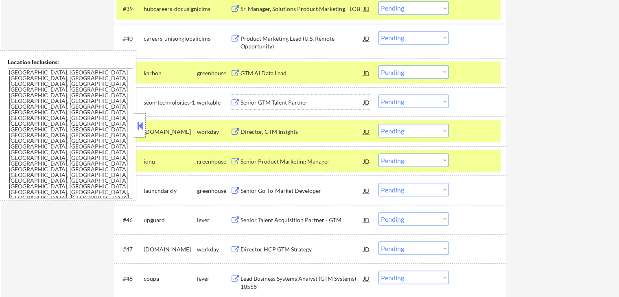
drag, startPoint x: 417, startPoint y: 71, endPoint x: 417, endPoint y: 75, distance: 4.1
click at [419, 71] on select "Choose an option... Pending Applied Excluded (Questions) Excluded (Expired) Exc…" at bounding box center [414, 71] width 70 height 13
click at [379, 65] on select "Choose an option... Pending Applied Excluded (Questions) Excluded (Expired) Exc…" at bounding box center [414, 71] width 70 height 13
click at [270, 103] on div "Senior GTM Talent Partner" at bounding box center [302, 102] width 123 height 8
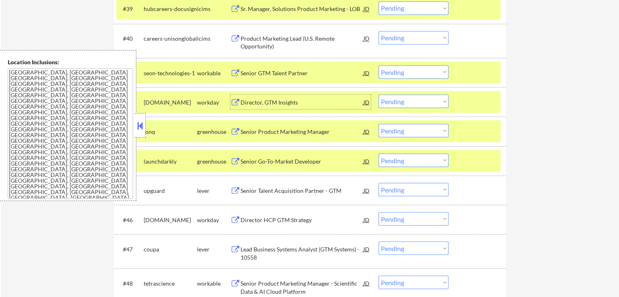
click at [409, 75] on select "Choose an option... Pending Applied Excluded (Questions) Excluded (Expired) Exc…" at bounding box center [414, 71] width 70 height 13
click at [379, 65] on select "Choose an option... Pending Applied Excluded (Questions) Excluded (Expired) Exc…" at bounding box center [414, 71] width 70 height 13
click at [264, 125] on div "Senior Product Marketing Manager" at bounding box center [302, 131] width 123 height 15
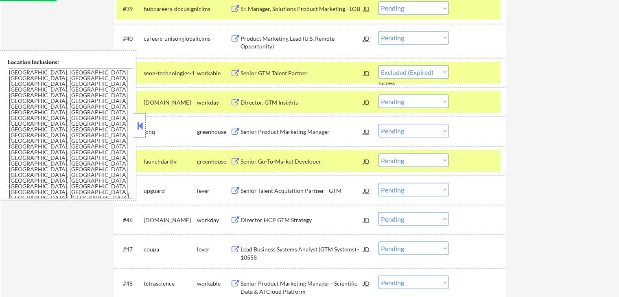
select select ""pending""
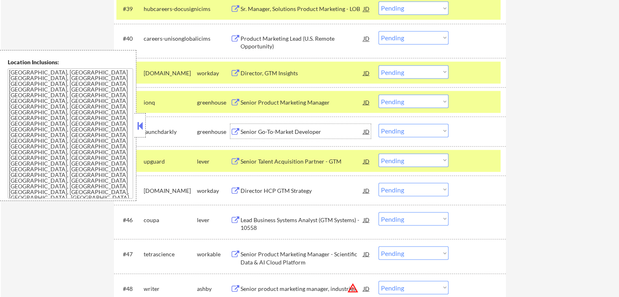
scroll to position [1520, 0]
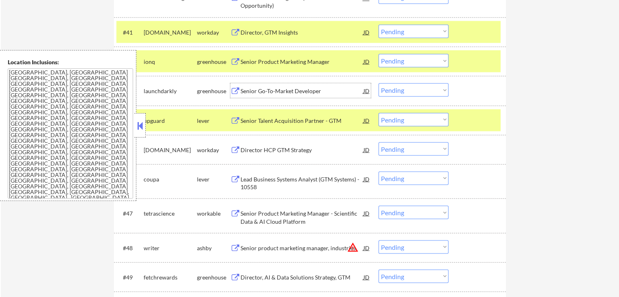
click at [279, 87] on div "Senior Go-To-Market Developer" at bounding box center [302, 91] width 123 height 8
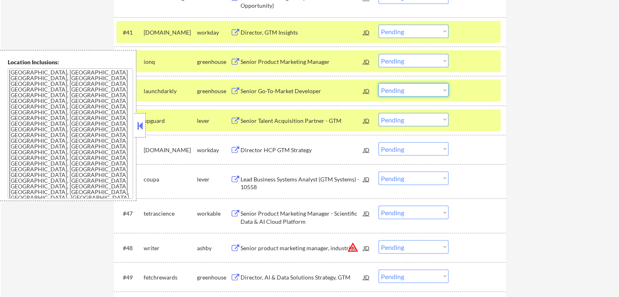
drag, startPoint x: 401, startPoint y: 92, endPoint x: 404, endPoint y: 95, distance: 4.3
click at [401, 92] on select "Choose an option... Pending Applied Excluded (Questions) Excluded (Expired) Exc…" at bounding box center [414, 89] width 70 height 13
click at [379, 83] on select "Choose an option... Pending Applied Excluded (Questions) Excluded (Expired) Exc…" at bounding box center [414, 89] width 70 height 13
select select ""pending""
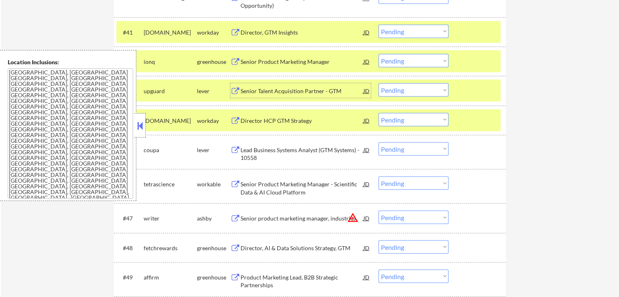
click at [265, 87] on div "Senior Talent Acquisition Partner - GTM" at bounding box center [302, 91] width 123 height 8
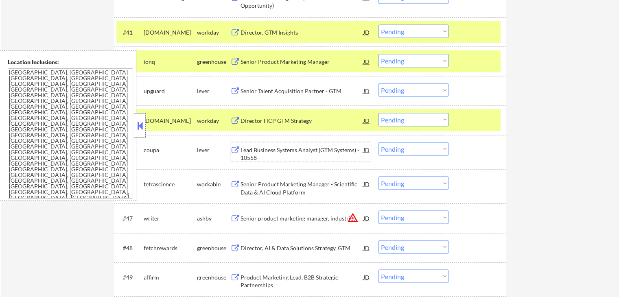
click at [247, 147] on div "Lead Business Systems Analyst (GTM Systems) - 10558" at bounding box center [302, 154] width 123 height 16
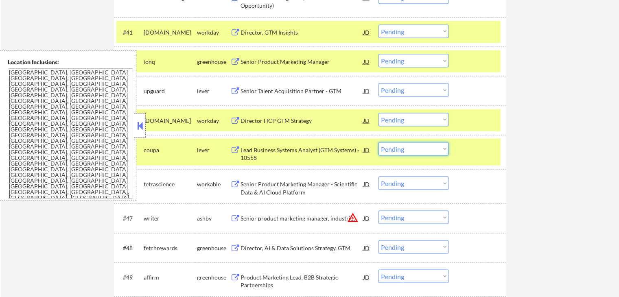
click at [407, 150] on select "Choose an option... Pending Applied Excluded (Questions) Excluded (Expired) Exc…" at bounding box center [414, 148] width 70 height 13
click at [379, 142] on select "Choose an option... Pending Applied Excluded (Questions) Excluded (Expired) Exc…" at bounding box center [414, 148] width 70 height 13
select select ""pending""
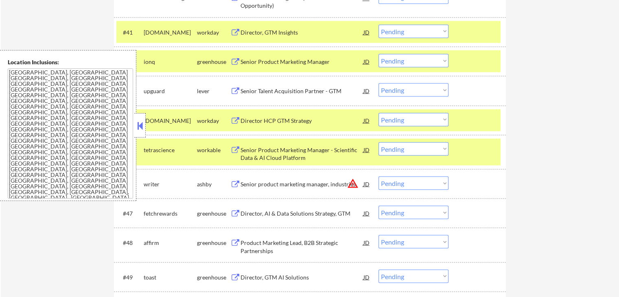
drag, startPoint x: 405, startPoint y: 88, endPoint x: 410, endPoint y: 95, distance: 9.0
click at [405, 88] on select "Choose an option... Pending Applied Excluded (Questions) Excluded (Expired) Exc…" at bounding box center [414, 89] width 70 height 13
click at [379, 83] on select "Choose an option... Pending Applied Excluded (Questions) Excluded (Expired) Exc…" at bounding box center [414, 89] width 70 height 13
click at [250, 59] on div "Senior Product Marketing Manager" at bounding box center [302, 61] width 123 height 8
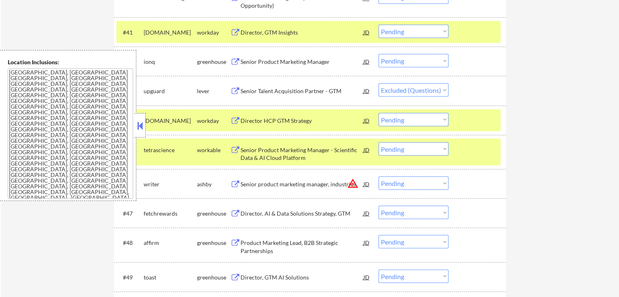
select select ""pending""
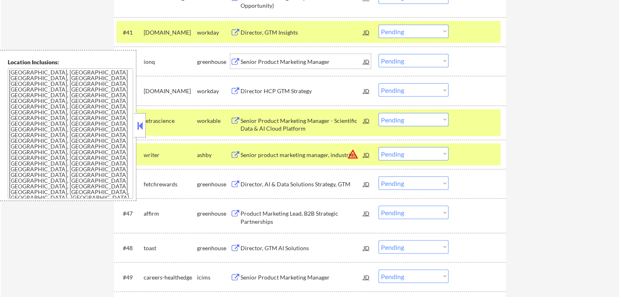
click at [246, 125] on div "Senior Product Marketing Manager - Scientific Data & AI Cloud Platform" at bounding box center [302, 124] width 123 height 16
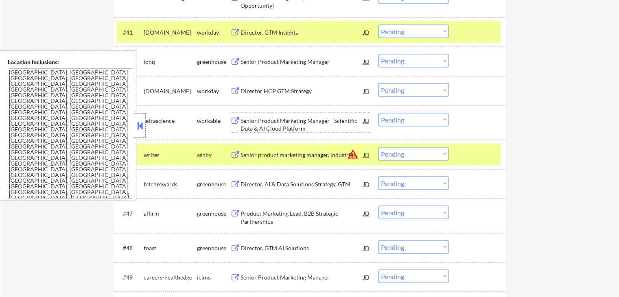
drag, startPoint x: 418, startPoint y: 118, endPoint x: 420, endPoint y: 123, distance: 4.8
click at [418, 118] on select "Choose an option... Pending Applied Excluded (Questions) Excluded (Expired) Exc…" at bounding box center [414, 119] width 70 height 13
click at [379, 113] on select "Choose an option... Pending Applied Excluded (Questions) Excluded (Expired) Exc…" at bounding box center [414, 119] width 70 height 13
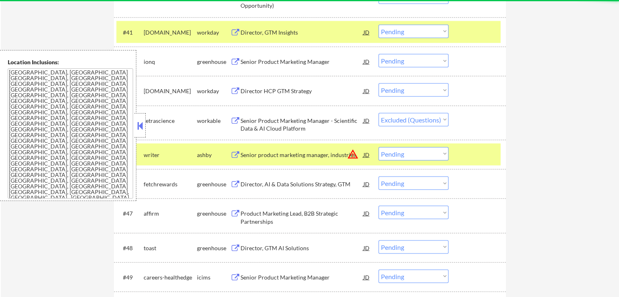
select select ""pending""
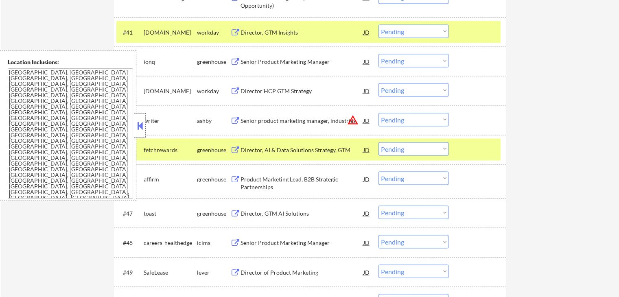
click at [412, 55] on select "Choose an option... Pending Applied Excluded (Questions) Excluded (Expired) Exc…" at bounding box center [414, 60] width 70 height 13
click at [379, 54] on select "Choose an option... Pending Applied Excluded (Questions) Excluded (Expired) Exc…" at bounding box center [414, 60] width 70 height 13
click at [251, 118] on div "Senior product marketing manager, industries" at bounding box center [302, 120] width 123 height 8
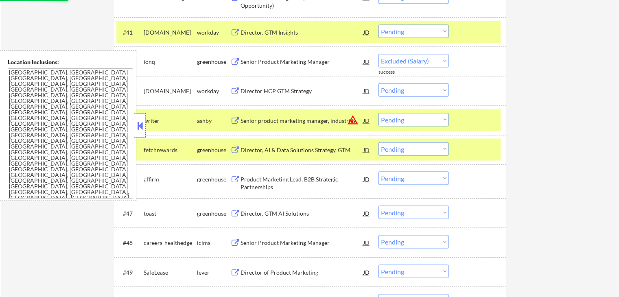
select select ""pending""
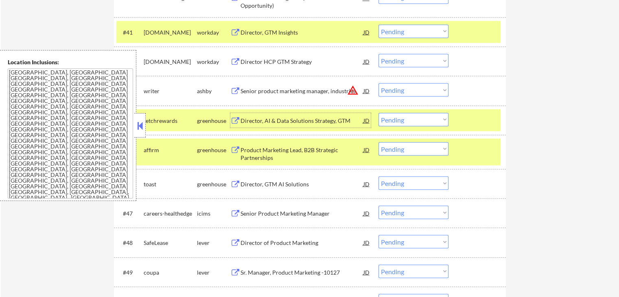
drag, startPoint x: 407, startPoint y: 88, endPoint x: 410, endPoint y: 92, distance: 5.5
click at [408, 89] on select "Choose an option... Pending Applied Excluded (Questions) Excluded (Expired) Exc…" at bounding box center [414, 89] width 70 height 13
click at [379, 83] on select "Choose an option... Pending Applied Excluded (Questions) Excluded (Expired) Exc…" at bounding box center [414, 89] width 70 height 13
click at [265, 120] on div "Director, AI & Data Solutions Strategy, GTM" at bounding box center [302, 120] width 123 height 8
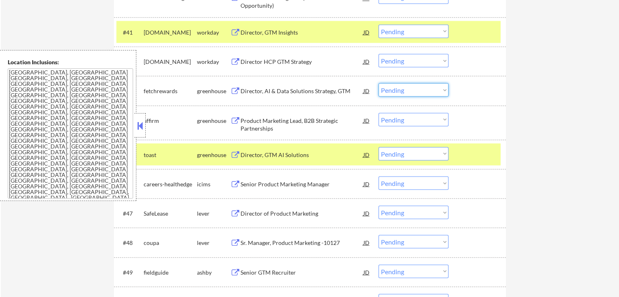
click at [397, 86] on select "Choose an option... Pending Applied Excluded (Questions) Excluded (Expired) Exc…" at bounding box center [414, 89] width 70 height 13
click at [379, 83] on select "Choose an option... Pending Applied Excluded (Questions) Excluded (Expired) Exc…" at bounding box center [414, 89] width 70 height 13
click at [271, 114] on div "Product Marketing Lead, B2B Strategic Partnerships" at bounding box center [302, 123] width 123 height 20
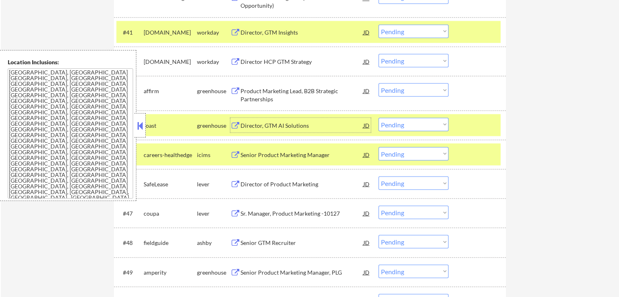
click at [416, 92] on select "Choose an option... Pending Applied Excluded (Questions) Excluded (Expired) Exc…" at bounding box center [414, 89] width 70 height 13
click at [379, 83] on select "Choose an option... Pending Applied Excluded (Questions) Excluded (Expired) Exc…" at bounding box center [414, 89] width 70 height 13
select select ""pending""
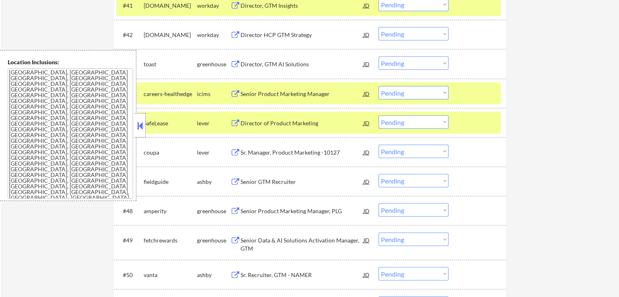
scroll to position [1560, 0]
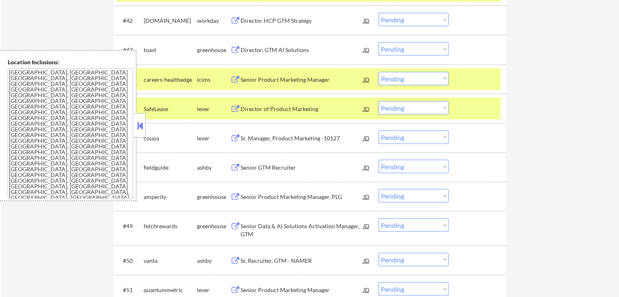
click at [244, 49] on div "Director, GTM AI Solutions" at bounding box center [302, 50] width 123 height 8
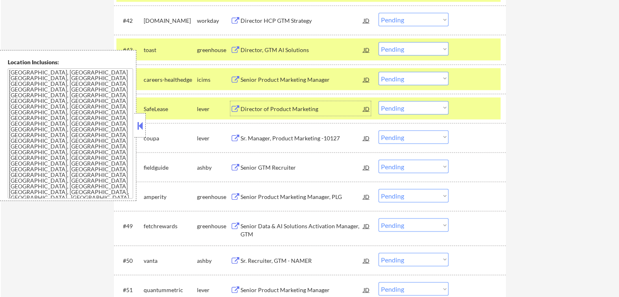
click at [271, 105] on div "Director of Product Marketing" at bounding box center [302, 109] width 123 height 8
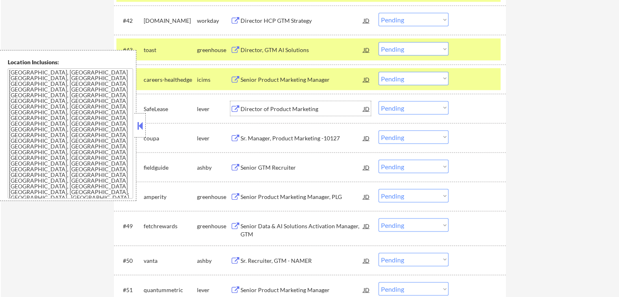
drag, startPoint x: 389, startPoint y: 110, endPoint x: 393, endPoint y: 114, distance: 5.5
click at [391, 111] on select "Choose an option... Pending Applied Excluded (Questions) Excluded (Expired) Exc…" at bounding box center [414, 107] width 70 height 13
click at [379, 101] on select "Choose an option... Pending Applied Excluded (Questions) Excluded (Expired) Exc…" at bounding box center [414, 107] width 70 height 13
click at [402, 40] on div "#43 toast greenhouse Director, GTM AI Solutions JD warning_amber Choose an opti…" at bounding box center [308, 50] width 384 height 22
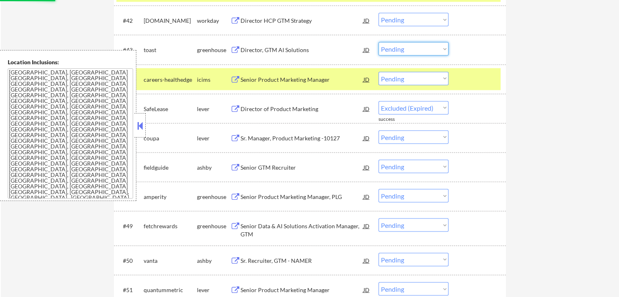
click at [425, 42] on select "Choose an option... Pending Applied Excluded (Questions) Excluded (Expired) Exc…" at bounding box center [414, 48] width 70 height 13
select select ""pending""
click at [379, 42] on select "Choose an option... Pending Applied Excluded (Questions) Excluded (Expired) Exc…" at bounding box center [414, 48] width 70 height 13
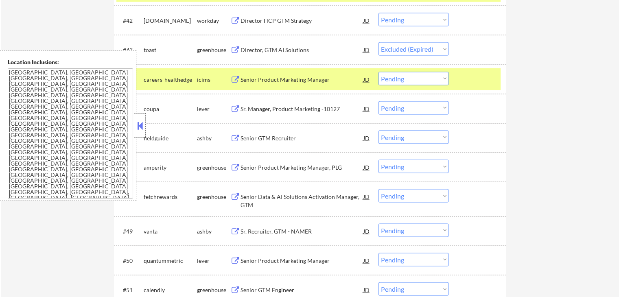
select select ""pending""
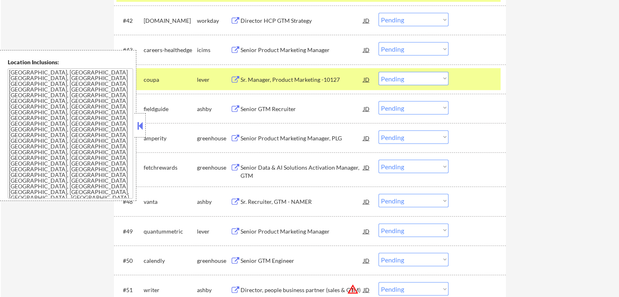
click at [239, 78] on button at bounding box center [235, 80] width 10 height 8
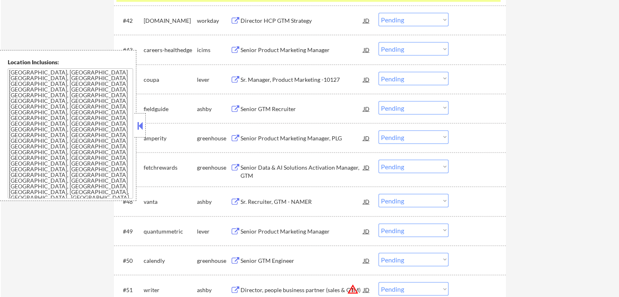
click at [243, 105] on div "Senior GTM Recruiter" at bounding box center [302, 109] width 123 height 8
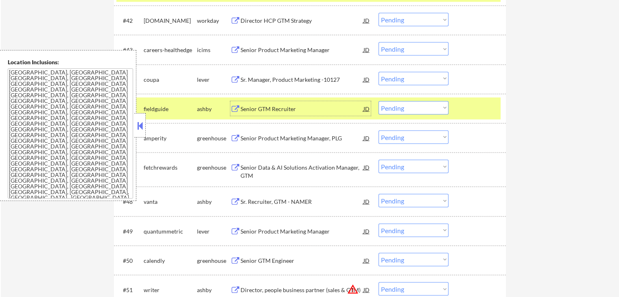
click at [419, 74] on select "Choose an option... Pending Applied Excluded (Questions) Excluded (Expired) Exc…" at bounding box center [414, 78] width 70 height 13
click at [379, 72] on select "Choose an option... Pending Applied Excluded (Questions) Excluded (Expired) Exc…" at bounding box center [414, 78] width 70 height 13
select select ""pending""
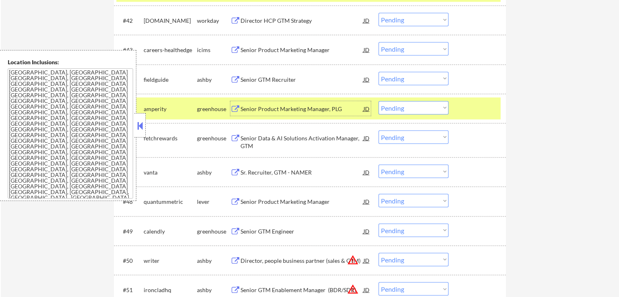
click at [254, 106] on div "Senior Product Marketing Manager, PLG" at bounding box center [302, 109] width 123 height 8
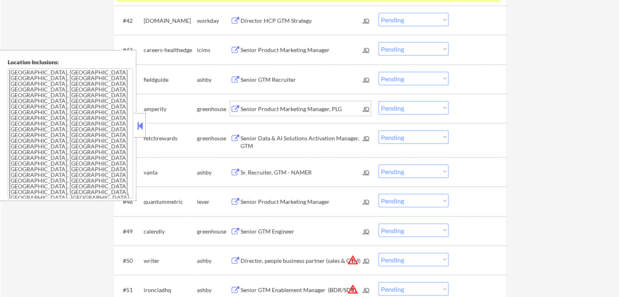
click at [400, 108] on select "Choose an option... Pending Applied Excluded (Questions) Excluded (Expired) Exc…" at bounding box center [414, 107] width 70 height 13
click at [379, 101] on select "Choose an option... Pending Applied Excluded (Questions) Excluded (Expired) Exc…" at bounding box center [414, 107] width 70 height 13
select select ""pending""
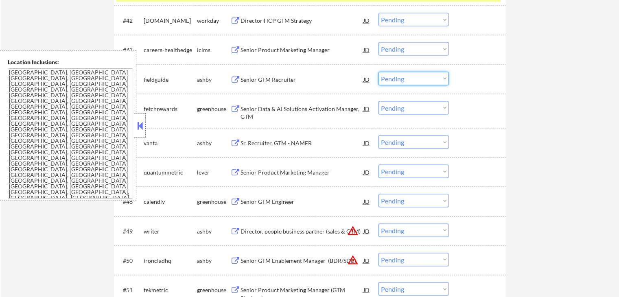
click at [395, 77] on select "Choose an option... Pending Applied Excluded (Questions) Excluded (Expired) Exc…" at bounding box center [414, 78] width 70 height 13
click at [379, 72] on select "Choose an option... Pending Applied Excluded (Questions) Excluded (Expired) Exc…" at bounding box center [414, 78] width 70 height 13
select select ""pending""
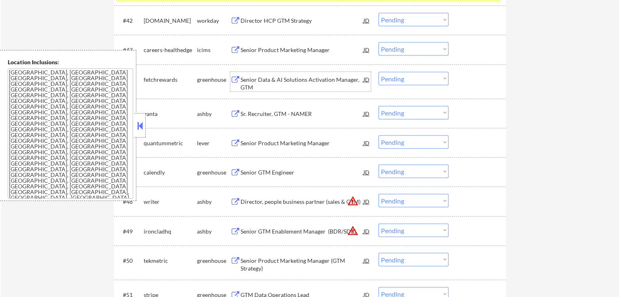
click at [261, 81] on div "Senior Data & AI Solutions Activation Manager, GTM" at bounding box center [302, 84] width 123 height 16
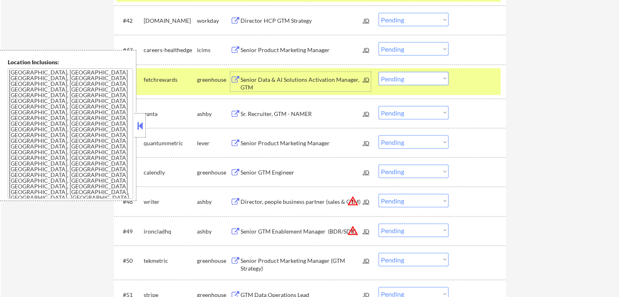
click at [258, 112] on div "Sr. Recruiter, GTM - NAMER" at bounding box center [302, 114] width 123 height 8
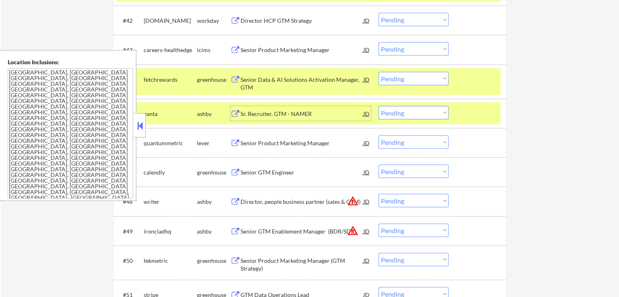
drag, startPoint x: 401, startPoint y: 110, endPoint x: 405, endPoint y: 112, distance: 4.4
click at [401, 110] on select "Choose an option... Pending Applied Excluded (Questions) Excluded (Expired) Exc…" at bounding box center [414, 112] width 70 height 13
select select ""excluded__expired_""
click at [379, 106] on select "Choose an option... Pending Applied Excluded (Questions) Excluded (Expired) Exc…" at bounding box center [414, 112] width 70 height 13
click at [407, 79] on select "Choose an option... Pending Applied Excluded (Questions) Excluded (Expired) Exc…" at bounding box center [414, 78] width 70 height 13
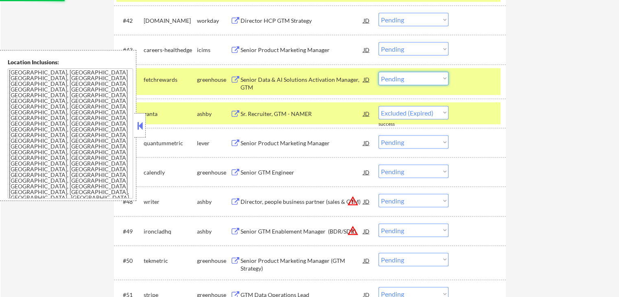
select select ""excluded__expired_""
click at [379, 72] on select "Choose an option... Pending Applied Excluded (Questions) Excluded (Expired) Exc…" at bounding box center [414, 78] width 70 height 13
select select ""pending""
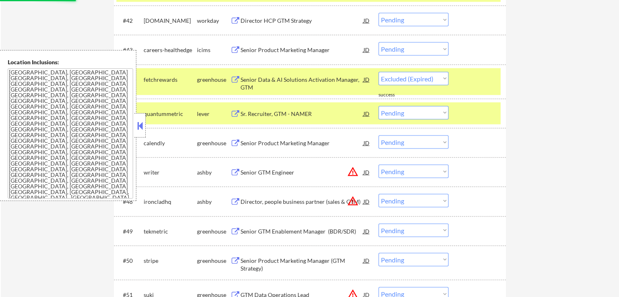
select select ""pending""
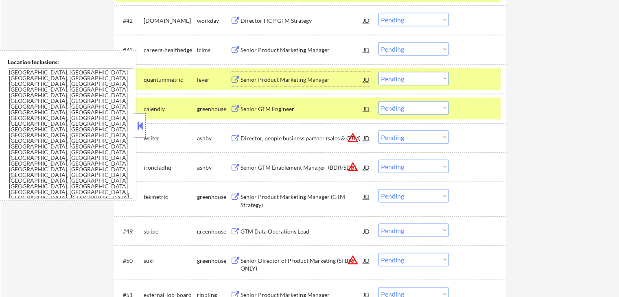
click at [242, 81] on div "Senior Product Marketing Manager" at bounding box center [302, 80] width 123 height 8
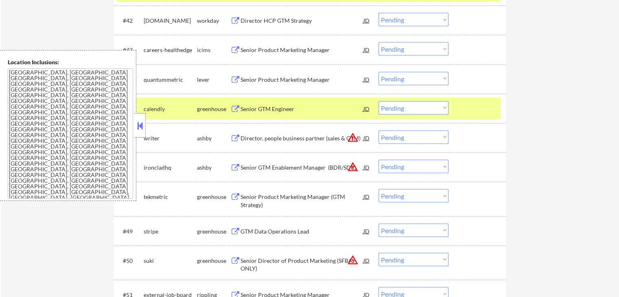
click at [243, 109] on div "Senior GTM Engineer" at bounding box center [302, 109] width 123 height 8
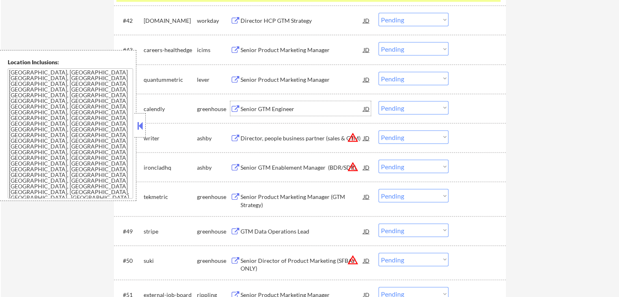
click at [415, 112] on select "Choose an option... Pending Applied Excluded (Questions) Excluded (Expired) Exc…" at bounding box center [414, 107] width 70 height 13
click at [379, 101] on select "Choose an option... Pending Applied Excluded (Questions) Excluded (Expired) Exc…" at bounding box center [414, 107] width 70 height 13
select select ""pending""
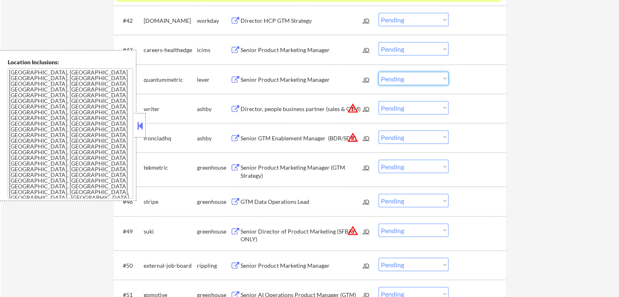
click at [403, 79] on select "Choose an option... Pending Applied Excluded (Questions) Excluded (Expired) Exc…" at bounding box center [414, 78] width 70 height 13
click at [379, 72] on select "Choose an option... Pending Applied Excluded (Questions) Excluded (Expired) Exc…" at bounding box center [414, 78] width 70 height 13
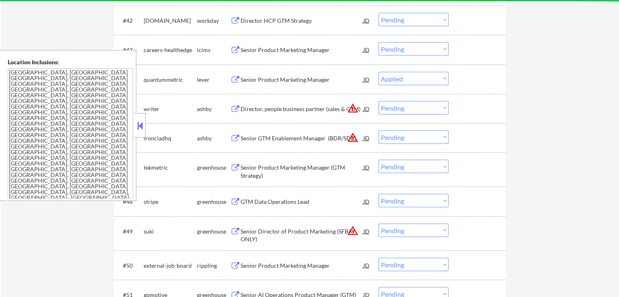
select select ""pending""
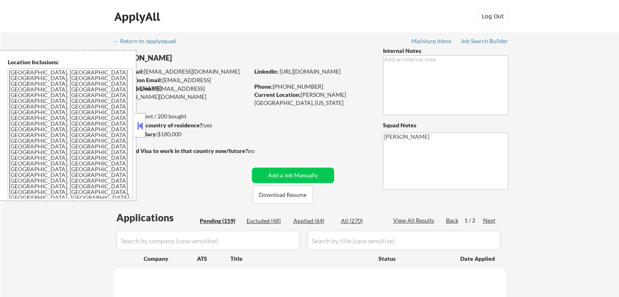
select select ""pending""
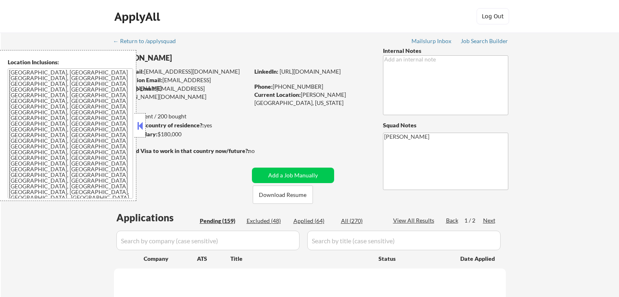
select select ""pending""
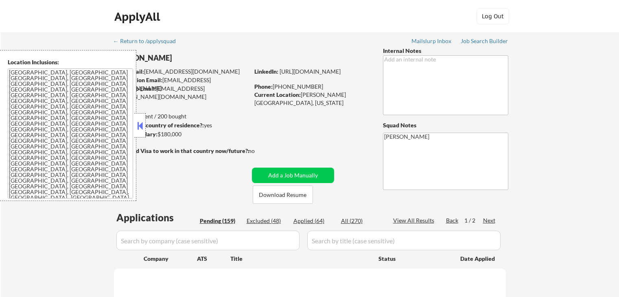
select select ""pending""
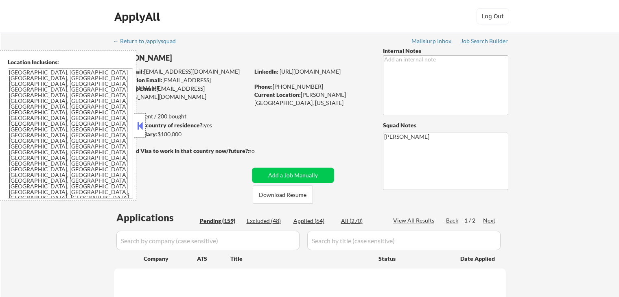
select select ""pending""
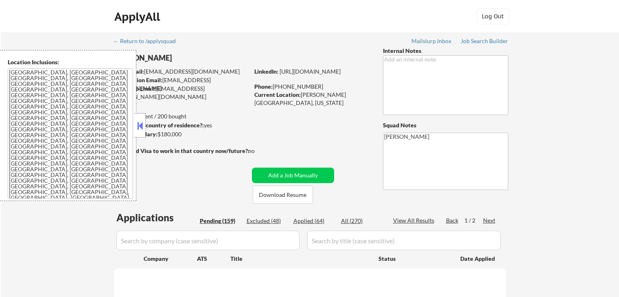
select select ""pending""
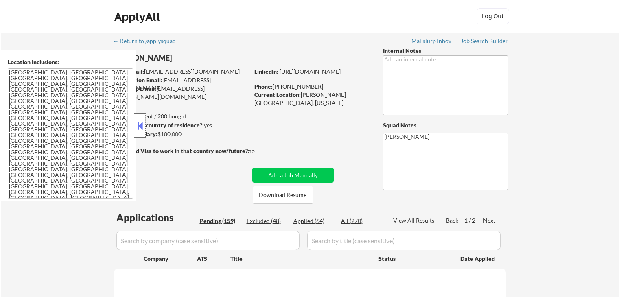
select select ""pending""
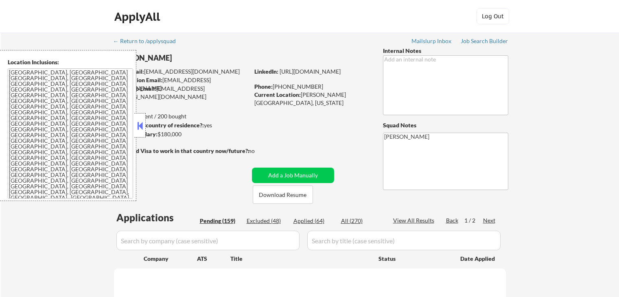
select select ""pending""
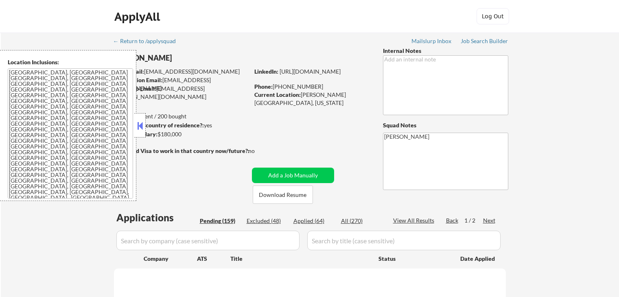
select select ""pending""
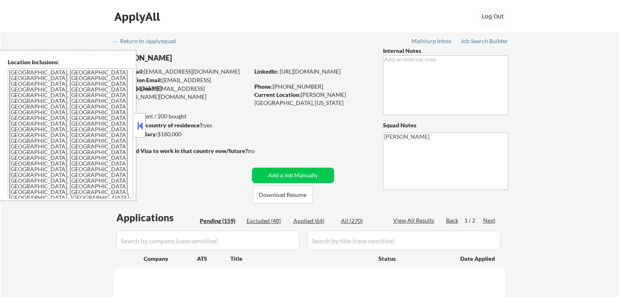
select select ""pending""
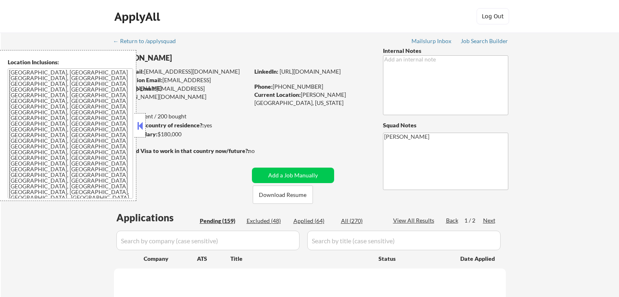
select select ""pending""
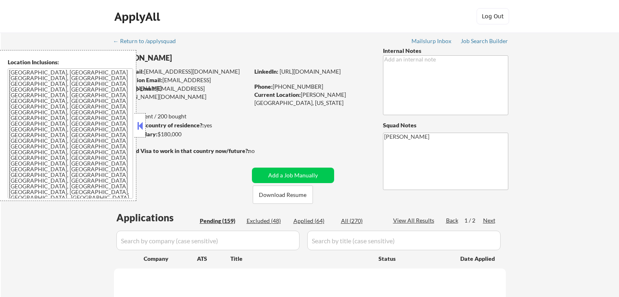
select select ""pending""
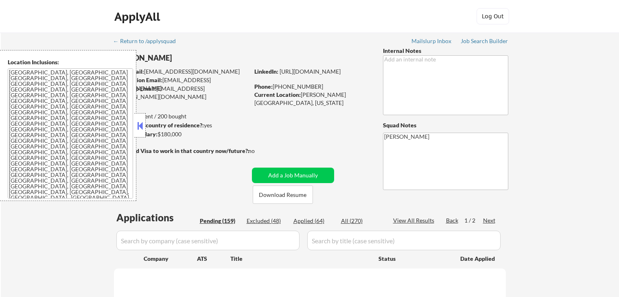
select select ""pending""
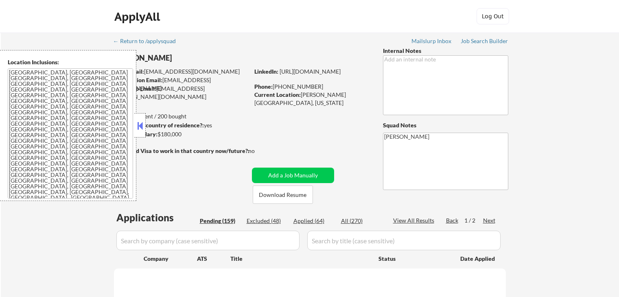
select select ""pending""
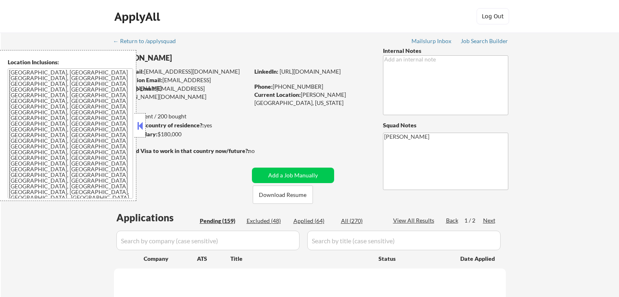
select select ""pending""
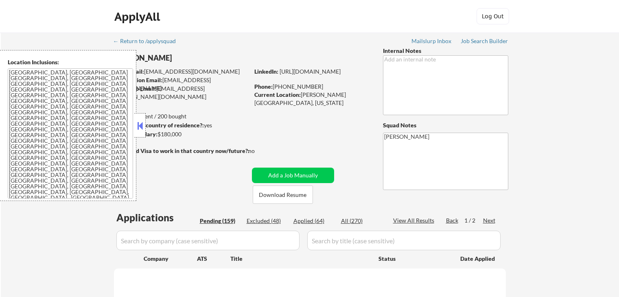
select select ""pending""
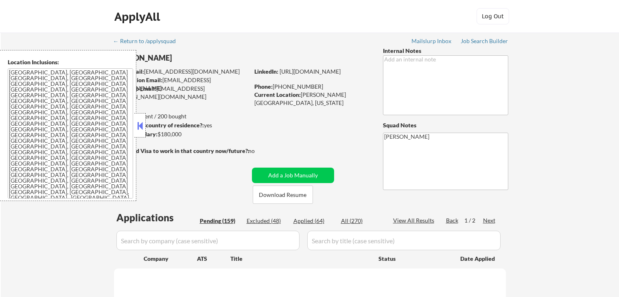
select select ""pending""
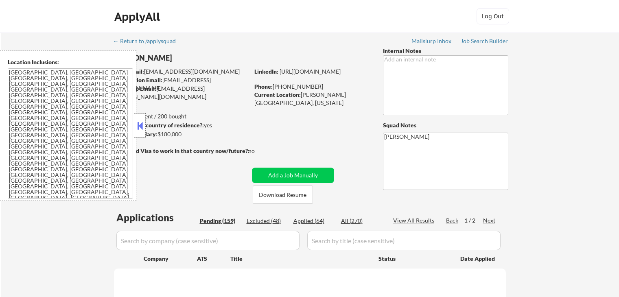
select select ""pending""
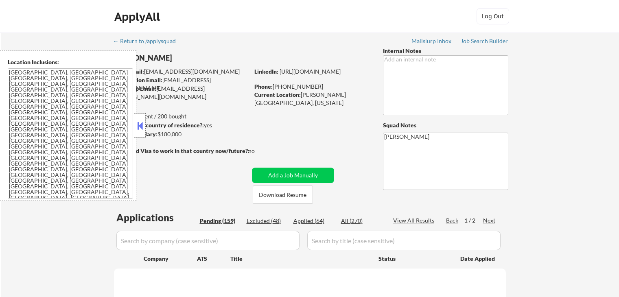
select select ""pending""
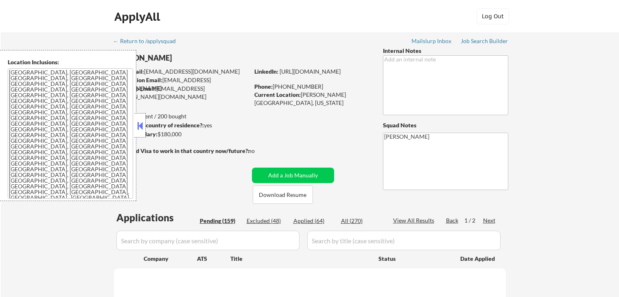
select select ""pending""
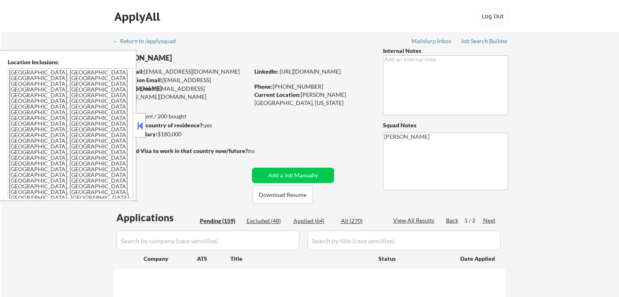
select select ""pending""
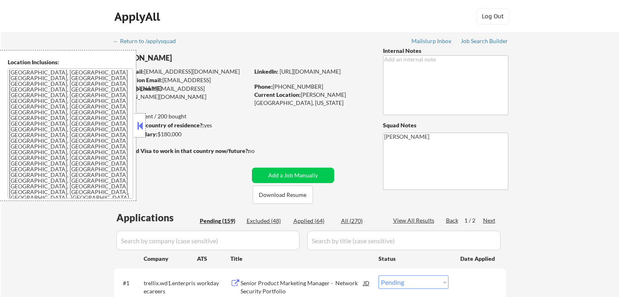
select select ""pending""
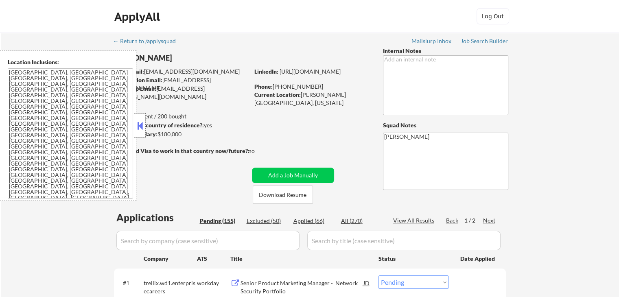
select select ""pending""
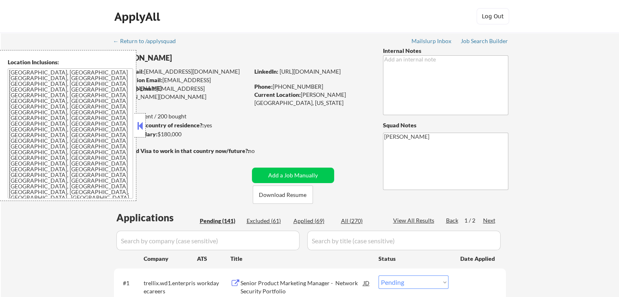
select select ""pending""
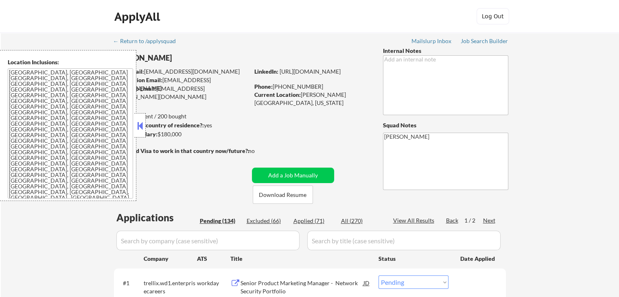
select select ""pending""
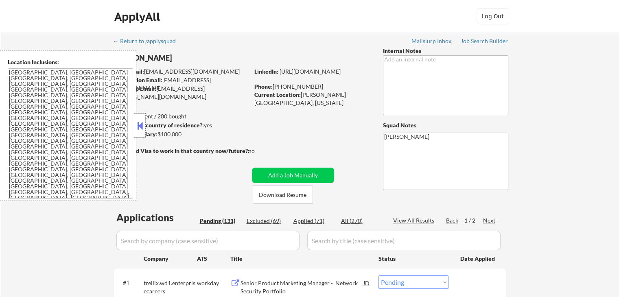
select select ""pending""
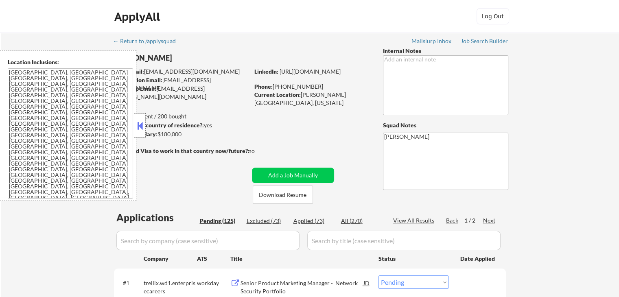
select select ""pending""
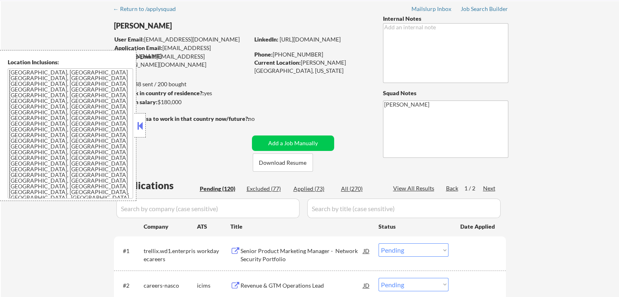
scroll to position [81, 0]
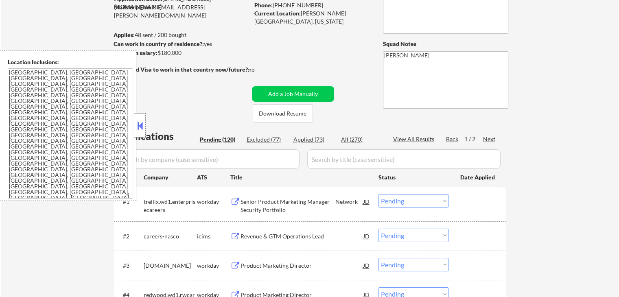
select select ""pending""
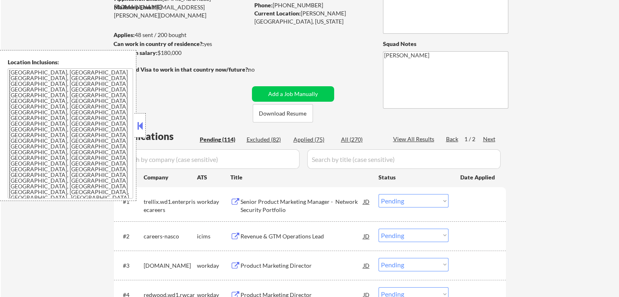
select select ""pending""
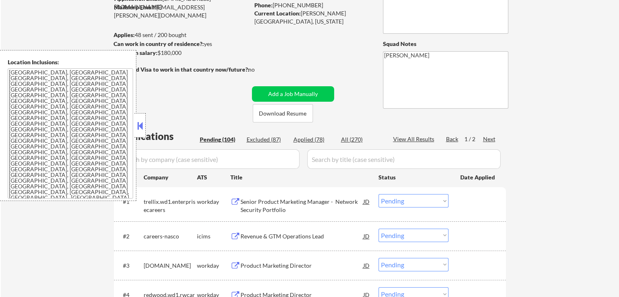
scroll to position [163, 0]
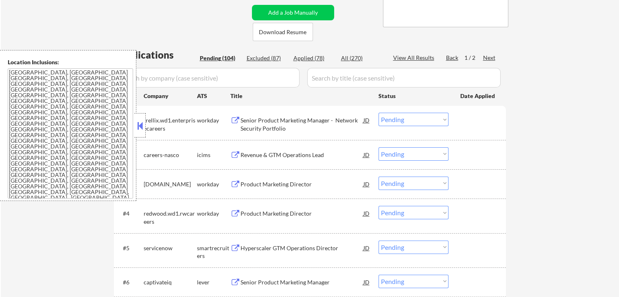
select select ""pending""
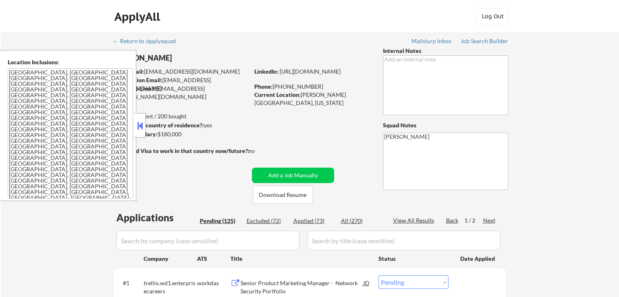
select select ""pending""
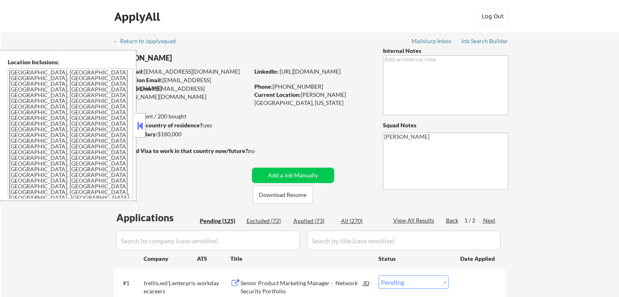
select select ""pending""
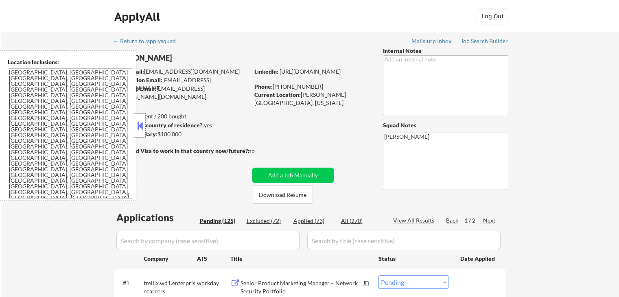
select select ""pending""
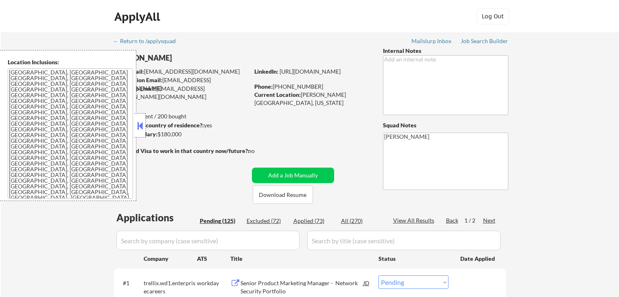
select select ""pending""
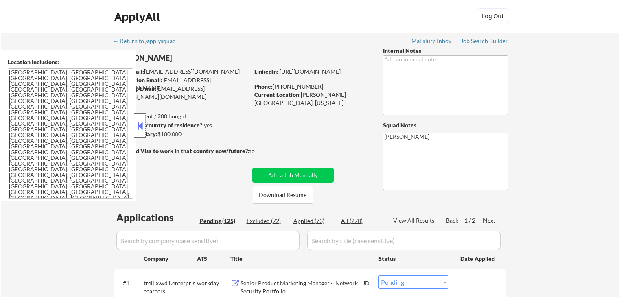
select select ""pending""
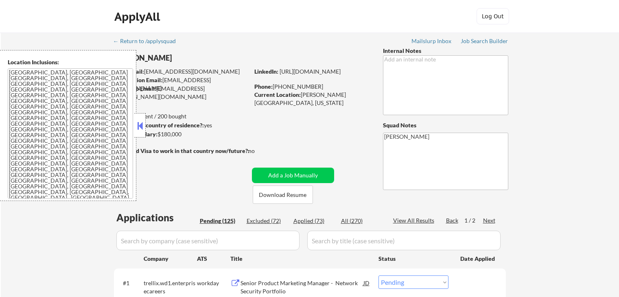
select select ""pending""
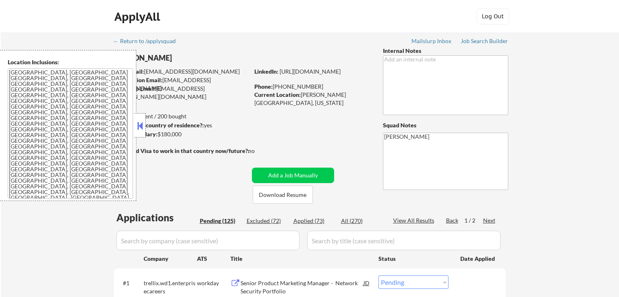
select select ""pending""
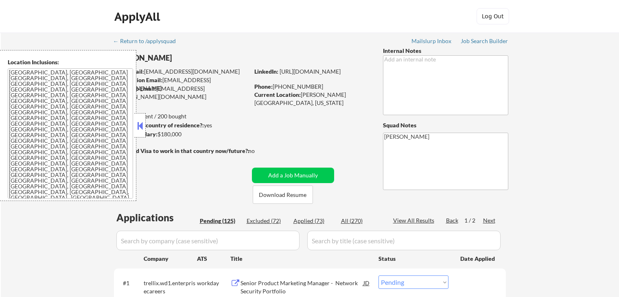
select select ""pending""
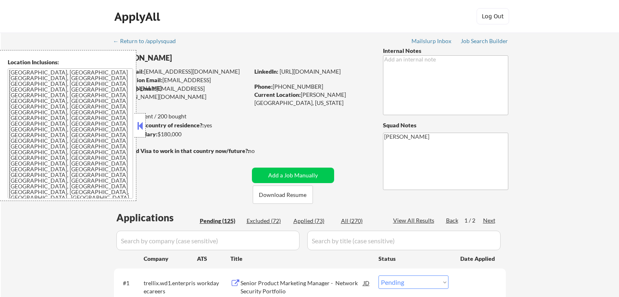
select select ""pending""
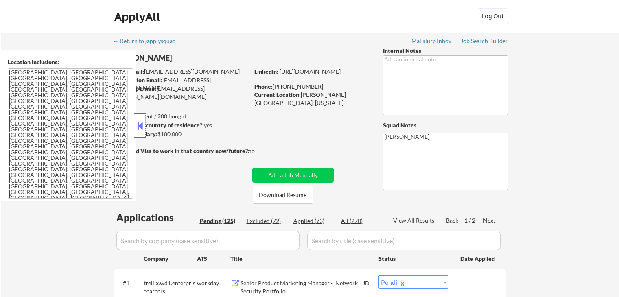
select select ""pending""
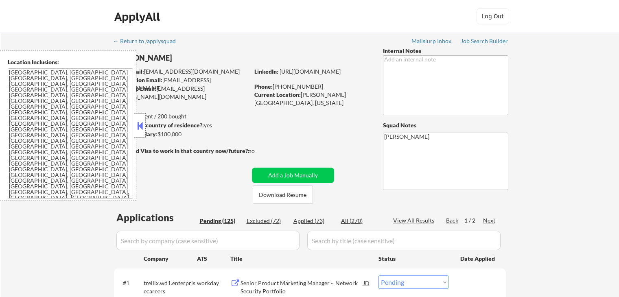
select select ""pending""
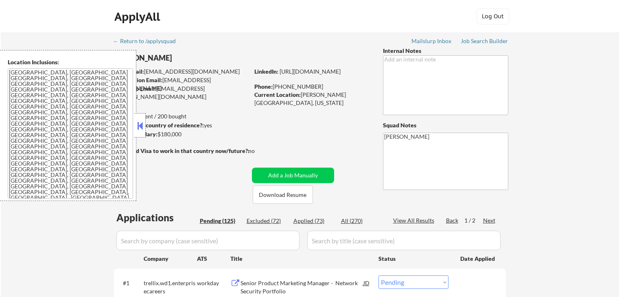
select select ""pending""
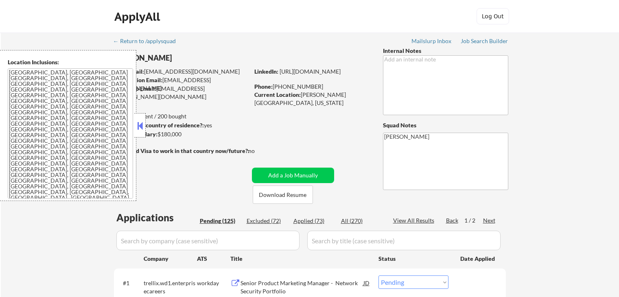
select select ""pending""
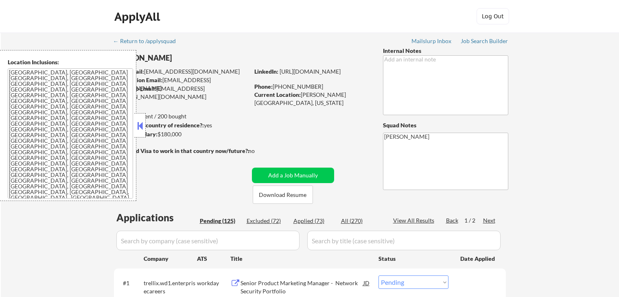
select select ""pending""
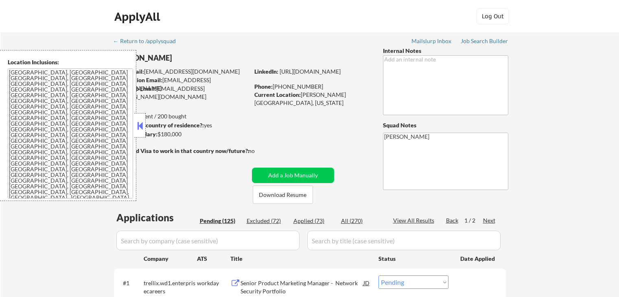
select select ""pending""
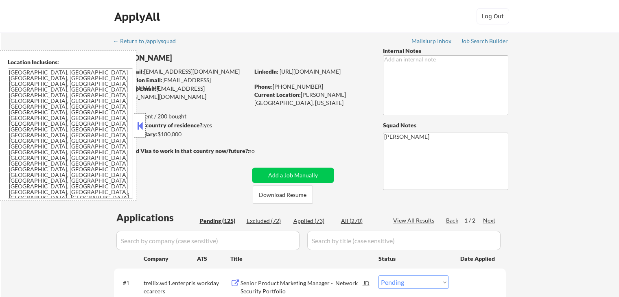
select select ""pending""
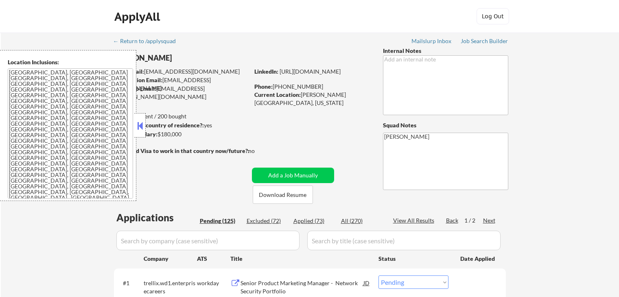
select select ""pending""
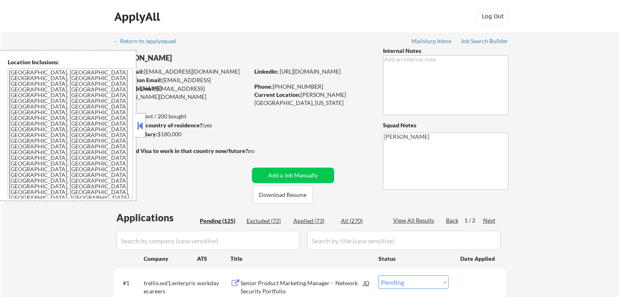
select select ""pending""
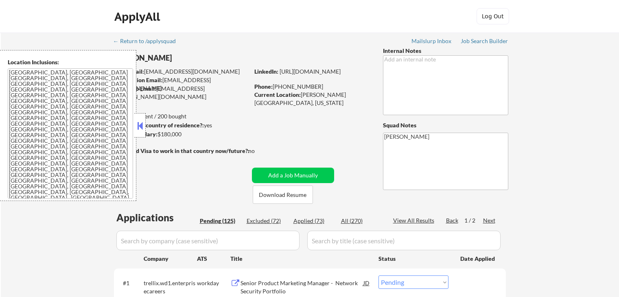
select select ""pending""
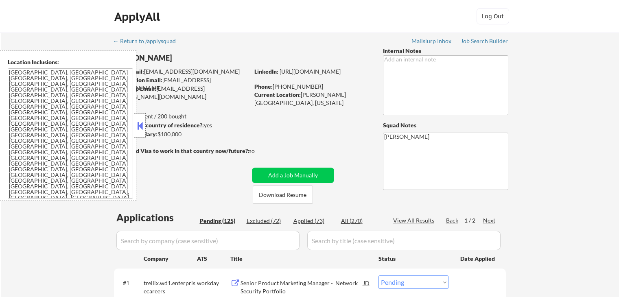
select select ""pending""
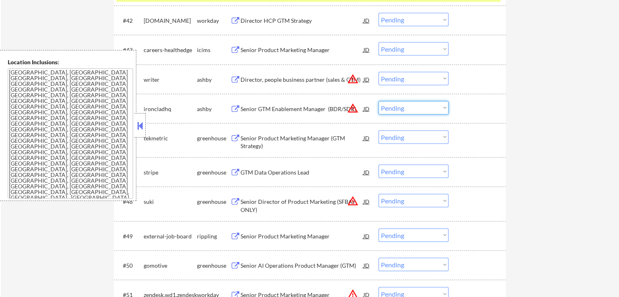
scroll to position [1560, 0]
select select ""excluded__location_""
click at [379, 101] on select "Choose an option... Pending Applied Excluded (Questions) Excluded (Expired) Exc…" at bounding box center [414, 107] width 70 height 13
drag, startPoint x: 414, startPoint y: 78, endPoint x: 414, endPoint y: 83, distance: 5.3
click at [414, 78] on select "Choose an option... Pending Applied Excluded (Questions) Excluded (Expired) Exc…" at bounding box center [414, 78] width 70 height 13
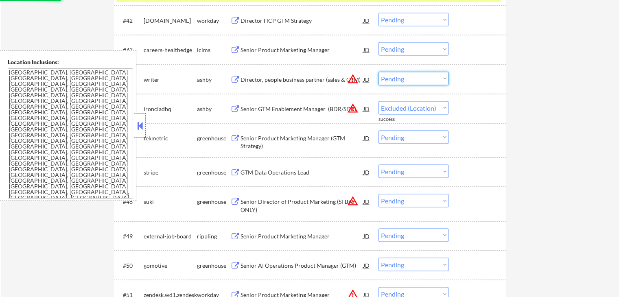
select select ""excluded__location_""
click at [379, 72] on select "Choose an option... Pending Applied Excluded (Questions) Excluded (Expired) Exc…" at bounding box center [414, 78] width 70 height 13
select select ""pending""
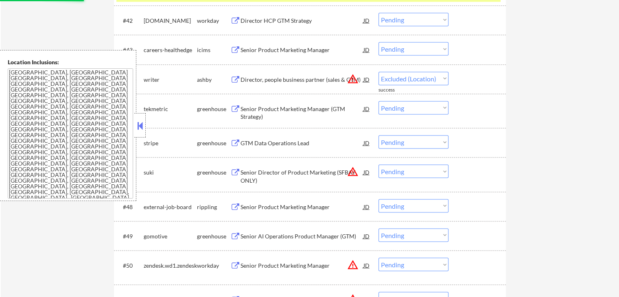
select select ""pending""
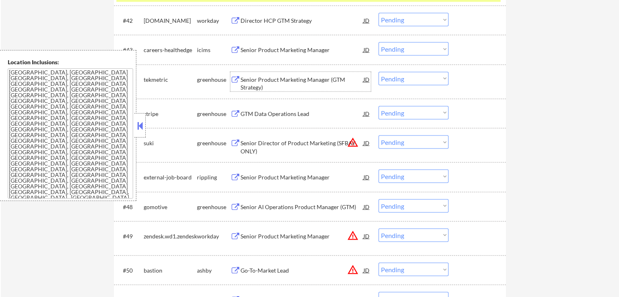
click at [252, 82] on div "Senior Product Marketing Manager (GTM Strategy)" at bounding box center [302, 84] width 123 height 16
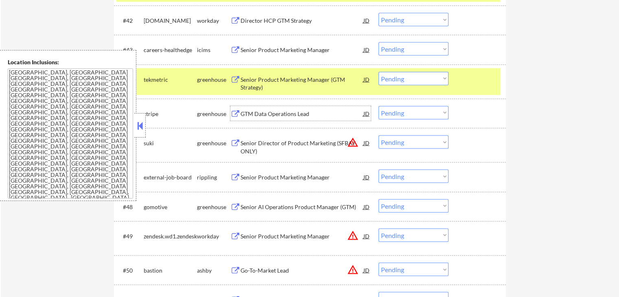
click at [262, 109] on div "GTM Data Operations Lead" at bounding box center [302, 113] width 123 height 15
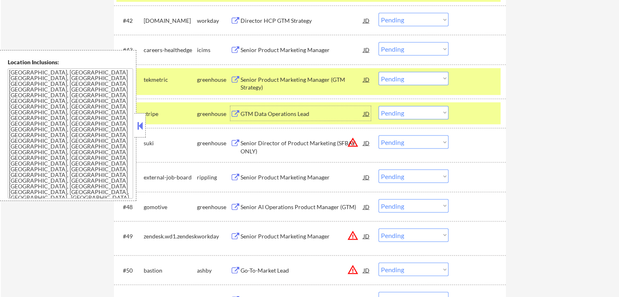
click at [407, 116] on select "Choose an option... Pending Applied Excluded (Questions) Excluded (Expired) Exc…" at bounding box center [414, 112] width 70 height 13
select select ""applied""
click at [379, 106] on select "Choose an option... Pending Applied Excluded (Questions) Excluded (Expired) Exc…" at bounding box center [414, 112] width 70 height 13
click at [424, 78] on select "Choose an option... Pending Applied Excluded (Questions) Excluded (Expired) Exc…" at bounding box center [414, 78] width 70 height 13
click at [379, 72] on select "Choose an option... Pending Applied Excluded (Questions) Excluded (Expired) Exc…" at bounding box center [414, 78] width 70 height 13
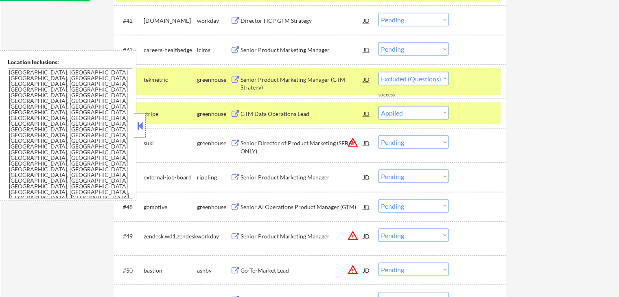
select select ""pending""
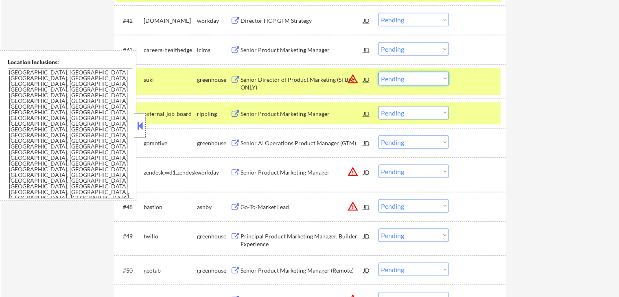
click at [406, 79] on select "Choose an option... Pending Applied Excluded (Questions) Excluded (Expired) Exc…" at bounding box center [414, 78] width 70 height 13
click at [379, 72] on select "Choose an option... Pending Applied Excluded (Questions) Excluded (Expired) Exc…" at bounding box center [414, 78] width 70 height 13
click at [256, 120] on div "Senior Product Marketing Manager" at bounding box center [302, 113] width 123 height 15
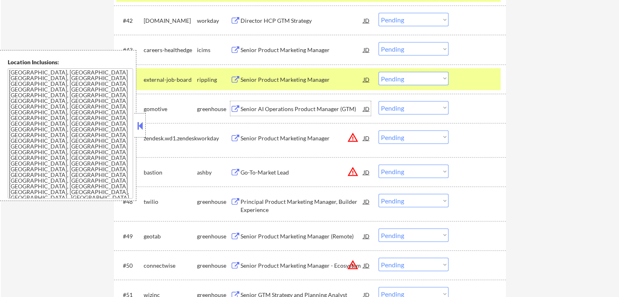
click at [396, 77] on select "Choose an option... Pending Applied Excluded (Questions) Excluded (Expired) Exc…" at bounding box center [414, 78] width 70 height 13
click at [379, 72] on select "Choose an option... Pending Applied Excluded (Questions) Excluded (Expired) Exc…" at bounding box center [414, 78] width 70 height 13
click at [249, 111] on div "Senior AI Operations Product Manager (GTM)" at bounding box center [302, 109] width 123 height 8
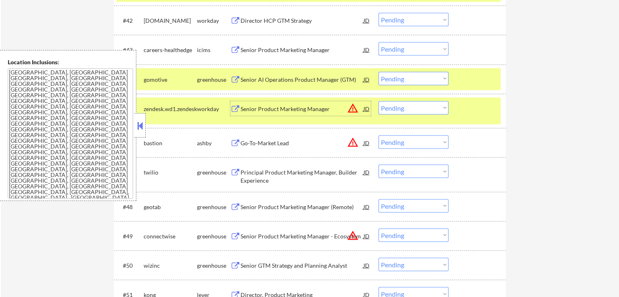
click at [410, 78] on select "Choose an option... Pending Applied Excluded (Questions) Excluded (Expired) Exc…" at bounding box center [414, 78] width 70 height 13
click at [379, 72] on select "Choose an option... Pending Applied Excluded (Questions) Excluded (Expired) Exc…" at bounding box center [414, 78] width 70 height 13
click at [254, 142] on div "Go-To-Market Lead" at bounding box center [302, 143] width 123 height 8
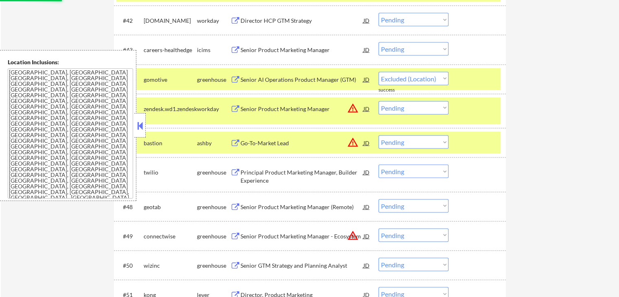
select select ""pending""
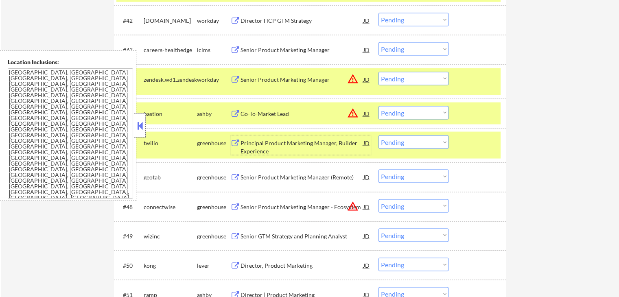
click at [406, 114] on select "Choose an option... Pending Applied Excluded (Questions) Excluded (Expired) Exc…" at bounding box center [414, 112] width 70 height 13
select select ""excluded__location_""
click at [379, 106] on select "Choose an option... Pending Applied Excluded (Questions) Excluded (Expired) Exc…" at bounding box center [414, 112] width 70 height 13
click at [402, 79] on select "Choose an option... Pending Applied Excluded (Questions) Excluded (Expired) Exc…" at bounding box center [414, 78] width 70 height 13
select select ""excluded__location_""
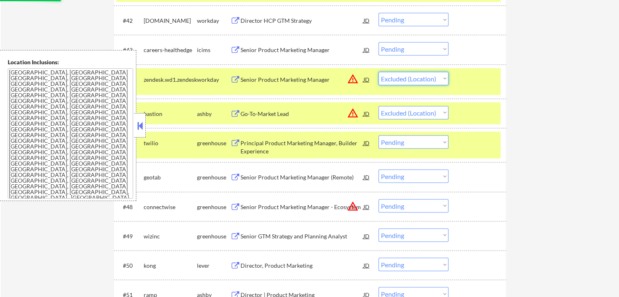
click at [379, 72] on select "Choose an option... Pending Applied Excluded (Questions) Excluded (Expired) Exc…" at bounding box center [414, 78] width 70 height 13
click at [274, 149] on div "Principal Product Marketing Manager, Builder Experience" at bounding box center [302, 147] width 123 height 16
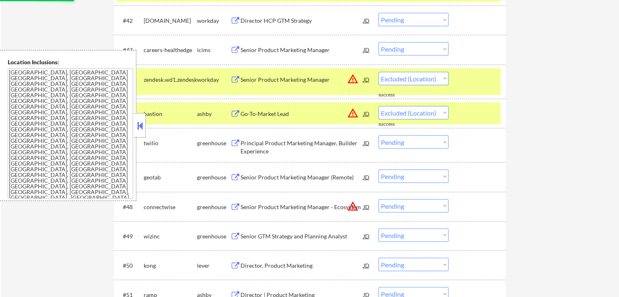
select select ""pending""
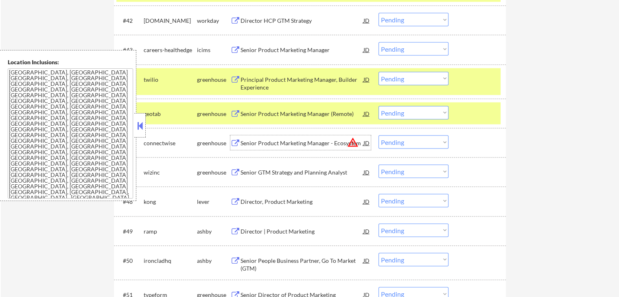
click at [409, 83] on select "Choose an option... Pending Applied Excluded (Questions) Excluded (Expired) Exc…" at bounding box center [414, 78] width 70 height 13
click at [379, 72] on select "Choose an option... Pending Applied Excluded (Questions) Excluded (Expired) Exc…" at bounding box center [414, 78] width 70 height 13
click at [244, 113] on div "Senior Product Marketing Manager (Remote)" at bounding box center [302, 114] width 123 height 8
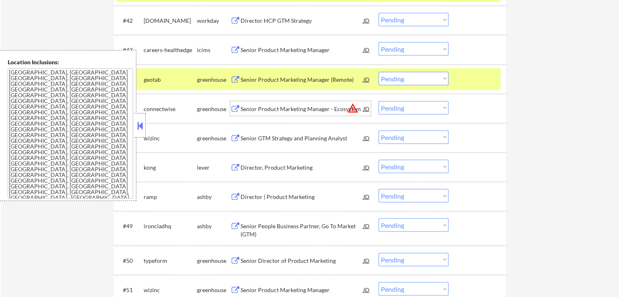
click at [397, 78] on select "Choose an option... Pending Applied Excluded (Questions) Excluded (Expired) Exc…" at bounding box center [414, 78] width 70 height 13
click at [379, 72] on select "Choose an option... Pending Applied Excluded (Questions) Excluded (Expired) Exc…" at bounding box center [414, 78] width 70 height 13
click at [240, 111] on button at bounding box center [235, 109] width 10 height 8
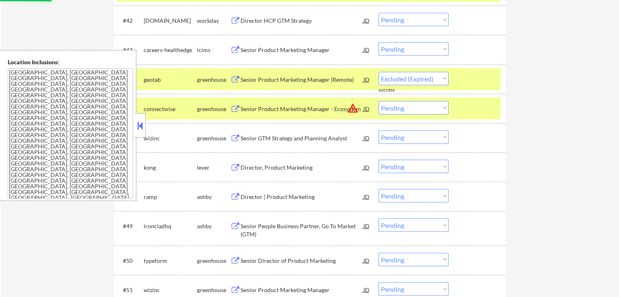
select select ""pending""
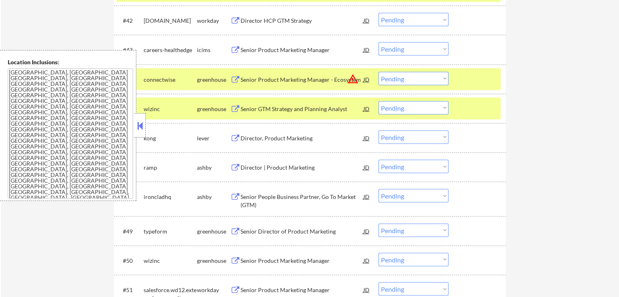
click at [240, 140] on button at bounding box center [235, 139] width 10 height 8
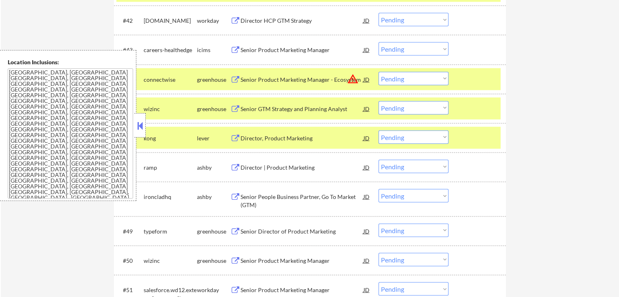
click at [238, 167] on button at bounding box center [235, 168] width 10 height 8
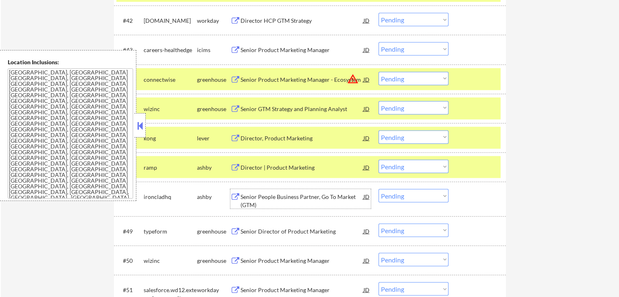
click at [265, 201] on div "Senior People Business Partner, Go To Market (GTM)" at bounding box center [302, 201] width 123 height 16
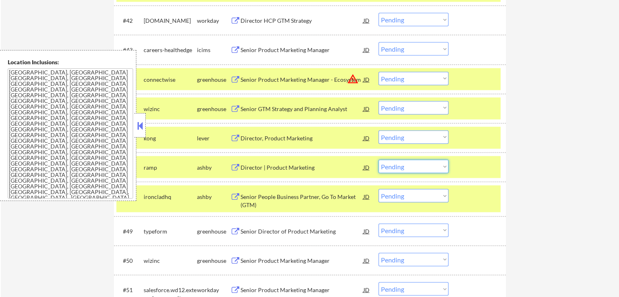
drag, startPoint x: 414, startPoint y: 168, endPoint x: 419, endPoint y: 171, distance: 5.5
click at [416, 168] on select "Choose an option... Pending Applied Excluded (Questions) Excluded (Expired) Exc…" at bounding box center [414, 166] width 70 height 13
select select ""excluded__location_""
click at [379, 160] on select "Choose an option... Pending Applied Excluded (Questions) Excluded (Expired) Exc…" at bounding box center [414, 166] width 70 height 13
click at [408, 136] on select "Choose an option... Pending Applied Excluded (Questions) Excluded (Expired) Exc…" at bounding box center [414, 137] width 70 height 13
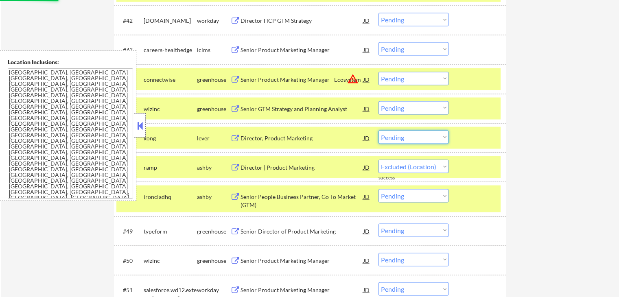
select select ""excluded__location_""
click at [379, 131] on select "Choose an option... Pending Applied Excluded (Questions) Excluded (Expired) Exc…" at bounding box center [414, 137] width 70 height 13
click at [414, 82] on select "Choose an option... Pending Applied Excluded (Questions) Excluded (Expired) Exc…" at bounding box center [414, 78] width 70 height 13
select select ""pending""
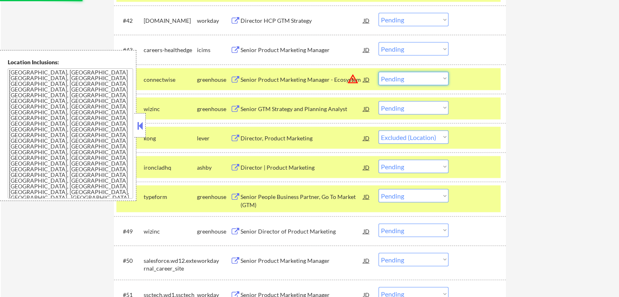
select select ""excluded__location_""
click at [379, 72] on select "Choose an option... Pending Applied Excluded (Questions) Excluded (Expired) Exc…" at bounding box center [414, 78] width 70 height 13
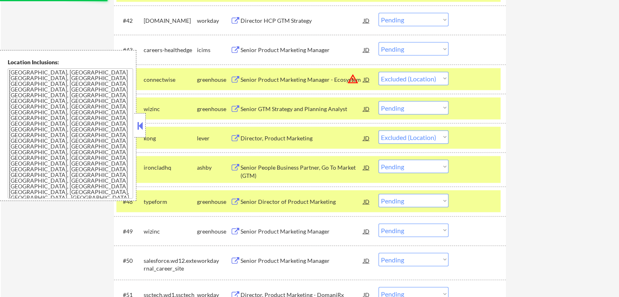
select select ""pending""
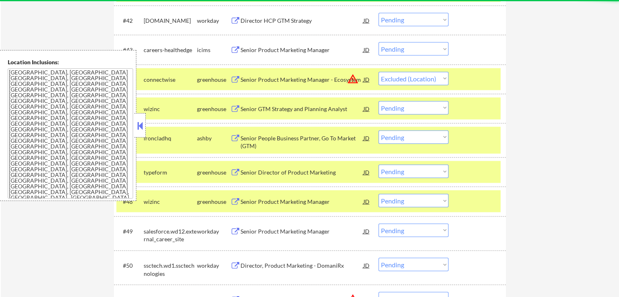
select select ""pending""
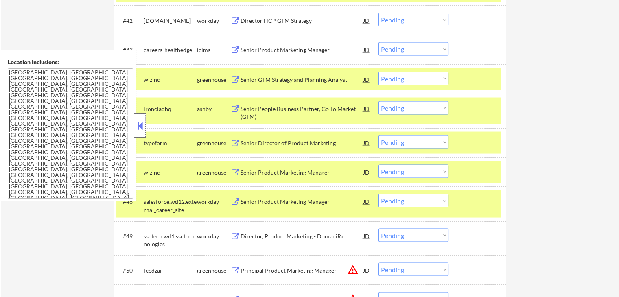
drag, startPoint x: 406, startPoint y: 107, endPoint x: 409, endPoint y: 113, distance: 7.1
click at [407, 107] on select "Choose an option... Pending Applied Excluded (Questions) Excluded (Expired) Exc…" at bounding box center [414, 107] width 70 height 13
click at [379, 101] on select "Choose an option... Pending Applied Excluded (Questions) Excluded (Expired) Exc…" at bounding box center [414, 107] width 70 height 13
click at [251, 140] on div "Senior Director of Product Marketing" at bounding box center [302, 143] width 123 height 8
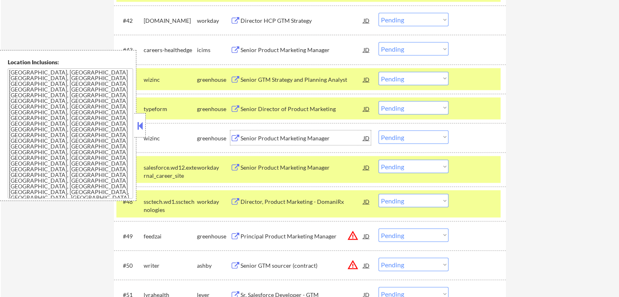
click at [407, 108] on select "Choose an option... Pending Applied Excluded (Questions) Excluded (Expired) Exc…" at bounding box center [414, 107] width 70 height 13
click at [379, 101] on select "Choose an option... Pending Applied Excluded (Questions) Excluded (Expired) Exc…" at bounding box center [414, 107] width 70 height 13
click at [286, 78] on div "Senior GTM Strategy and Planning Analyst" at bounding box center [302, 80] width 123 height 8
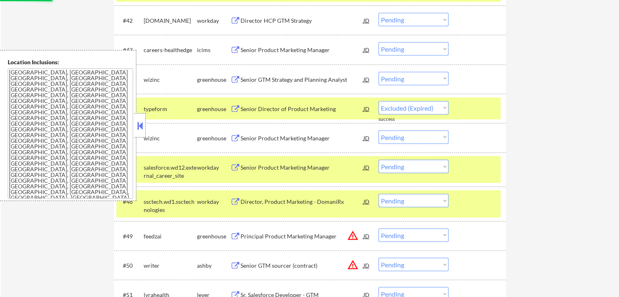
select select ""pending""
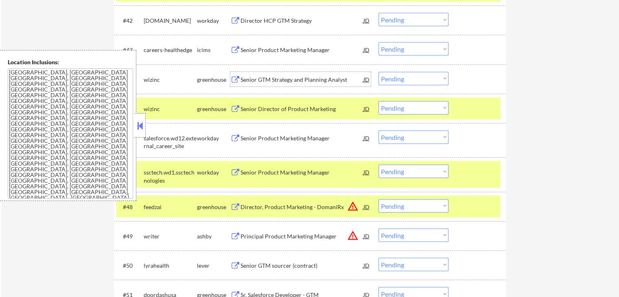
click at [415, 81] on select "Choose an option... Pending Applied Excluded (Questions) Excluded (Expired) Exc…" at bounding box center [414, 78] width 70 height 13
click at [379, 72] on select "Choose an option... Pending Applied Excluded (Questions) Excluded (Expired) Exc…" at bounding box center [414, 78] width 70 height 13
click at [249, 108] on div "Senior Product Marketing Manager" at bounding box center [302, 109] width 123 height 8
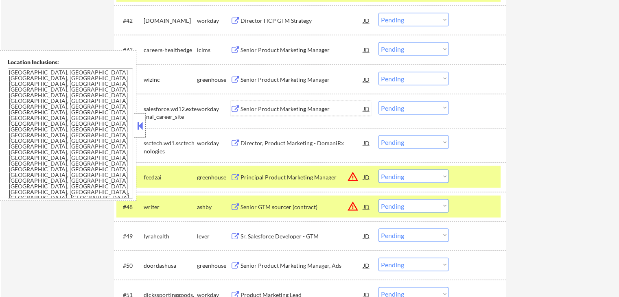
click at [417, 77] on select "Choose an option... Pending Applied Excluded (Questions) Excluded (Expired) Exc…" at bounding box center [414, 78] width 70 height 13
click at [379, 72] on select "Choose an option... Pending Applied Excluded (Questions) Excluded (Expired) Exc…" at bounding box center [414, 78] width 70 height 13
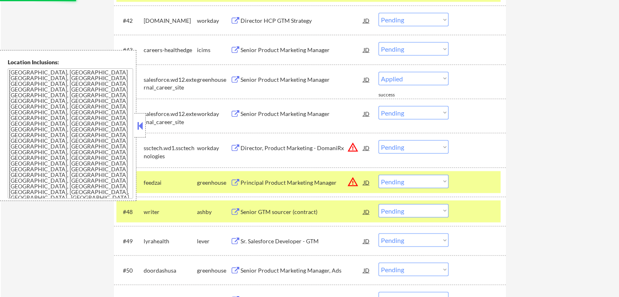
select select ""pending""
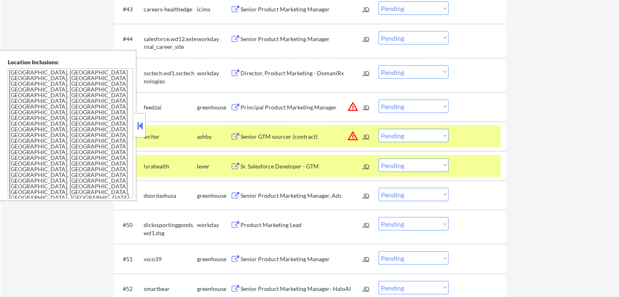
scroll to position [1642, 0]
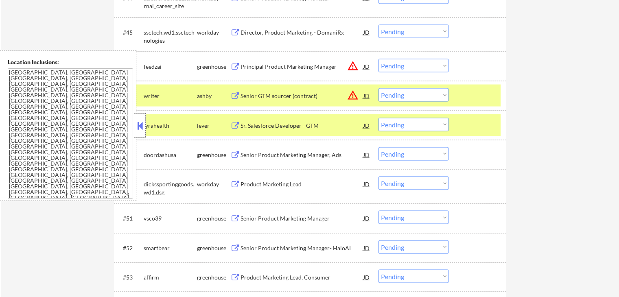
click at [409, 95] on select "Choose an option... Pending Applied Excluded (Questions) Excluded (Expired) Exc…" at bounding box center [414, 94] width 70 height 13
click at [379, 88] on select "Choose an option... Pending Applied Excluded (Questions) Excluded (Expired) Exc…" at bounding box center [414, 94] width 70 height 13
click at [292, 69] on div "Principal Product Marketing Manager" at bounding box center [302, 67] width 123 height 8
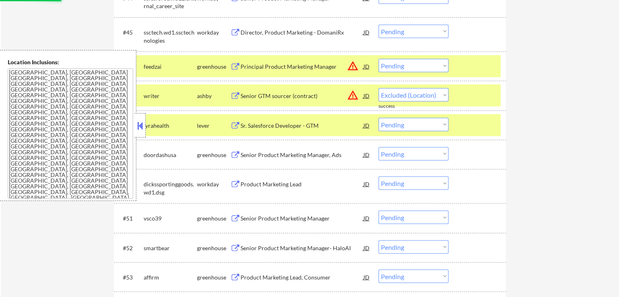
select select ""pending""
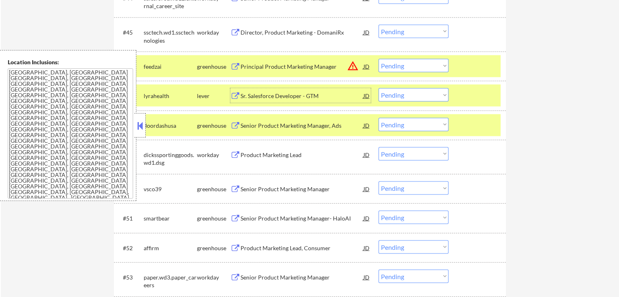
click at [263, 97] on div "Sr. Salesforce Developer - GTM" at bounding box center [302, 96] width 123 height 8
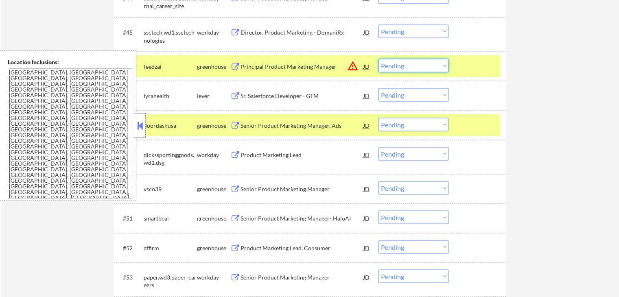
drag, startPoint x: 414, startPoint y: 66, endPoint x: 414, endPoint y: 70, distance: 4.9
click at [414, 66] on select "Choose an option... Pending Applied Excluded (Questions) Excluded (Expired) Exc…" at bounding box center [414, 65] width 70 height 13
click at [379, 59] on select "Choose an option... Pending Applied Excluded (Questions) Excluded (Expired) Exc…" at bounding box center [414, 65] width 70 height 13
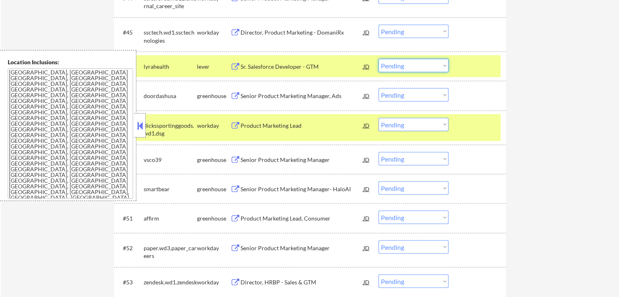
drag, startPoint x: 409, startPoint y: 64, endPoint x: 411, endPoint y: 71, distance: 7.3
click at [410, 66] on select "Choose an option... Pending Applied Excluded (Questions) Excluded (Expired) Exc…" at bounding box center [414, 65] width 70 height 13
click at [379, 59] on select "Choose an option... Pending Applied Excluded (Questions) Excluded (Expired) Exc…" at bounding box center [414, 65] width 70 height 13
click at [245, 99] on div "Senior Product Marketing Manager, Ads" at bounding box center [302, 96] width 123 height 8
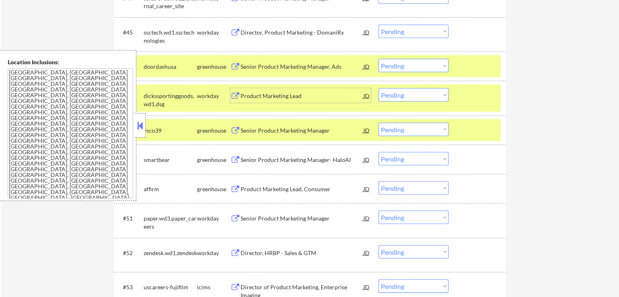
drag, startPoint x: 421, startPoint y: 67, endPoint x: 421, endPoint y: 71, distance: 4.1
click at [421, 67] on select "Choose an option... Pending Applied Excluded (Questions) Excluded (Expired) Exc…" at bounding box center [414, 65] width 70 height 13
click at [379, 59] on select "Choose an option... Pending Applied Excluded (Questions) Excluded (Expired) Exc…" at bounding box center [414, 65] width 70 height 13
select select ""pending""
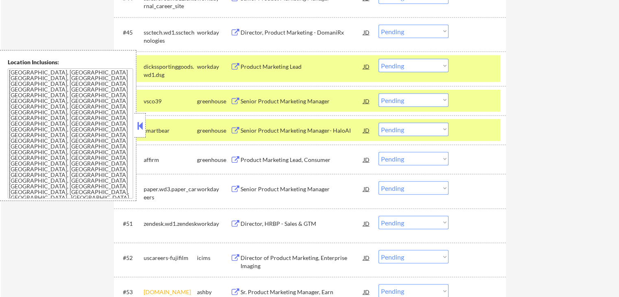
click at [252, 103] on div "Senior Product Marketing Manager" at bounding box center [302, 101] width 123 height 8
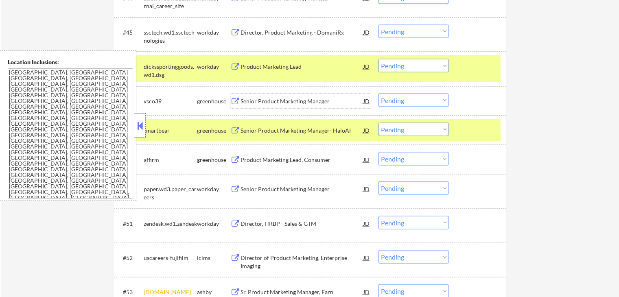
drag, startPoint x: 417, startPoint y: 95, endPoint x: 418, endPoint y: 105, distance: 10.6
click at [417, 95] on select "Choose an option... Pending Applied Excluded (Questions) Excluded (Expired) Exc…" at bounding box center [414, 100] width 70 height 13
click at [379, 94] on select "Choose an option... Pending Applied Excluded (Questions) Excluded (Expired) Exc…" at bounding box center [414, 100] width 70 height 13
click at [282, 135] on div "Senior Product Marketing Manager- HaloAI" at bounding box center [302, 130] width 123 height 15
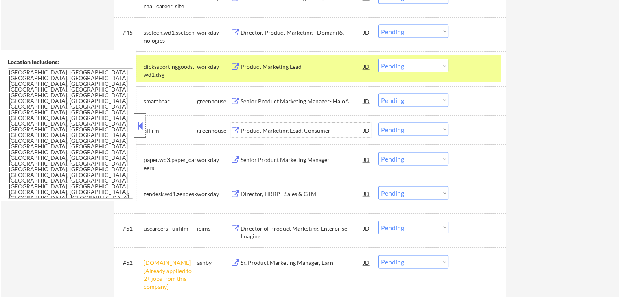
click at [419, 101] on select "Choose an option... Pending Applied Excluded (Questions) Excluded (Expired) Exc…" at bounding box center [414, 100] width 70 height 13
click at [379, 94] on select "Choose an option... Pending Applied Excluded (Questions) Excluded (Expired) Exc…" at bounding box center [414, 100] width 70 height 13
click at [265, 136] on div "Product Marketing Lead, Consumer" at bounding box center [302, 130] width 123 height 15
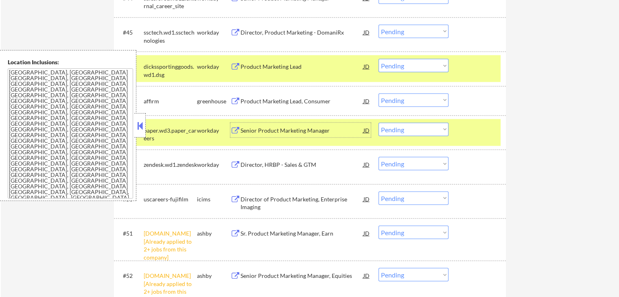
drag, startPoint x: 435, startPoint y: 99, endPoint x: 430, endPoint y: 106, distance: 8.1
click at [435, 100] on select "Choose an option... Pending Applied Excluded (Questions) Excluded (Expired) Exc…" at bounding box center [414, 100] width 70 height 13
click at [379, 94] on select "Choose an option... Pending Applied Excluded (Questions) Excluded (Expired) Exc…" at bounding box center [414, 100] width 70 height 13
select select ""pending""
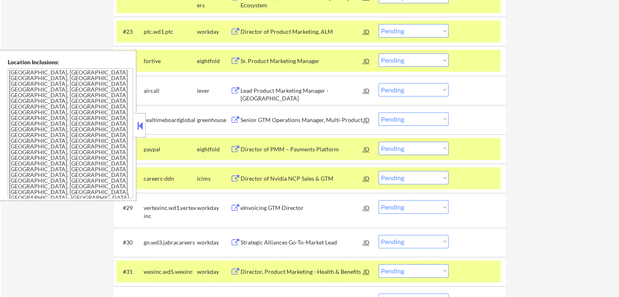
scroll to position [909, 0]
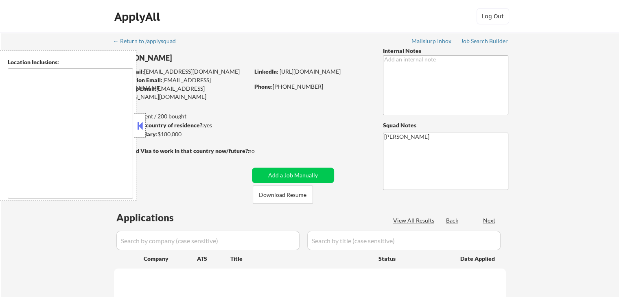
type textarea "[GEOGRAPHIC_DATA], [GEOGRAPHIC_DATA] [GEOGRAPHIC_DATA], [GEOGRAPHIC_DATA] [GEOG…"
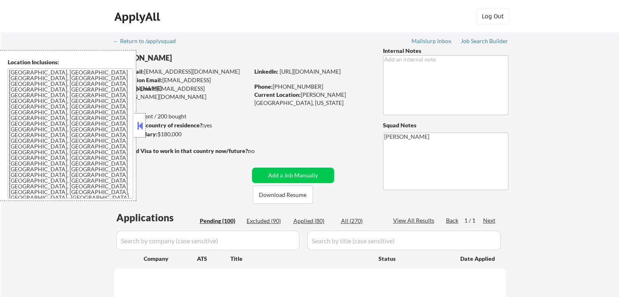
scroll to position [866, 0]
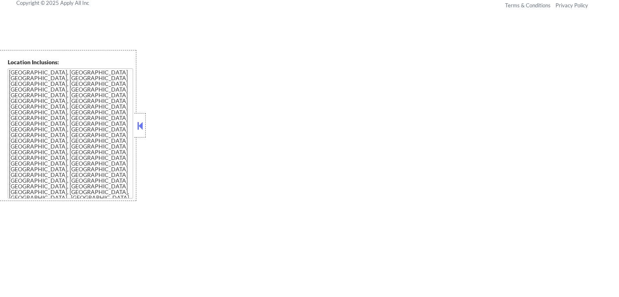
select select ""pending""
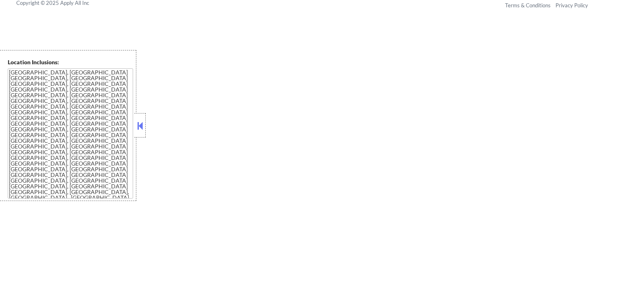
select select ""pending""
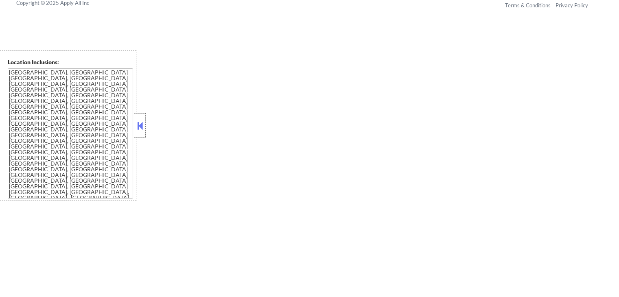
select select ""pending""
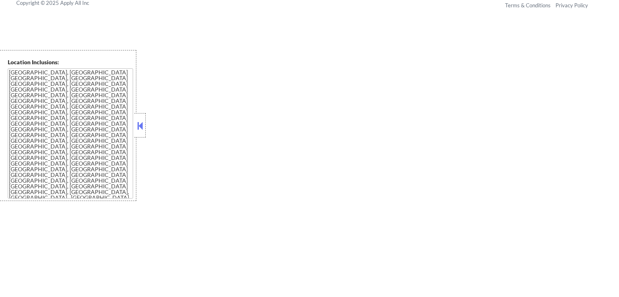
select select ""pending""
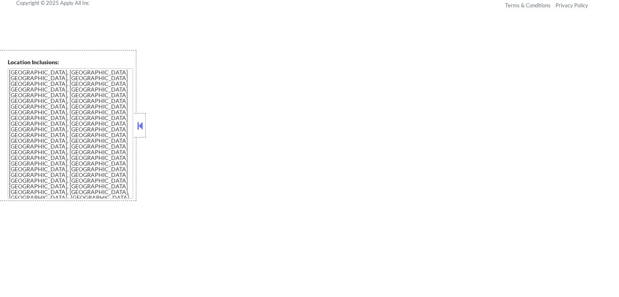
select select ""pending""
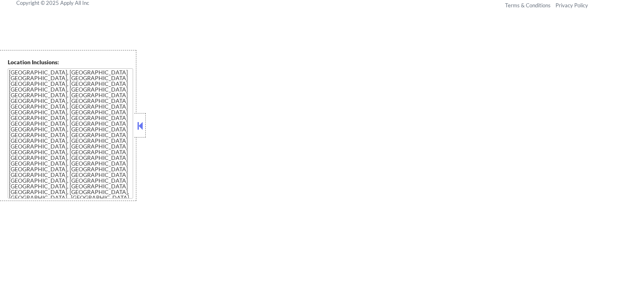
select select ""pending""
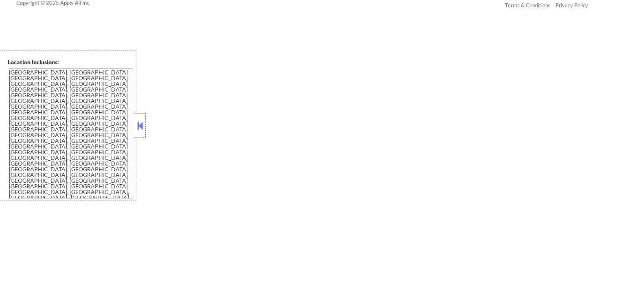
select select ""pending""
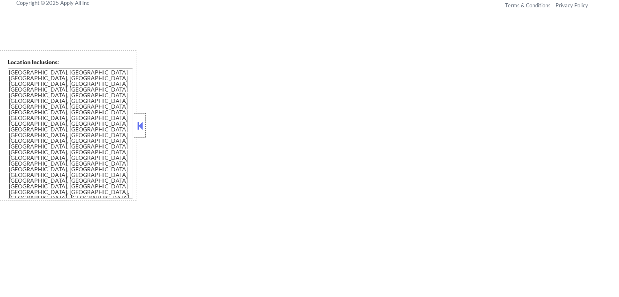
select select ""pending""
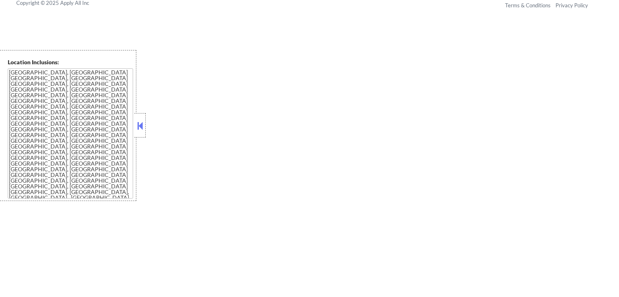
select select ""pending""
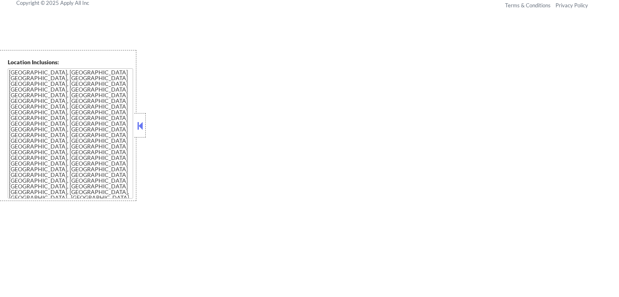
select select ""pending""
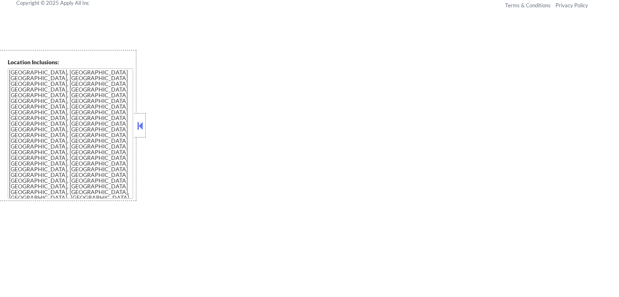
select select ""pending""
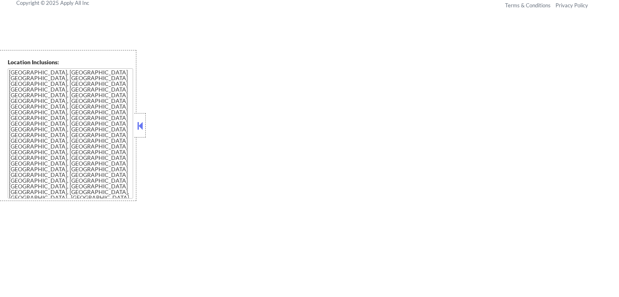
select select ""pending""
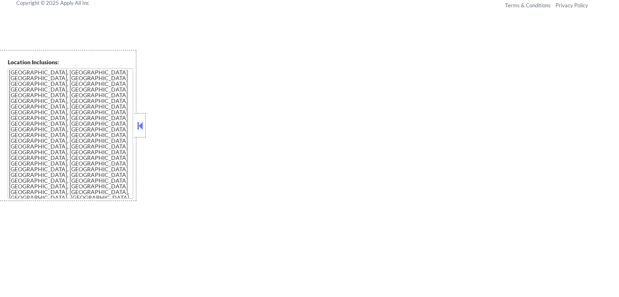
select select ""pending""
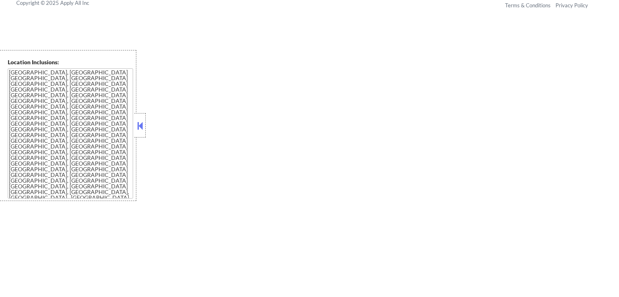
select select ""pending""
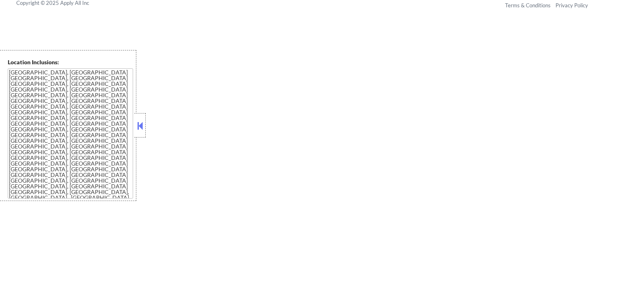
select select ""pending""
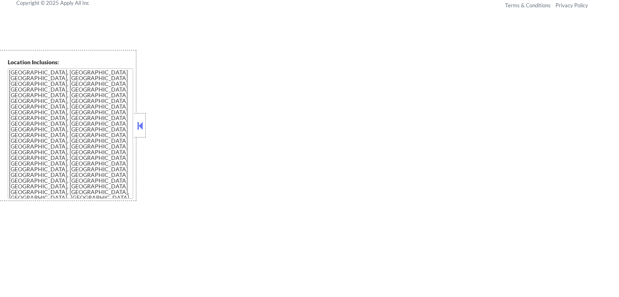
select select ""pending""
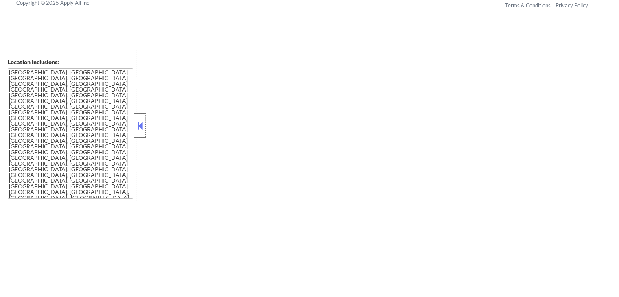
select select ""pending""
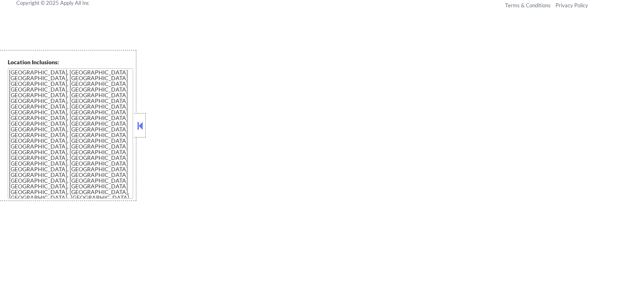
select select ""pending""
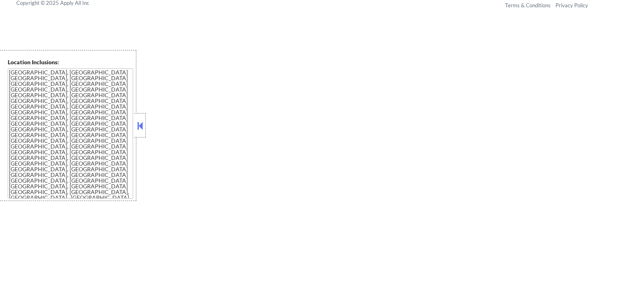
select select ""pending""
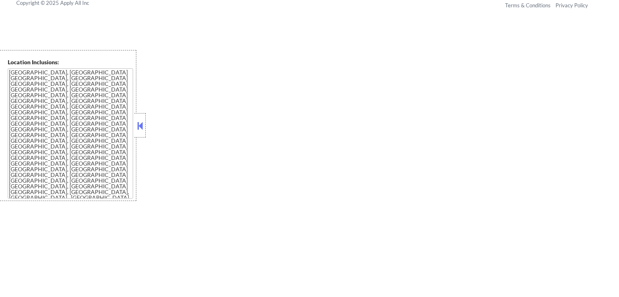
select select ""pending""
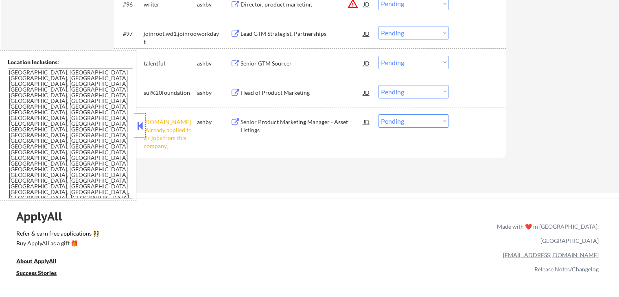
scroll to position [3298, 0]
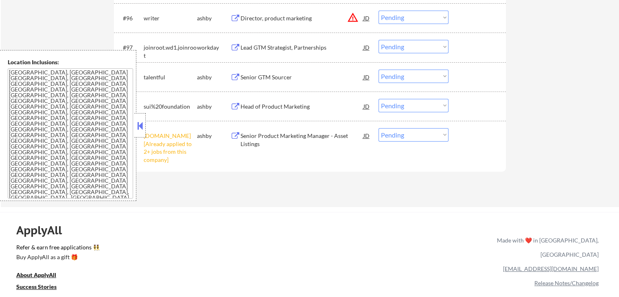
click at [412, 134] on select "Choose an option... Pending Applied Excluded (Questions) Excluded (Expired) Exc…" at bounding box center [414, 134] width 70 height 13
select select ""excluded__other_""
click at [379, 128] on select "Choose an option... Pending Applied Excluded (Questions) Excluded (Expired) Exc…" at bounding box center [414, 134] width 70 height 13
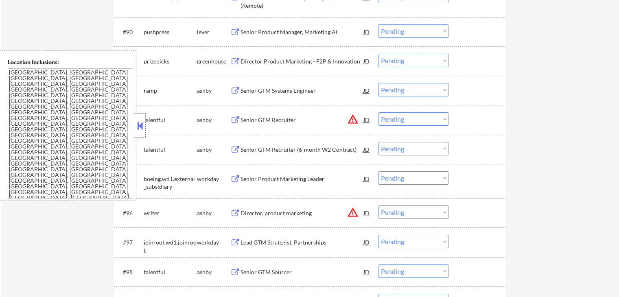
scroll to position [3054, 0]
